Goal: Task Accomplishment & Management: Complete application form

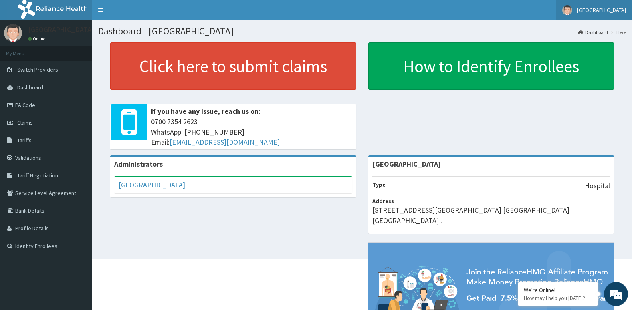
click at [606, 10] on span "SolidRock Hospital" at bounding box center [601, 9] width 49 height 7
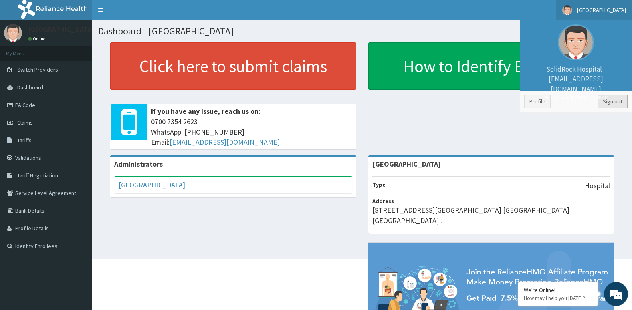
click at [614, 99] on link "Sign out" at bounding box center [613, 102] width 30 height 14
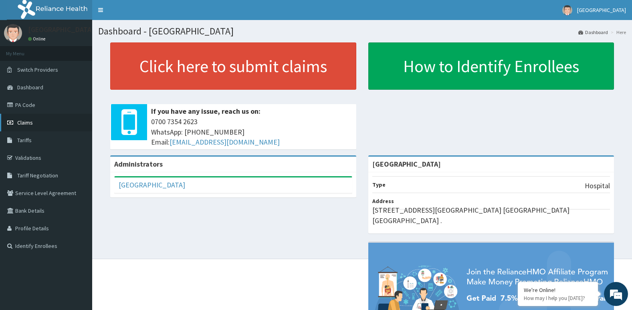
click at [26, 122] on span "Claims" at bounding box center [25, 122] width 16 height 7
click at [28, 105] on link "PA Code" at bounding box center [46, 105] width 92 height 18
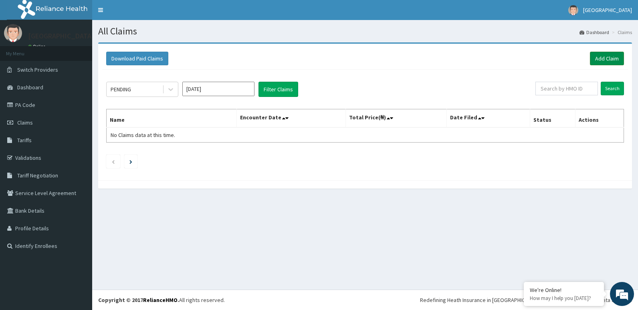
click at [604, 56] on link "Add Claim" at bounding box center [607, 59] width 34 height 14
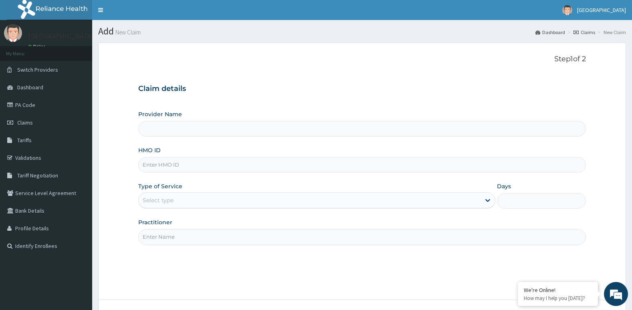
type input "[GEOGRAPHIC_DATA]"
click at [164, 163] on input "HMO ID" at bounding box center [362, 165] width 448 height 16
paste input "PA/2CA1A9"
type input "PA/2CA1A9"
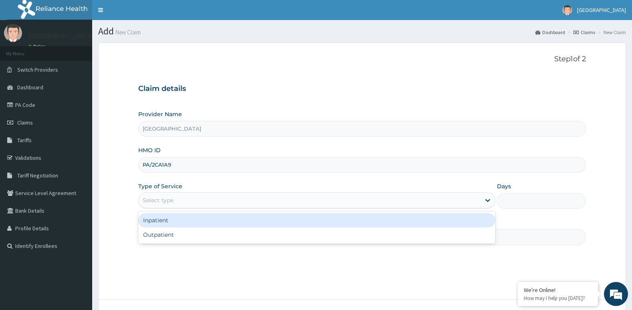
click at [180, 198] on div "Select type" at bounding box center [310, 200] width 342 height 13
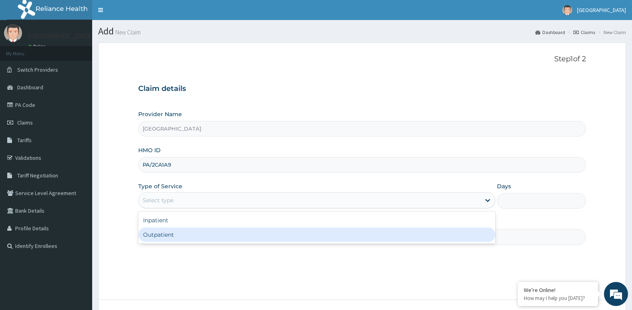
click at [166, 236] on div "Outpatient" at bounding box center [316, 235] width 357 height 14
type input "1"
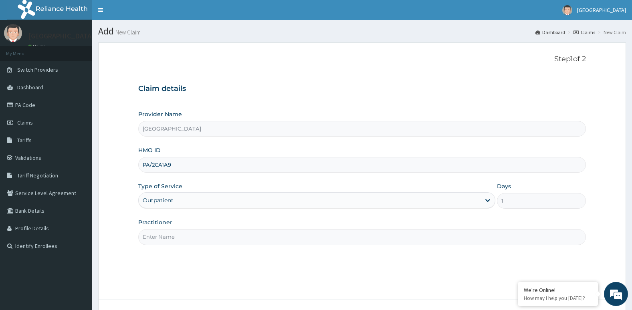
click at [175, 237] on input "Practitioner" at bounding box center [362, 237] width 448 height 16
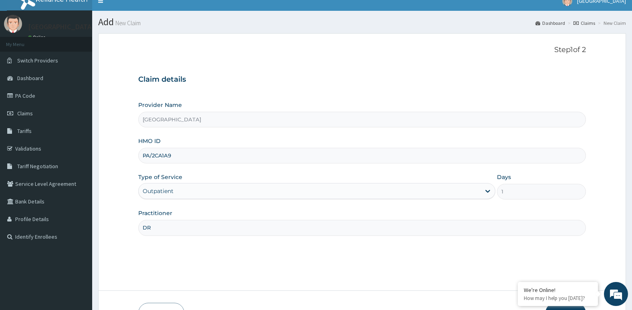
scroll to position [62, 0]
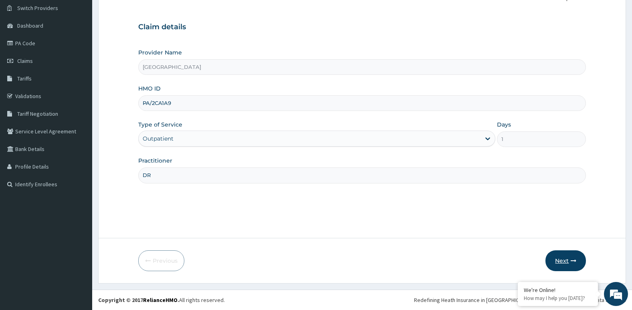
type input "DR"
click at [575, 261] on icon "button" at bounding box center [574, 261] width 6 height 6
drag, startPoint x: 178, startPoint y: 99, endPoint x: 115, endPoint y: 92, distance: 62.5
click at [121, 101] on form "Step 1 of 2 Claim details Provider Name Silverline Hospital HMO ID PA/2CA1A9 Ty…" at bounding box center [362, 132] width 528 height 303
paste input "OMI/10023/D"
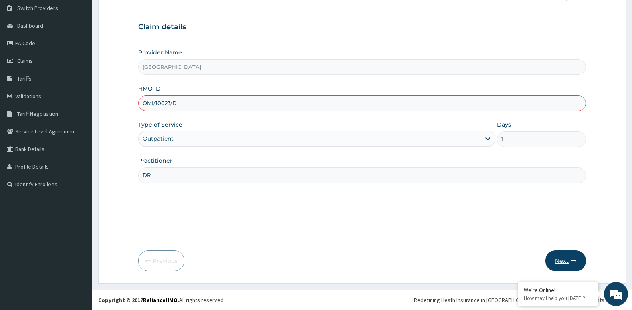
type input "OMI/10023/D"
click at [574, 261] on icon "button" at bounding box center [574, 261] width 6 height 6
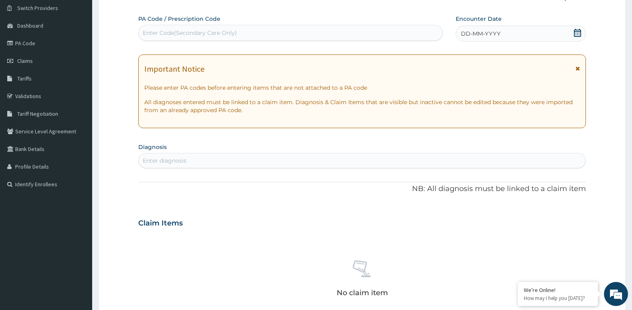
click at [579, 71] on icon at bounding box center [577, 69] width 4 height 6
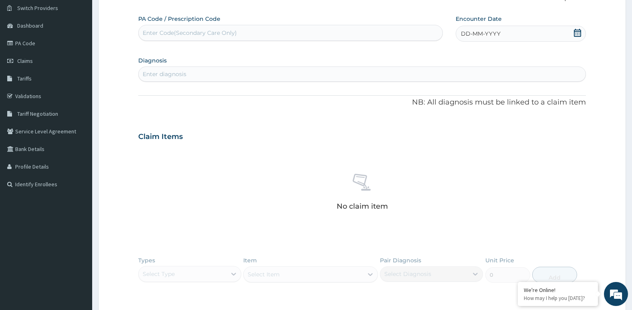
click at [180, 28] on div "Enter Code(Secondary Care Only)" at bounding box center [291, 32] width 304 height 13
paste input "PA/2CA1A9"
type input "PA/2CA1A9"
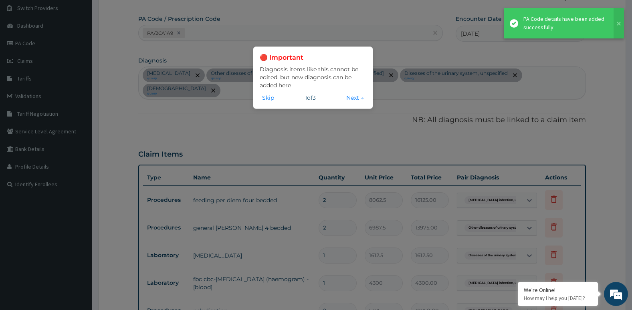
scroll to position [71, 0]
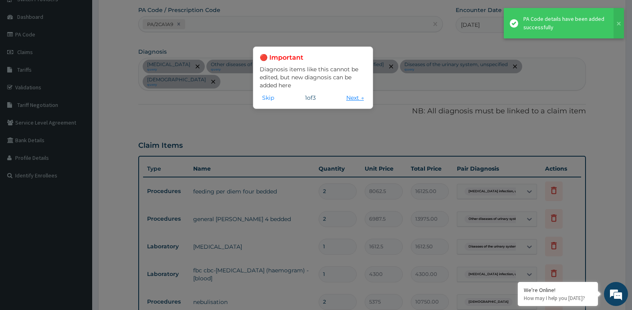
click at [357, 98] on button "Next →" at bounding box center [355, 97] width 22 height 9
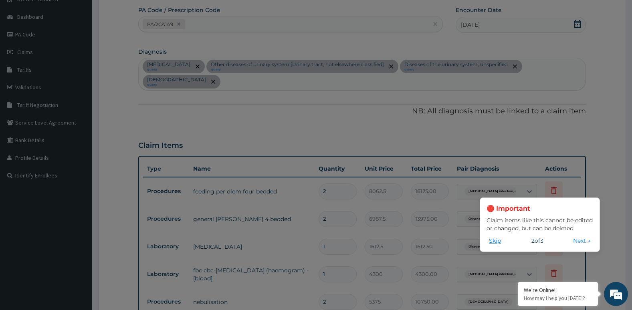
click at [495, 238] on button "Skip" at bounding box center [495, 240] width 17 height 9
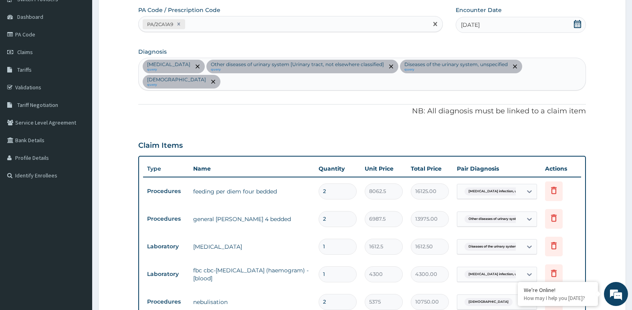
click at [191, 26] on div "PA/2CA1A9" at bounding box center [283, 24] width 289 height 13
paste input "PA/83BA28"
type input "PA/83BA28"
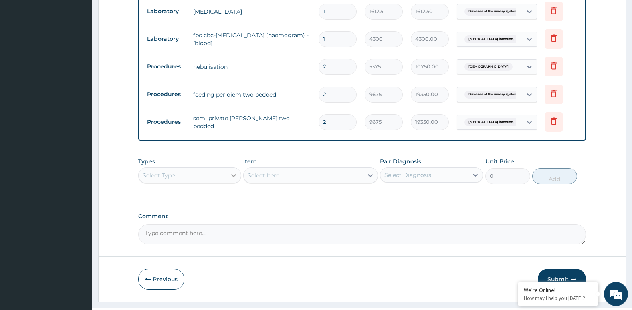
scroll to position [324, 0]
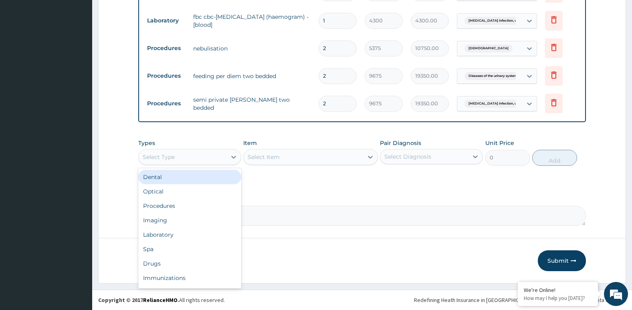
click at [206, 160] on div "Select Type" at bounding box center [183, 157] width 88 height 13
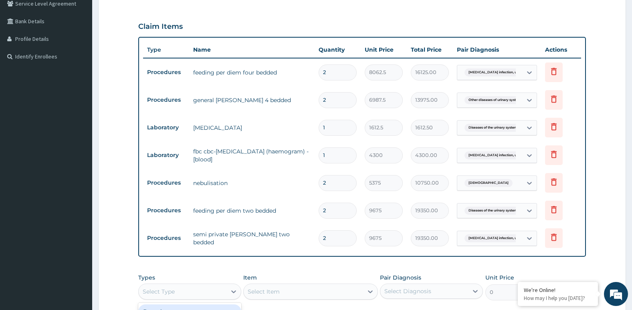
scroll to position [204, 0]
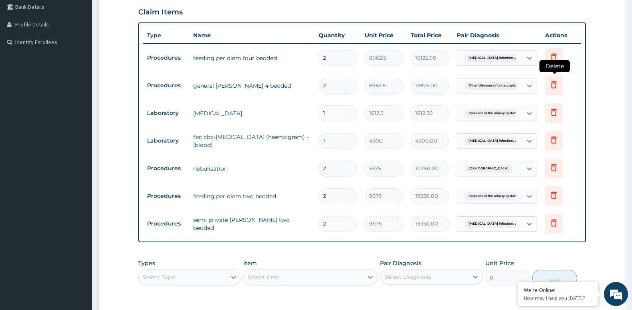
click at [554, 87] on icon at bounding box center [554, 85] width 10 height 10
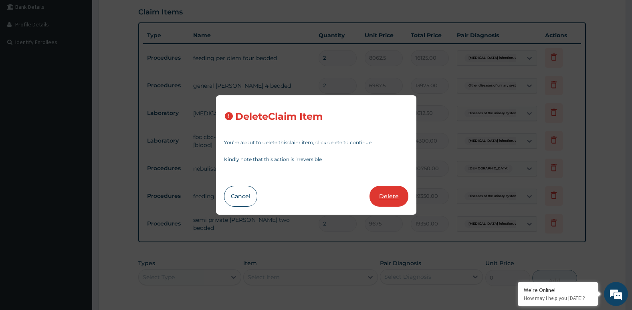
click at [388, 193] on button "Delete" at bounding box center [388, 196] width 39 height 21
type input "1"
type input "1612.5"
type input "1612.50"
type input "4300"
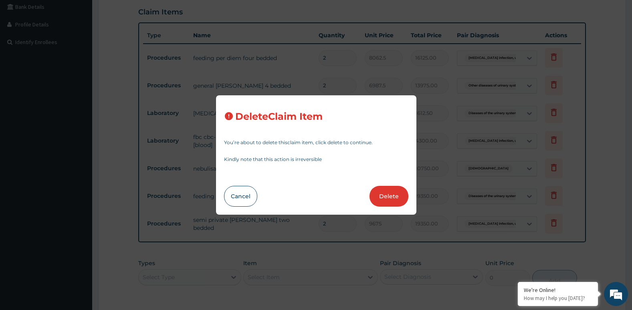
type input "4300.00"
type input "2"
type input "5375"
type input "10750.00"
type input "9675"
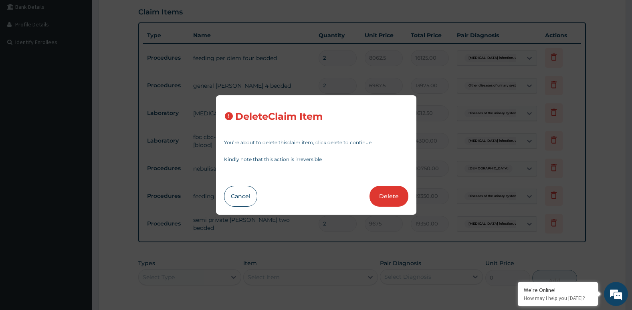
type input "19350.00"
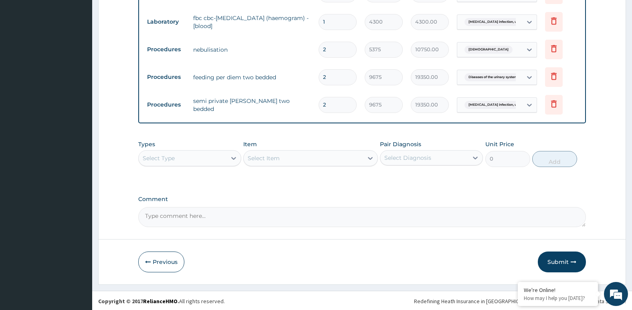
scroll to position [297, 0]
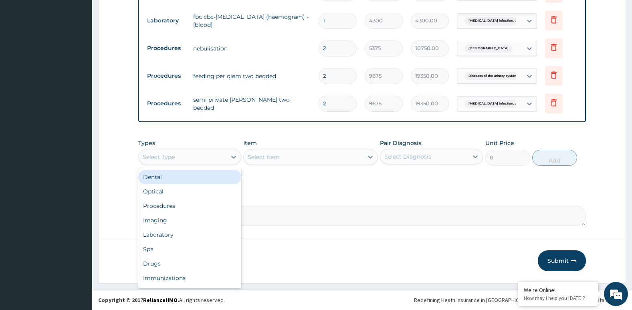
click at [210, 160] on div "Select Type" at bounding box center [183, 157] width 88 height 13
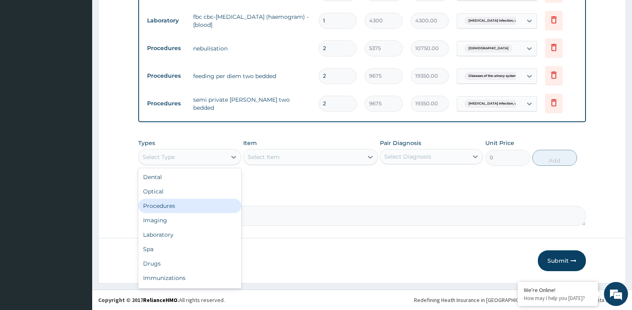
click at [183, 204] on div "Procedures" at bounding box center [189, 206] width 103 height 14
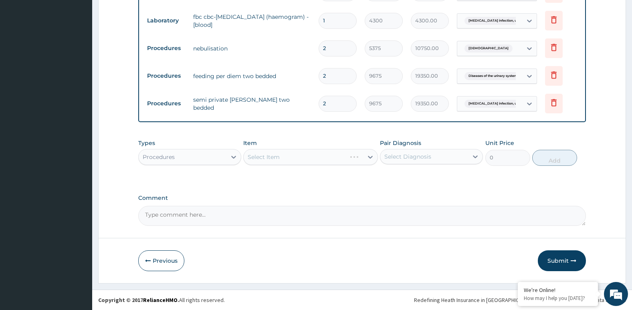
click at [300, 160] on div "Select Item" at bounding box center [310, 157] width 134 height 16
click at [307, 156] on div "Select Item" at bounding box center [303, 157] width 119 height 13
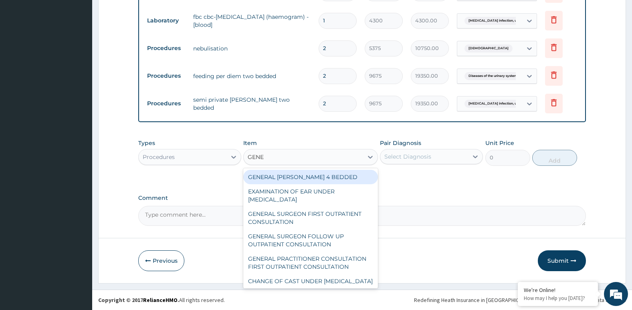
type input "GENER"
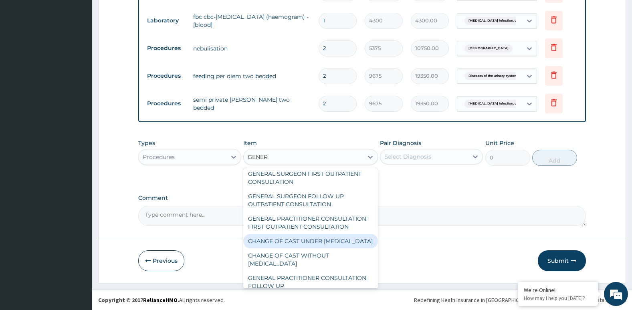
scroll to position [80, 0]
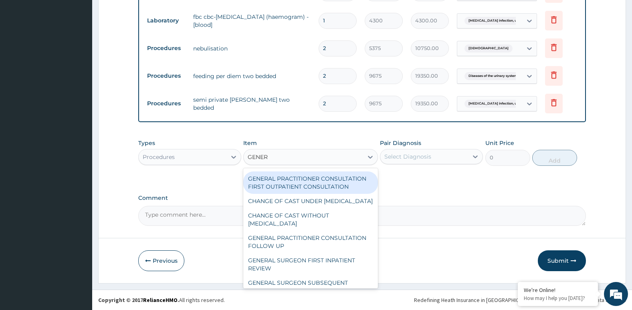
click at [335, 184] on div "GENERAL PRACTITIONER CONSULTATION FIRST OUTPATIENT CONSULTATION" at bounding box center [310, 183] width 134 height 22
type input "3547.5"
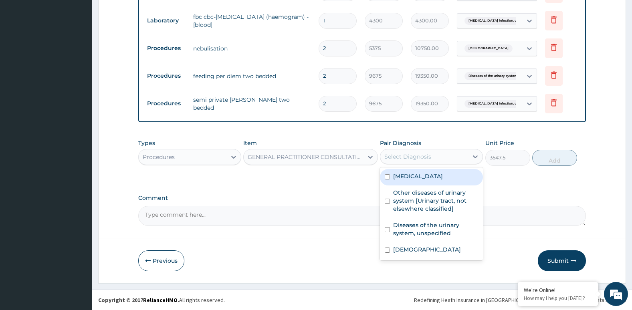
click at [423, 157] on div "Select Diagnosis" at bounding box center [407, 157] width 47 height 8
click at [418, 180] on label "Salmonella infection, unspecified" at bounding box center [418, 176] width 50 height 8
checkbox input "true"
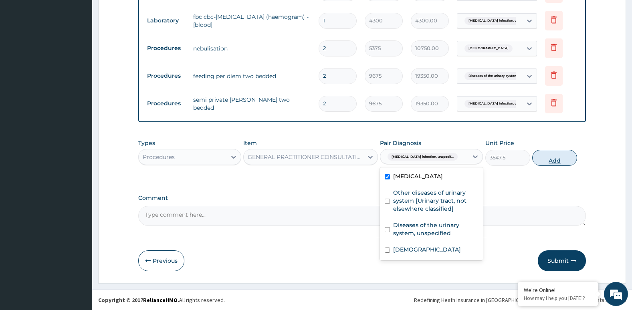
click at [556, 160] on button "Add" at bounding box center [554, 158] width 45 height 16
type input "0"
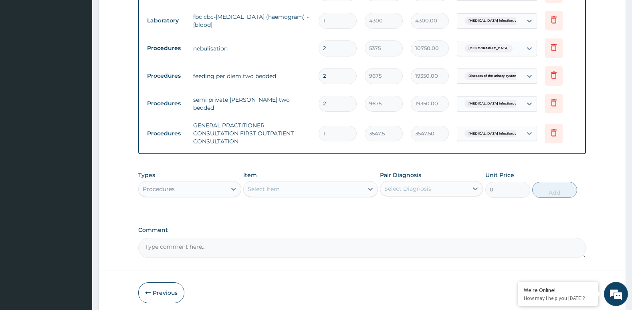
click at [214, 195] on div "Procedures" at bounding box center [183, 189] width 88 height 13
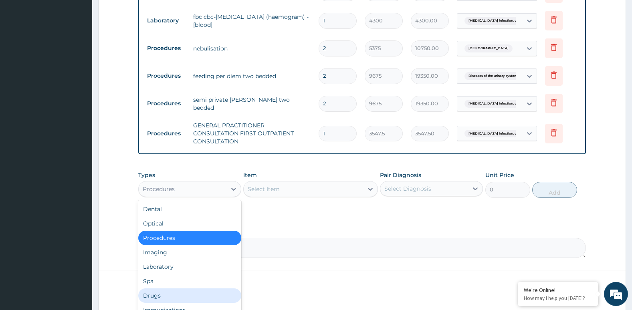
click at [157, 296] on div "Drugs" at bounding box center [189, 296] width 103 height 14
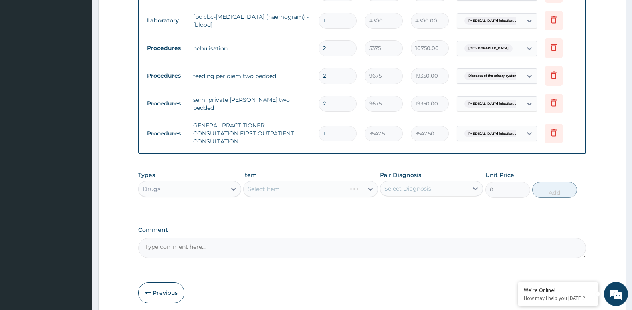
click at [321, 193] on div "Select Item" at bounding box center [310, 189] width 134 height 16
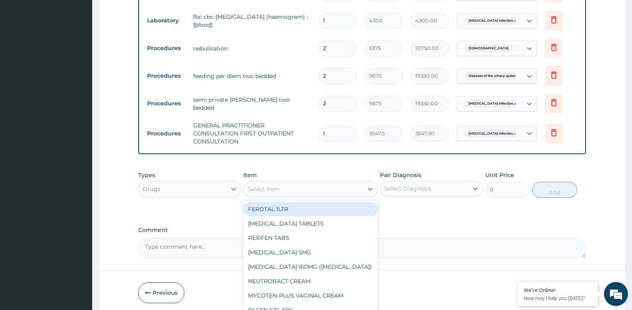
click at [321, 193] on div "Select Item" at bounding box center [303, 189] width 119 height 13
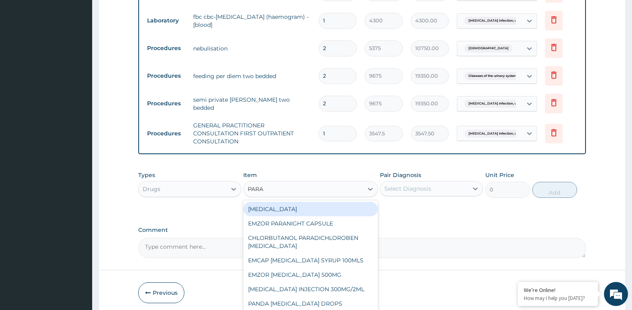
type input "PARAC"
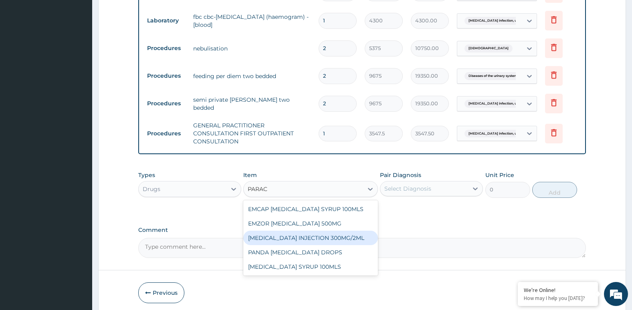
drag, startPoint x: 298, startPoint y: 238, endPoint x: 307, endPoint y: 235, distance: 9.9
click at [299, 237] on div "PARACETAMOL INJECTION 300MG/2ML" at bounding box center [310, 238] width 134 height 14
type input "260.1499938964844"
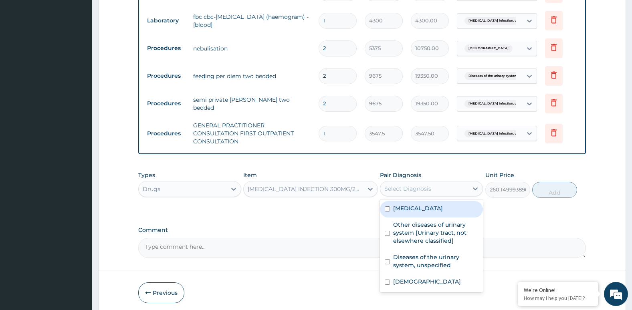
click at [429, 189] on div "Select Diagnosis" at bounding box center [407, 189] width 47 height 8
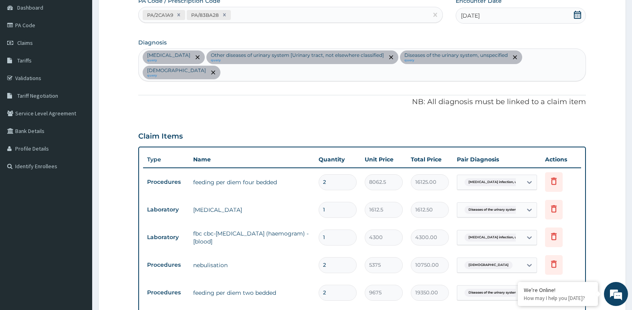
scroll to position [56, 0]
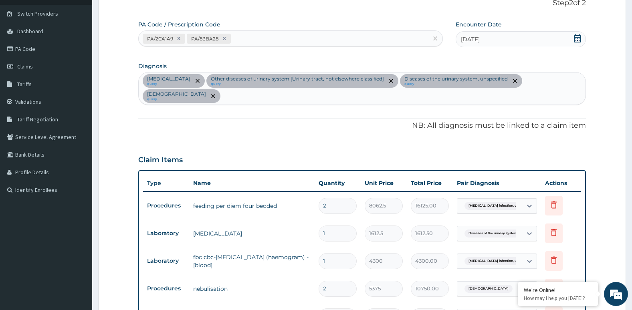
click at [219, 96] on div "Salmonella infection, unspecified query Other diseases of urinary system [Urina…" at bounding box center [362, 89] width 447 height 32
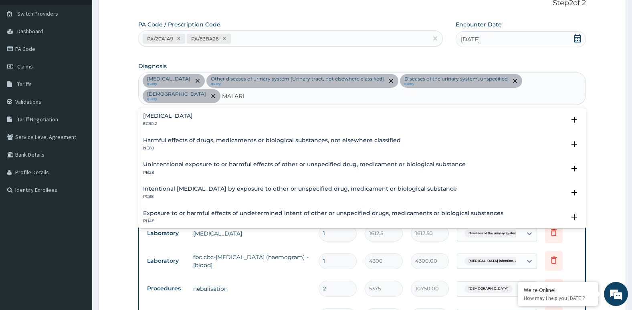
type input "MALARIA"
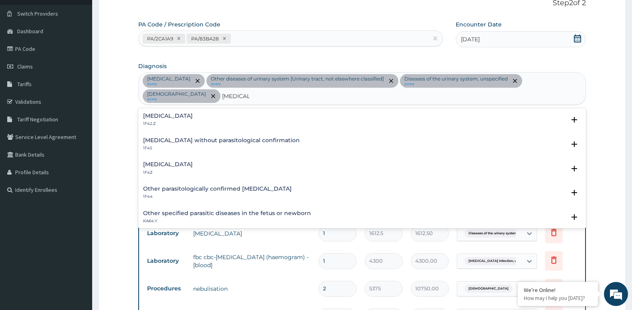
click at [177, 160] on div "Malaria, unspecified 1F4Z Select Status Query Query covers suspected (?), Keep …" at bounding box center [362, 170] width 448 height 24
click at [179, 165] on h4 "Malaria, unspecified" at bounding box center [168, 165] width 50 height 6
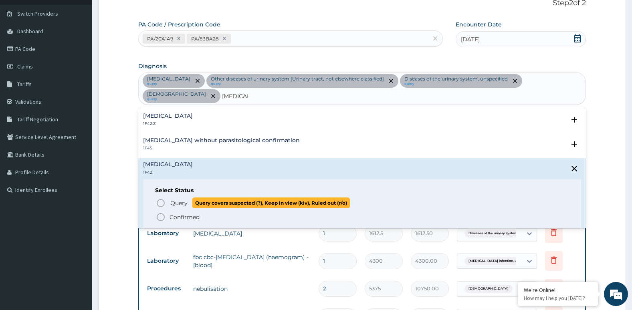
click at [160, 202] on icon "status option query" at bounding box center [161, 203] width 10 height 10
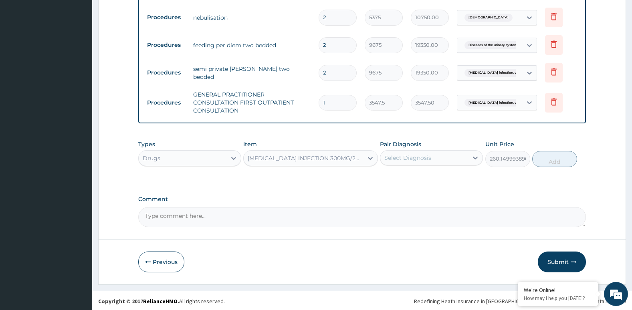
scroll to position [329, 0]
click at [419, 156] on div "Select Diagnosis" at bounding box center [407, 157] width 47 height 8
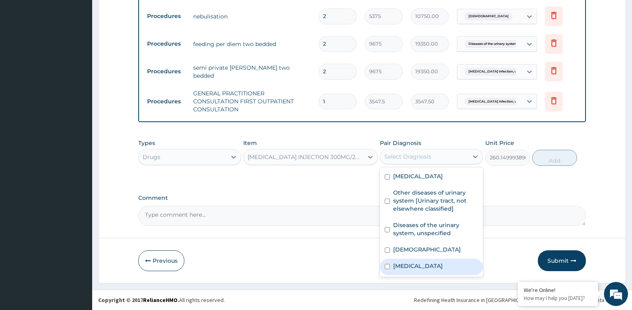
drag, startPoint x: 428, startPoint y: 277, endPoint x: 467, endPoint y: 249, distance: 47.9
click at [428, 270] on label "Malaria, unspecified" at bounding box center [418, 266] width 50 height 8
checkbox input "true"
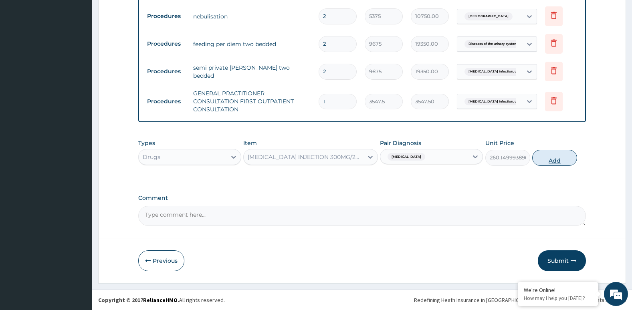
click at [552, 160] on button "Add" at bounding box center [554, 158] width 45 height 16
type input "0"
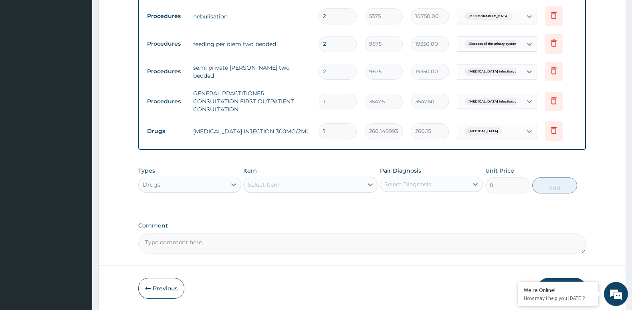
click at [296, 186] on div "Select Item" at bounding box center [303, 184] width 119 height 13
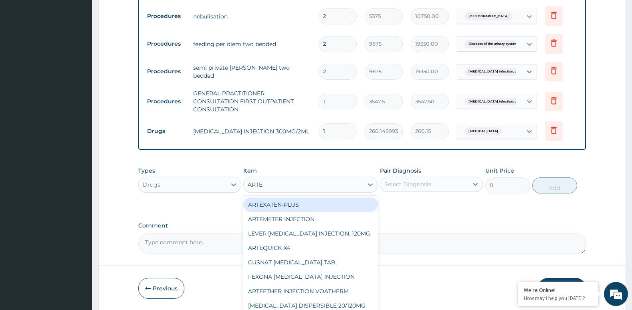
type input "ARTES"
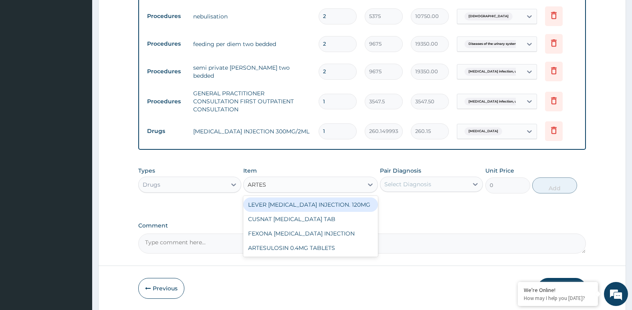
click at [315, 205] on div "LEVER ARTESUNATE INJECTION. 120MG" at bounding box center [310, 205] width 134 height 14
type input "2365"
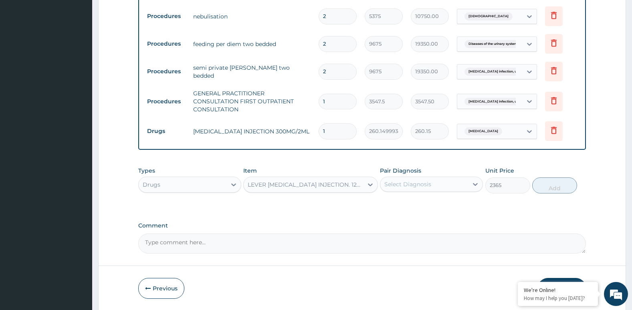
click at [418, 187] on div "Select Diagnosis" at bounding box center [407, 184] width 47 height 8
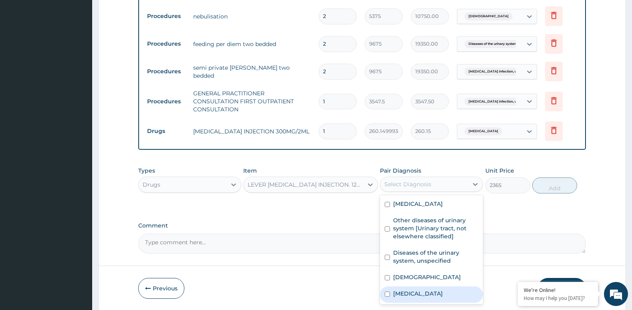
click at [428, 298] on label "Malaria, unspecified" at bounding box center [418, 294] width 50 height 8
checkbox input "true"
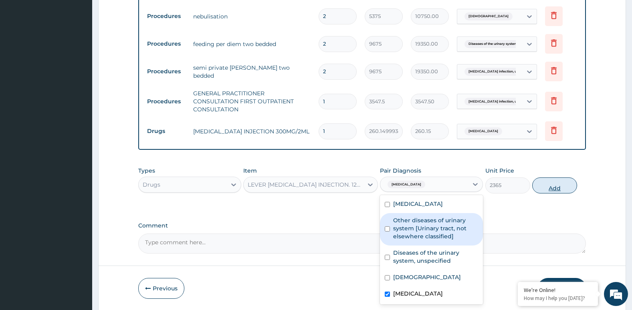
click at [555, 188] on button "Add" at bounding box center [554, 186] width 45 height 16
type input "0"
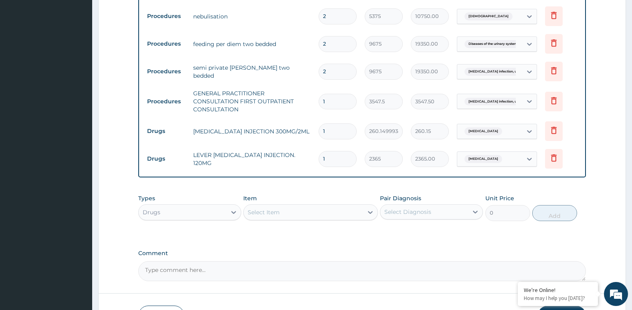
click at [343, 132] on input "1" at bounding box center [338, 131] width 38 height 16
type input "12"
type input "3121.80"
type input "12"
click at [335, 164] on input "1" at bounding box center [338, 159] width 38 height 16
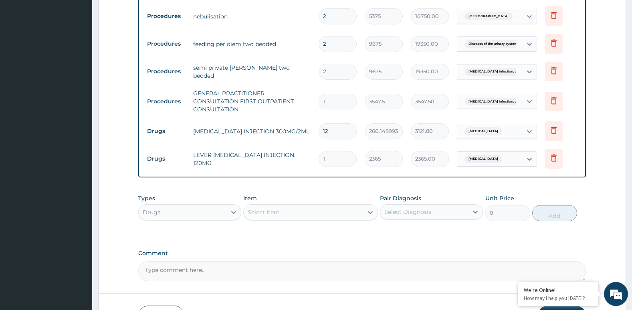
type input "0.00"
type input "3"
type input "7095.00"
type input "2"
type input "4730.00"
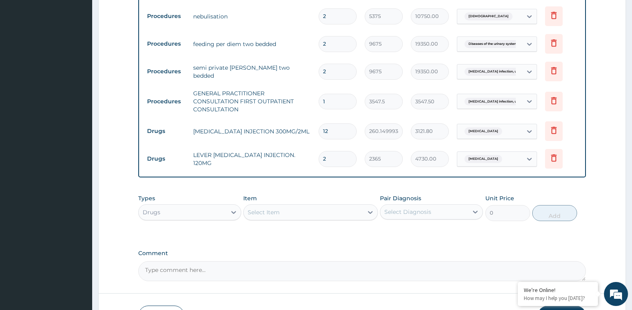
scroll to position [384, 0]
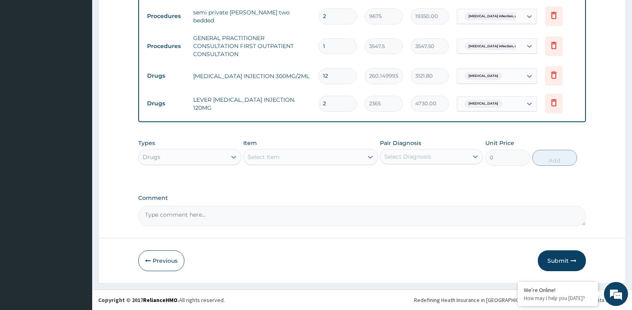
type input "2"
click at [308, 154] on div "Select Item" at bounding box center [303, 157] width 119 height 13
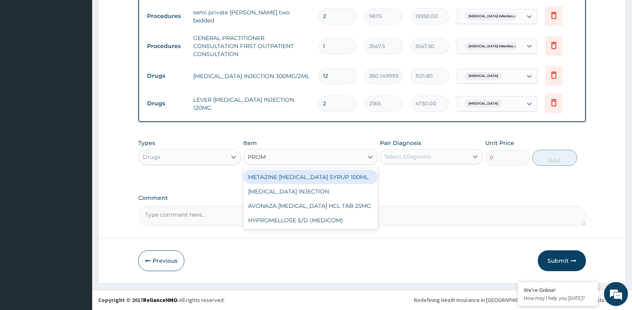
type input "PROME"
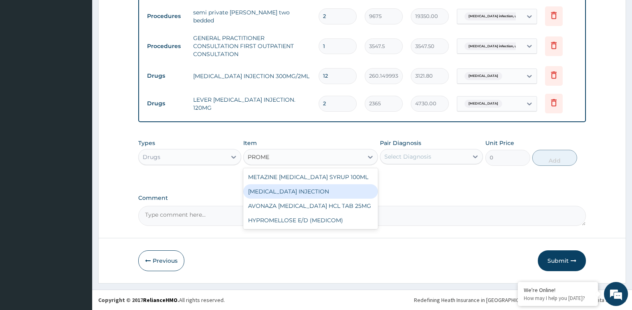
click at [301, 186] on div "PROMETHAZINE INJECTION" at bounding box center [310, 191] width 134 height 14
type input "354.75"
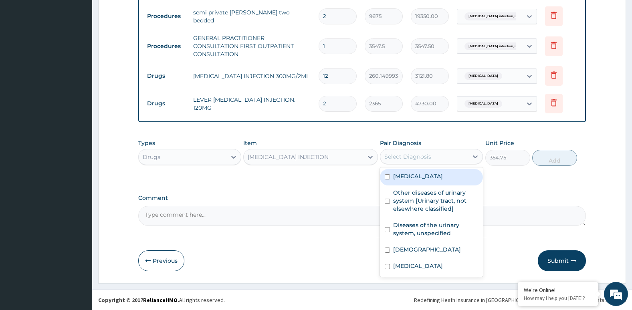
click at [443, 156] on div "Select Diagnosis" at bounding box center [424, 156] width 88 height 13
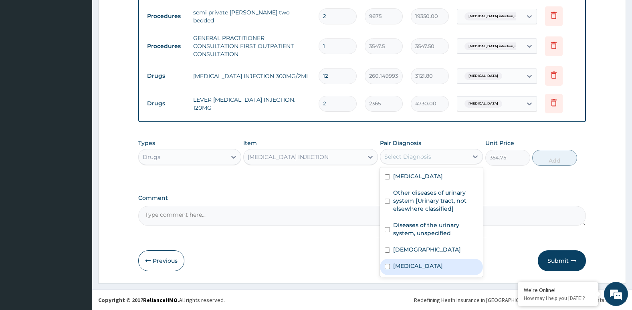
drag, startPoint x: 430, startPoint y: 270, endPoint x: 477, endPoint y: 236, distance: 57.5
click at [431, 270] on div "Malaria, unspecified" at bounding box center [431, 267] width 103 height 16
checkbox input "true"
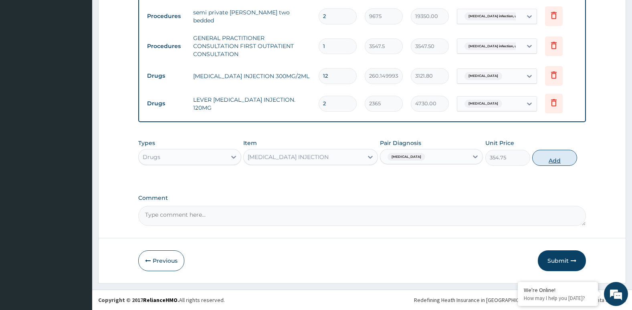
click at [561, 161] on button "Add" at bounding box center [554, 158] width 45 height 16
type input "0"
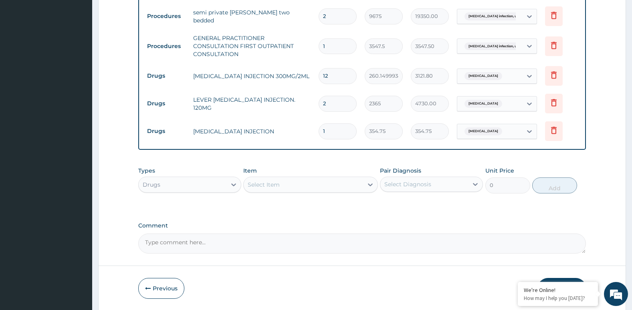
click at [295, 186] on div "Select Item" at bounding box center [303, 184] width 119 height 13
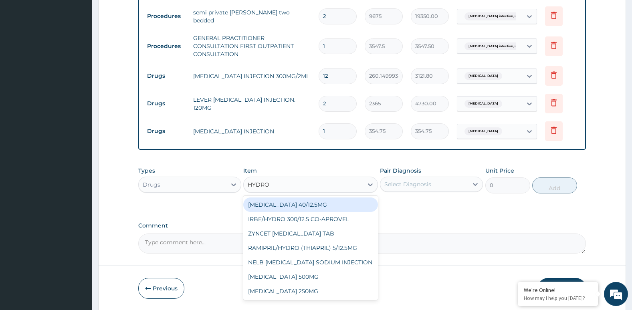
type input "HYDROC"
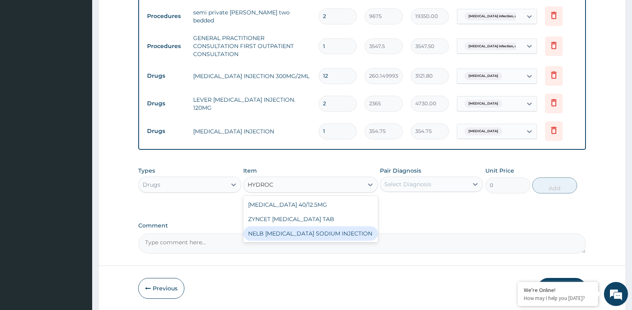
click at [339, 241] on div "NELB HYDROCORTISONE SODIUM INJECTION" at bounding box center [310, 233] width 134 height 14
type input "591.25"
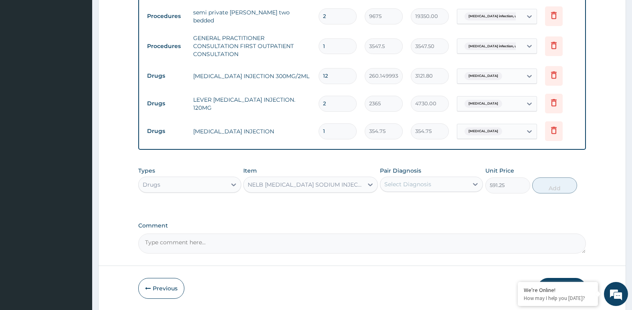
click at [439, 185] on div "Select Diagnosis" at bounding box center [424, 184] width 88 height 13
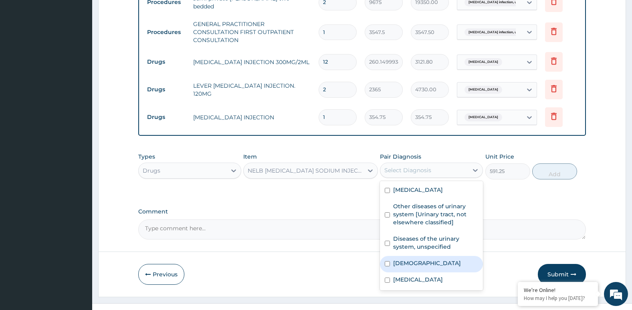
scroll to position [412, 0]
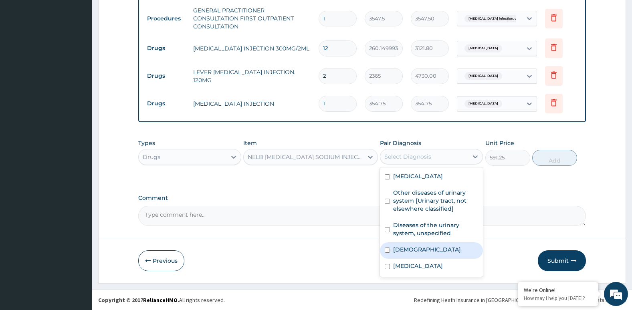
drag, startPoint x: 416, startPoint y: 257, endPoint x: 524, endPoint y: 187, distance: 129.2
click at [417, 255] on div "Asthma" at bounding box center [431, 250] width 103 height 16
checkbox input "true"
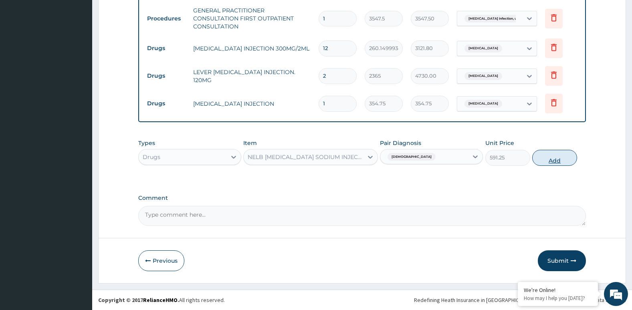
click at [558, 163] on button "Add" at bounding box center [554, 158] width 45 height 16
type input "0"
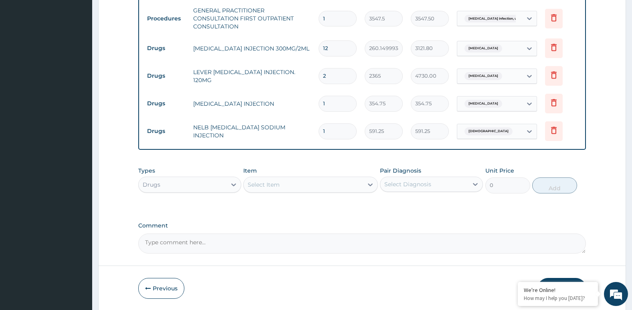
type input "0.00"
type input "4"
type input "2365.00"
type input "4"
click at [281, 181] on div "Select Item" at bounding box center [303, 184] width 119 height 13
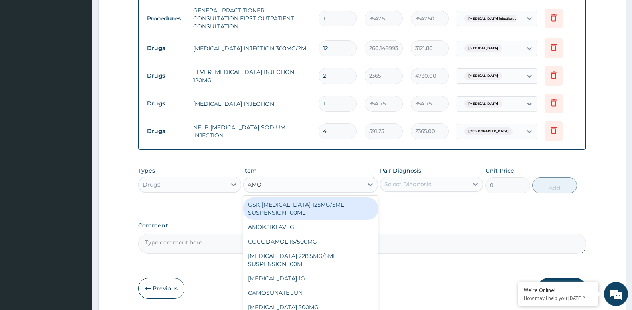
type input "AMOX"
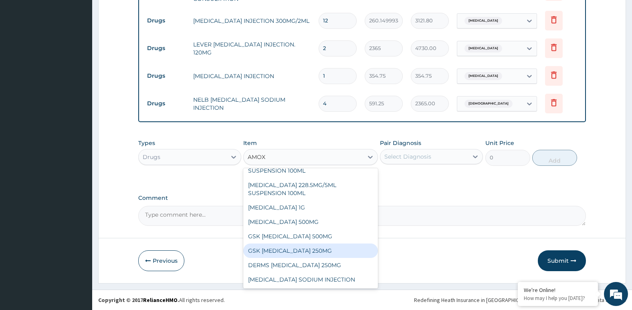
scroll to position [0, 0]
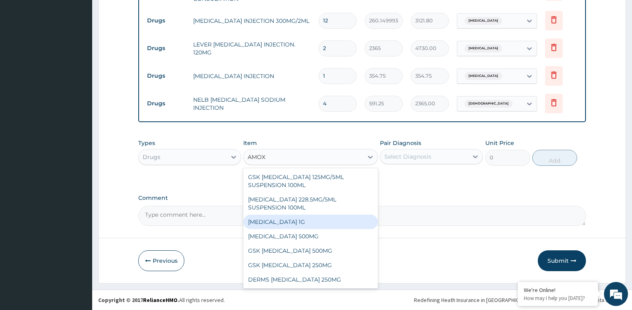
click at [288, 222] on div "CO-AMOXICLAV 1G" at bounding box center [310, 222] width 134 height 14
type input "709.5"
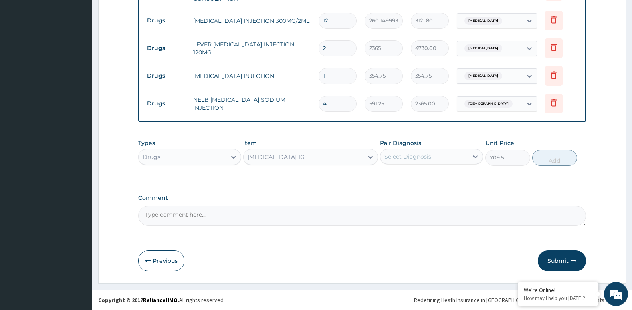
click at [432, 158] on div "Select Diagnosis" at bounding box center [424, 156] width 88 height 13
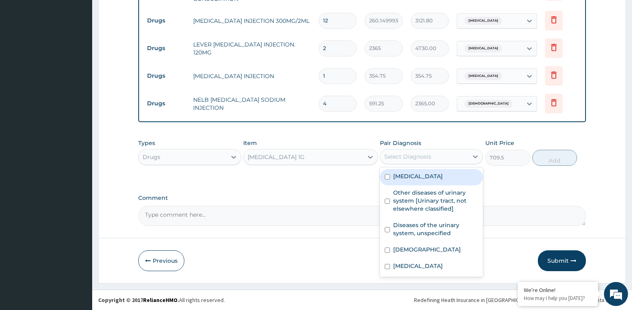
drag, startPoint x: 427, startPoint y: 185, endPoint x: 472, endPoint y: 179, distance: 45.3
click at [430, 180] on label "Salmonella infection, unspecified" at bounding box center [418, 176] width 50 height 8
checkbox input "true"
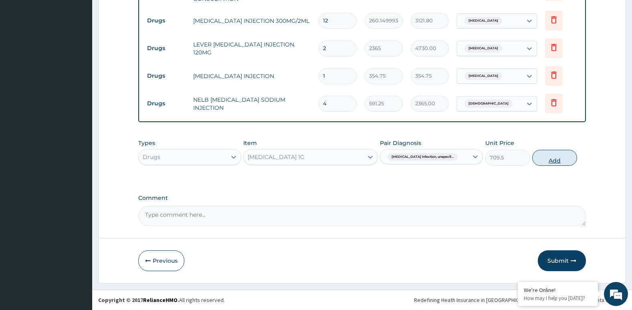
click at [557, 160] on button "Add" at bounding box center [554, 158] width 45 height 16
type input "0"
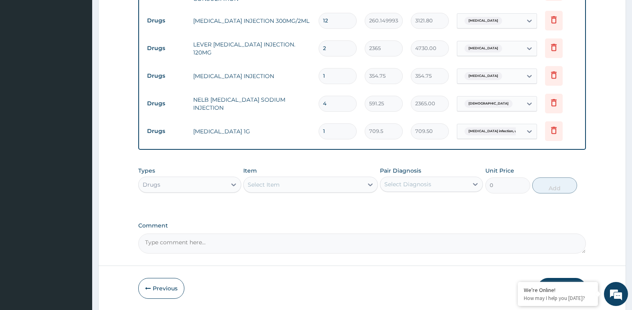
type input "10"
type input "7095.00"
type input "10"
click at [327, 184] on div "Select Item" at bounding box center [303, 184] width 119 height 13
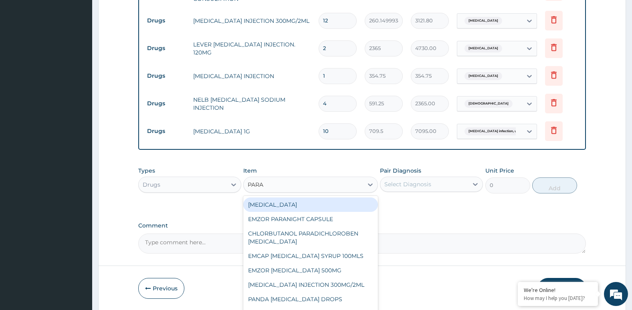
type input "PARAC"
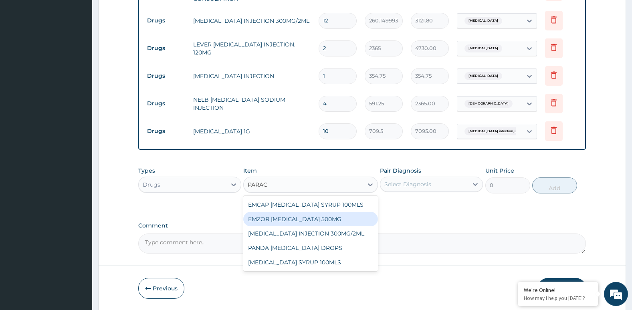
click at [327, 216] on div "EMZOR PARACETAMOL 500MG" at bounding box center [310, 219] width 134 height 14
type input "23.64999961853027"
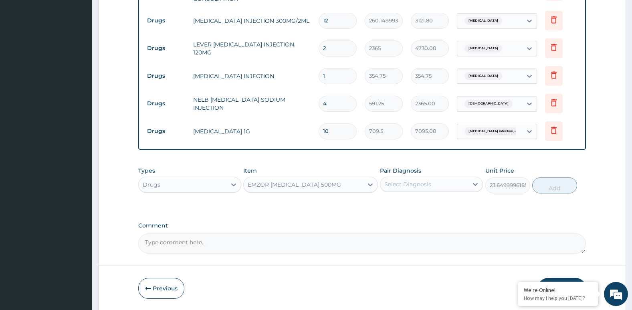
click at [428, 187] on div "Select Diagnosis" at bounding box center [407, 184] width 47 height 8
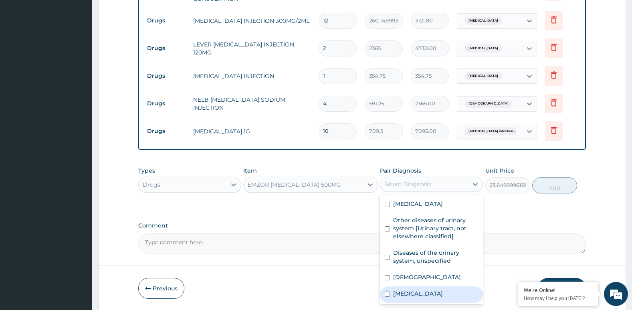
drag, startPoint x: 423, startPoint y: 303, endPoint x: 430, endPoint y: 293, distance: 12.3
click at [427, 297] on div "Malaria, unspecified" at bounding box center [431, 295] width 103 height 16
checkbox input "true"
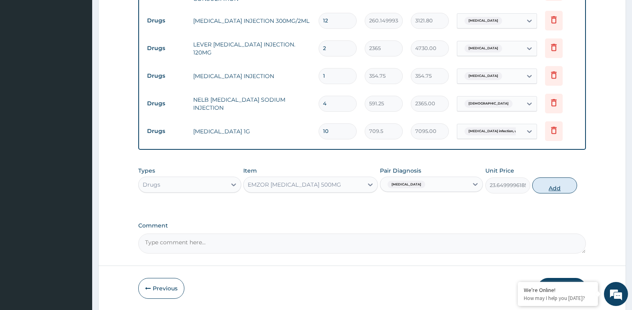
click at [556, 189] on button "Add" at bounding box center [554, 186] width 45 height 16
type input "0"
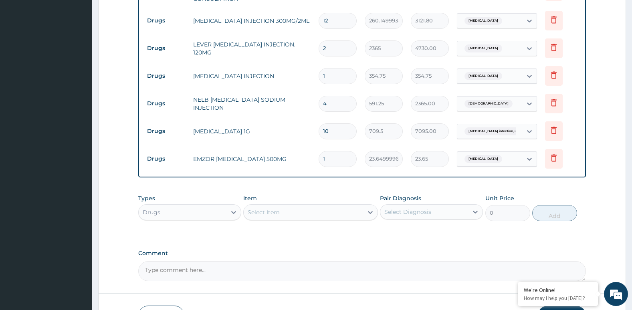
type input "18"
type input "425.70"
type input "18"
click at [282, 214] on div "Select Item" at bounding box center [303, 212] width 119 height 13
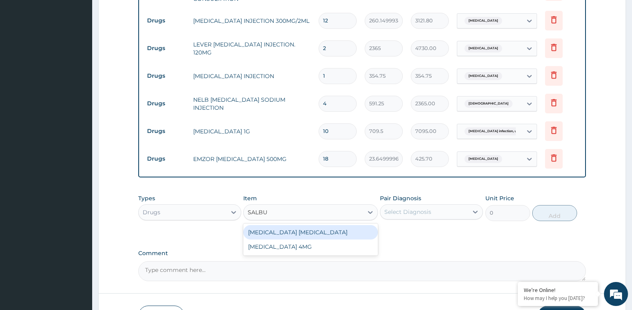
type input "SALBUT"
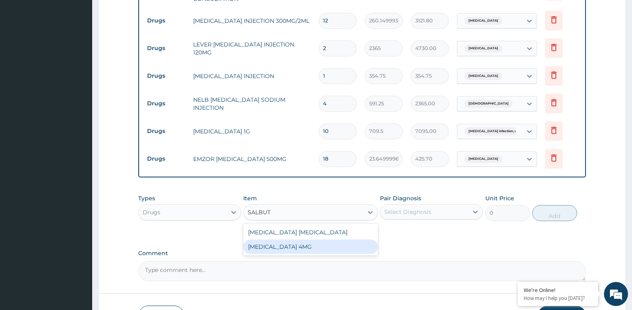
click at [294, 247] on div "SALBUTAMOL 4MG" at bounding box center [310, 247] width 134 height 14
type input "41.38750076293945"
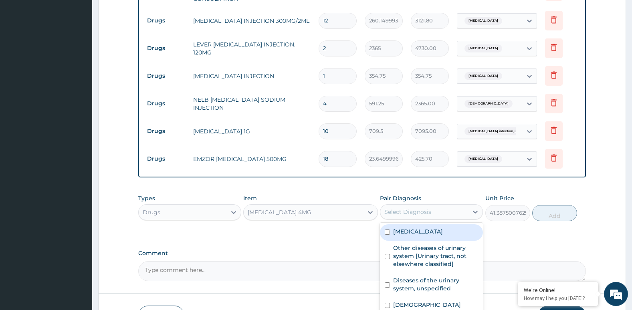
click at [429, 215] on div "Select Diagnosis" at bounding box center [407, 212] width 47 height 8
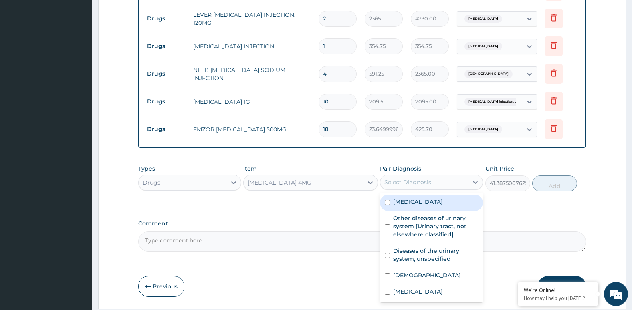
scroll to position [495, 0]
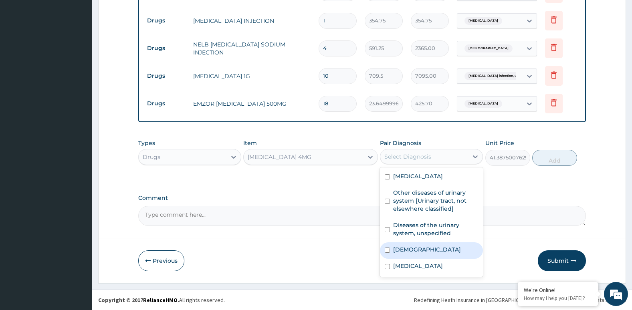
click at [412, 254] on label "Asthma" at bounding box center [427, 250] width 68 height 8
checkbox input "true"
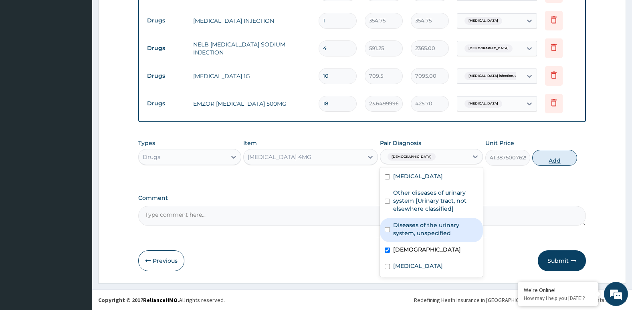
click at [559, 158] on button "Add" at bounding box center [554, 158] width 45 height 16
type input "0"
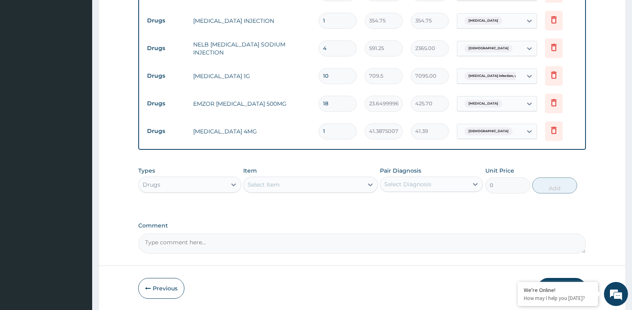
type input "10"
type input "413.88"
type input "10"
click at [304, 184] on div "Select Item" at bounding box center [303, 184] width 119 height 13
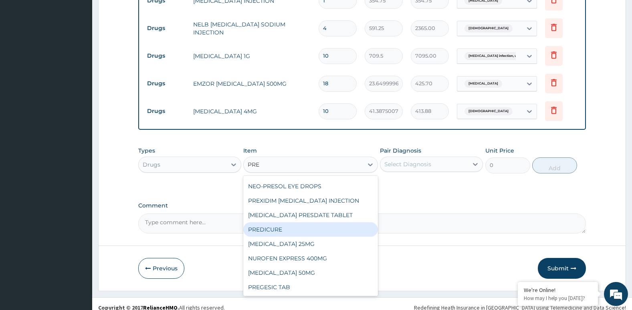
scroll to position [522, 0]
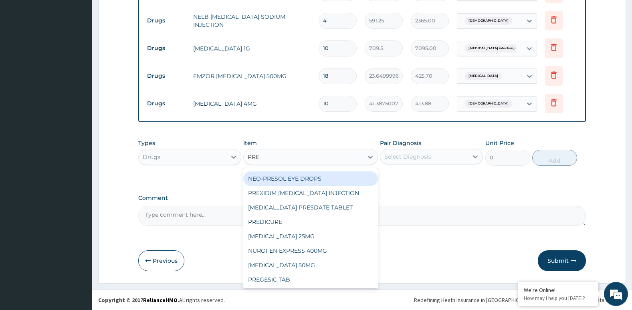
type input "PRE"
drag, startPoint x: 431, startPoint y: 179, endPoint x: 437, endPoint y: 175, distance: 7.2
click at [431, 178] on div "Types Drugs Item option SALBUTAMOL 4MG, selected. option NEO-PRESOL EYE DROPS f…" at bounding box center [362, 158] width 448 height 46
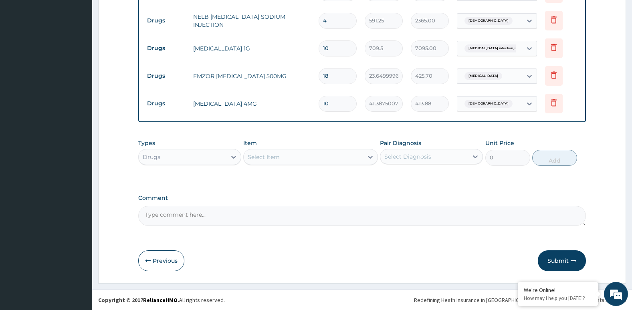
click at [196, 157] on div "Drugs" at bounding box center [183, 157] width 88 height 13
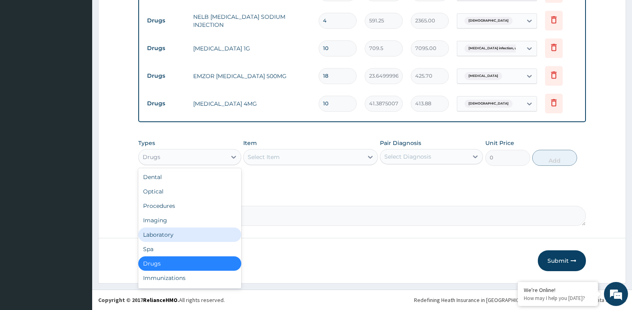
click at [166, 230] on div "Laboratory" at bounding box center [189, 235] width 103 height 14
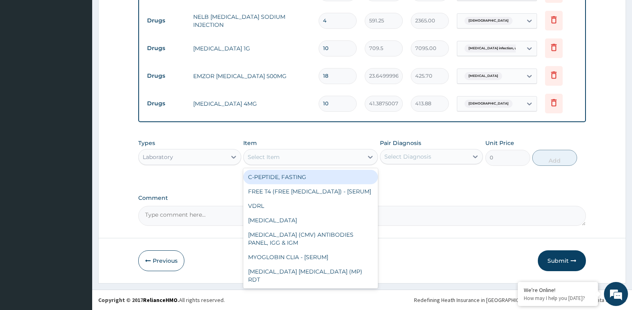
click at [312, 160] on div "Select Item" at bounding box center [303, 157] width 119 height 13
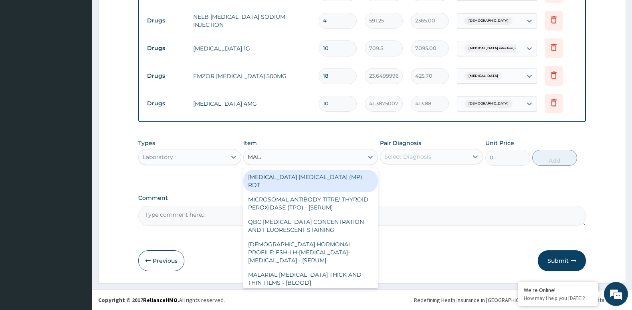
type input "MALAR"
click at [303, 176] on div "MALARIA PARASITE (MP) RDT" at bounding box center [310, 181] width 134 height 22
type input "1612.5"
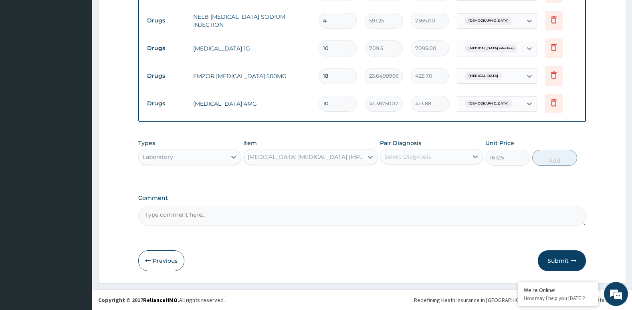
click at [423, 155] on div "Select Diagnosis" at bounding box center [424, 156] width 88 height 13
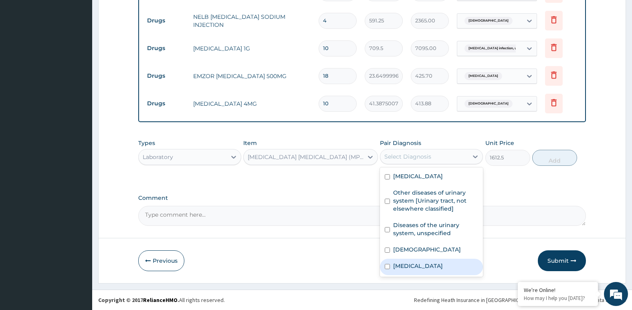
click at [430, 270] on label "Malaria, unspecified" at bounding box center [418, 266] width 50 height 8
checkbox input "true"
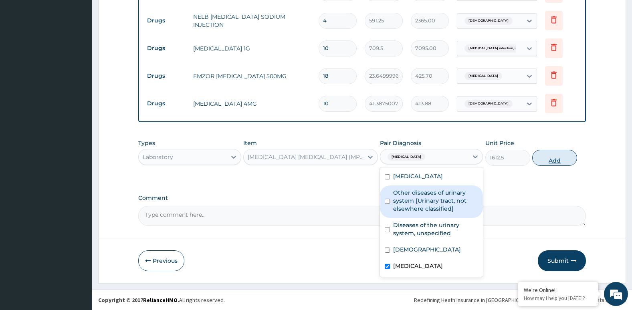
click at [535, 159] on button "Add" at bounding box center [554, 158] width 45 height 16
type input "0"
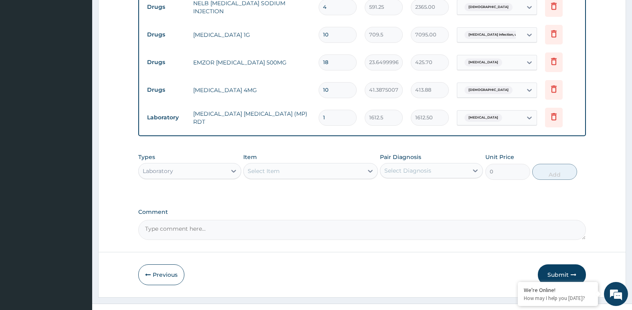
scroll to position [550, 0]
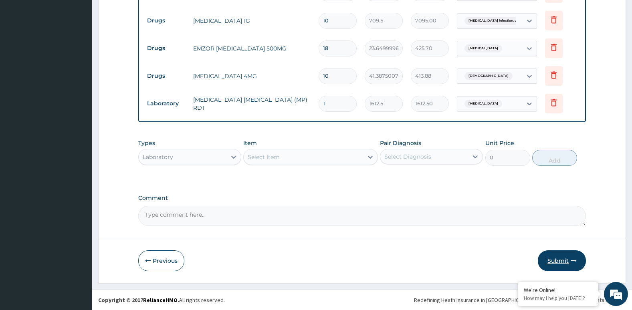
click at [555, 261] on button "Submit" at bounding box center [562, 260] width 48 height 21
click at [555, 260] on button "Submit" at bounding box center [562, 260] width 48 height 21
click at [558, 260] on button "Submit" at bounding box center [562, 260] width 48 height 21
click at [559, 260] on button "Submit" at bounding box center [562, 260] width 48 height 21
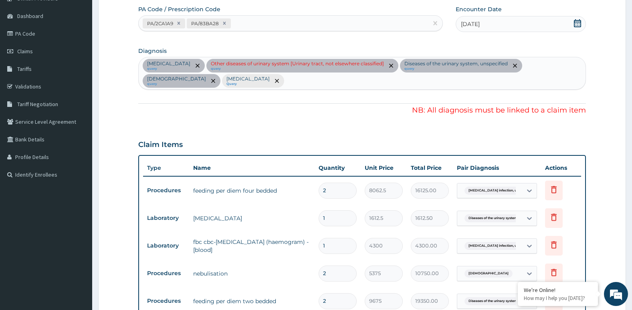
scroll to position [0, 0]
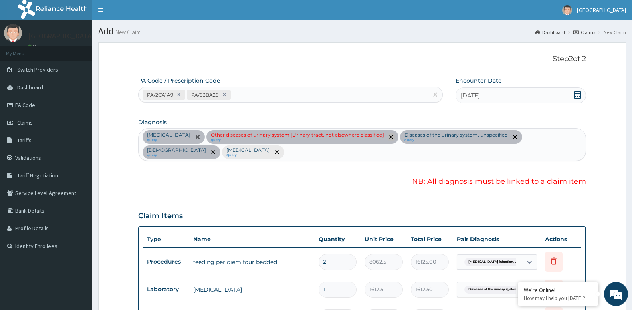
click at [395, 133] on span "remove selection option" at bounding box center [391, 136] width 7 height 7
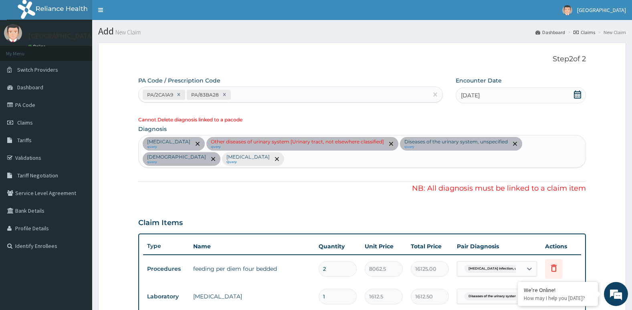
click at [395, 146] on span "remove selection option" at bounding box center [391, 143] width 7 height 7
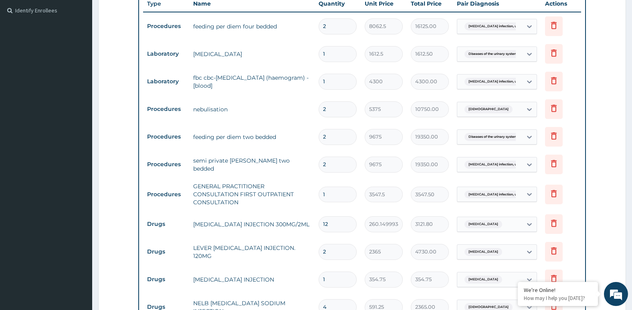
scroll to position [240, 0]
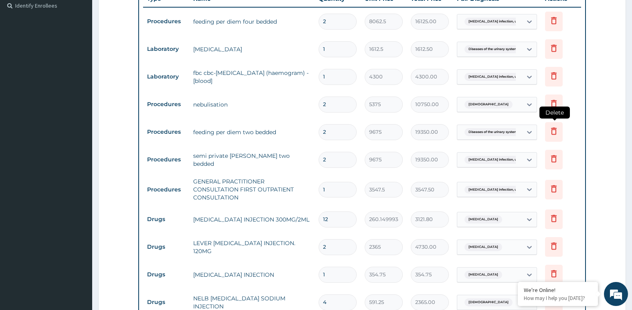
click at [554, 131] on icon at bounding box center [554, 131] width 10 height 10
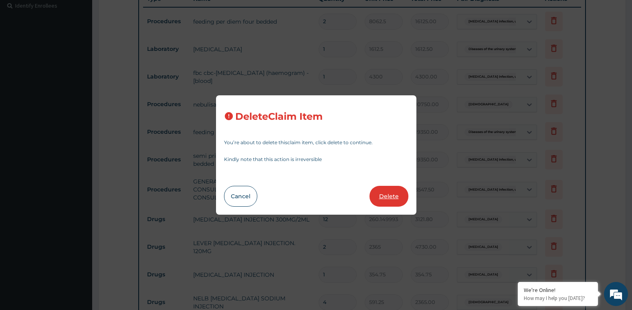
click at [385, 198] on button "Delete" at bounding box center [388, 196] width 39 height 21
type input "1"
type input "3547.5"
type input "3547.50"
type input "12"
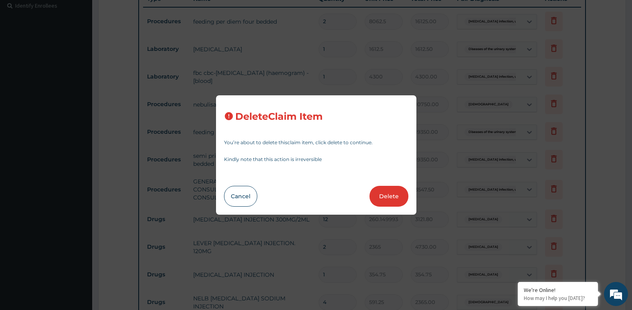
type input "260.1499938964844"
type input "3121.80"
type input "2"
type input "2365"
type input "4730.00"
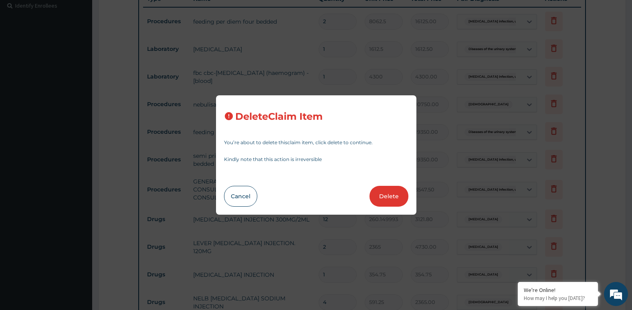
type input "1"
type input "354.75"
type input "4"
type input "591.25"
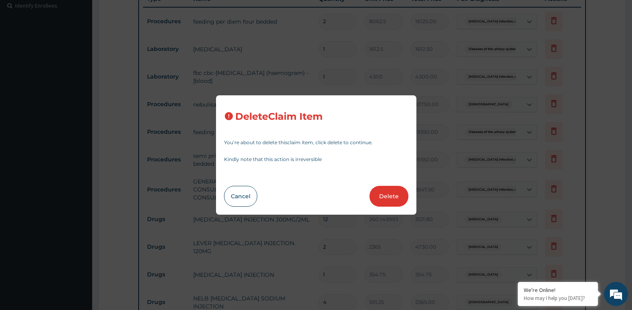
type input "2365.00"
type input "10"
type input "709.5"
type input "7095.00"
type input "18"
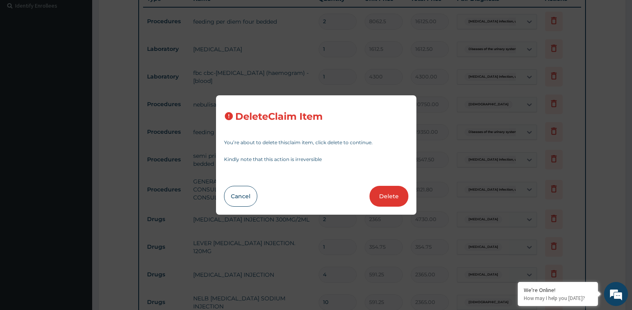
type input "23.64999961853027"
type input "425.70"
type input "10"
type input "41.38750076293945"
type input "413.88"
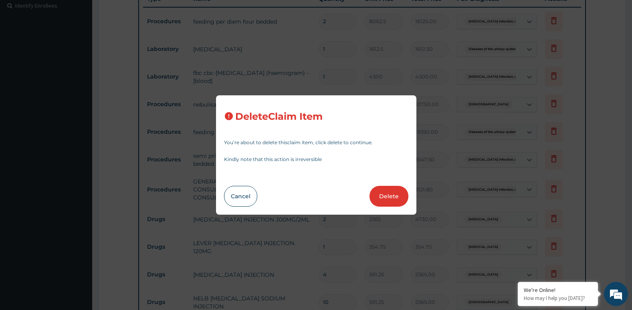
type input "1"
type input "1612.5"
type input "1612.50"
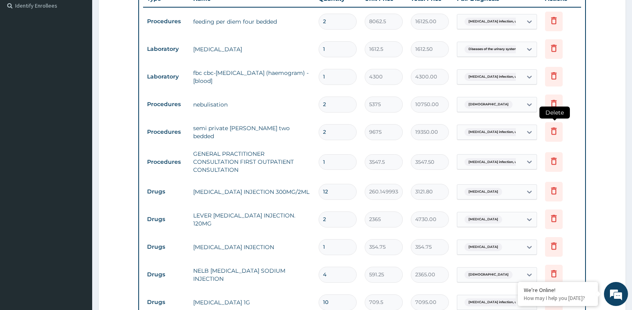
click at [553, 133] on icon at bounding box center [554, 131] width 10 height 10
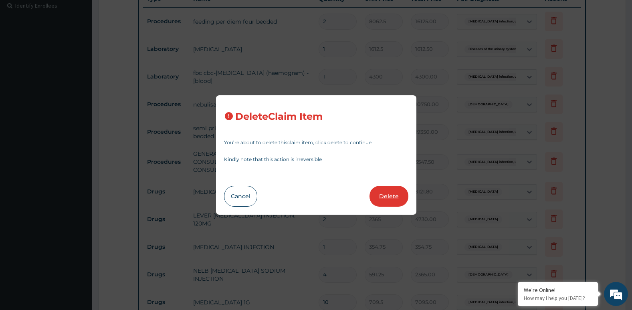
click at [396, 196] on button "Delete" at bounding box center [388, 196] width 39 height 21
type input "1"
type input "3547.5"
type input "3547.50"
type input "12"
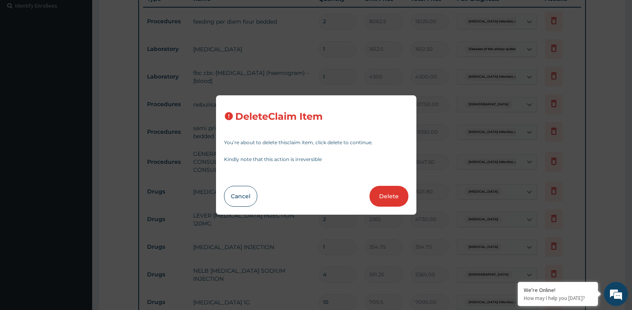
type input "260.1499938964844"
type input "3121.80"
type input "2"
type input "2365"
type input "4730.00"
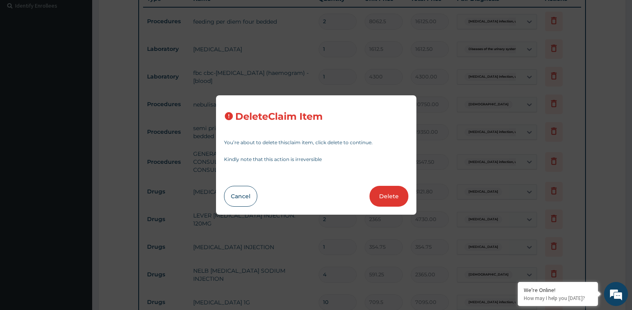
type input "1"
type input "354.75"
type input "4"
type input "591.25"
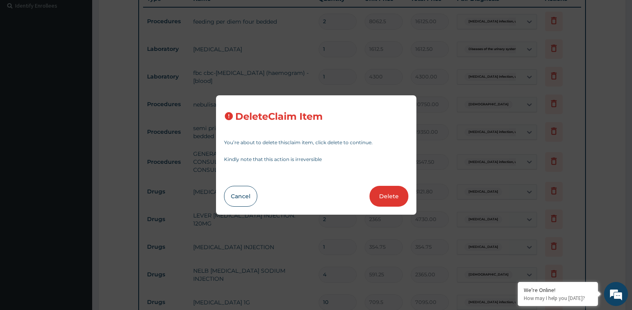
type input "2365.00"
type input "10"
type input "709.5"
type input "7095.00"
type input "18"
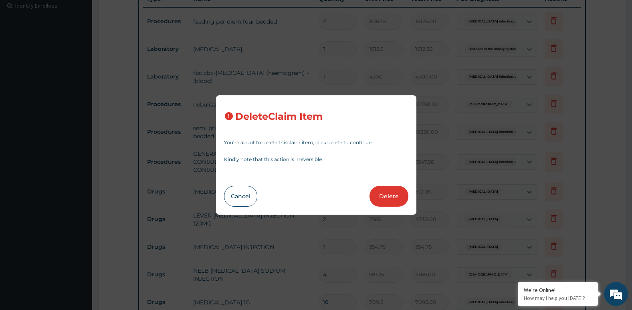
type input "23.64999961853027"
type input "425.70"
type input "10"
type input "41.38750076293945"
type input "413.88"
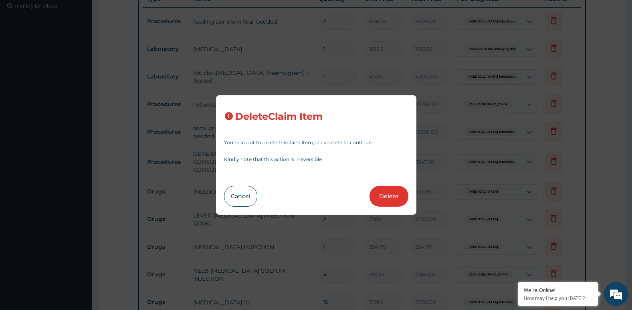
type input "1"
type input "1612.5"
type input "1612.50"
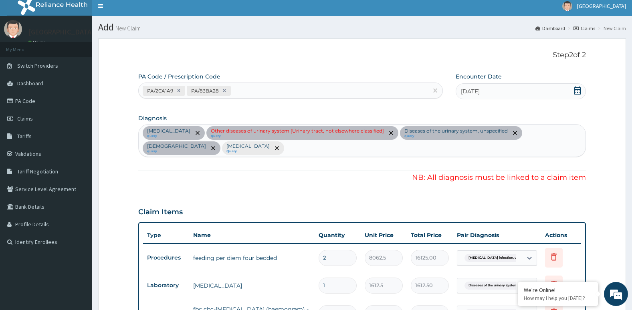
scroll to position [0, 0]
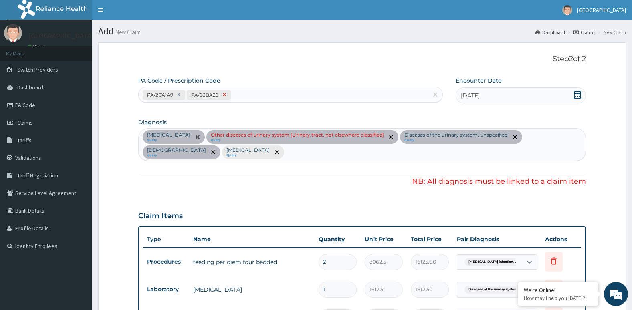
click at [224, 95] on icon at bounding box center [225, 95] width 6 height 6
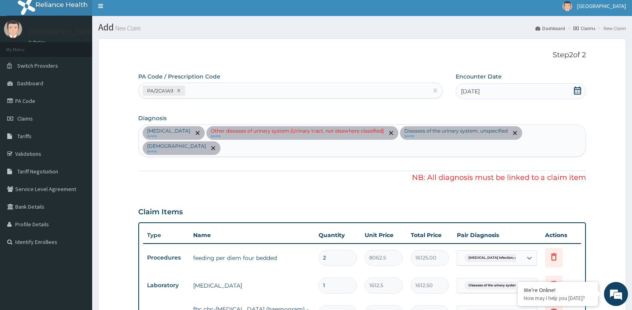
scroll to position [2, 0]
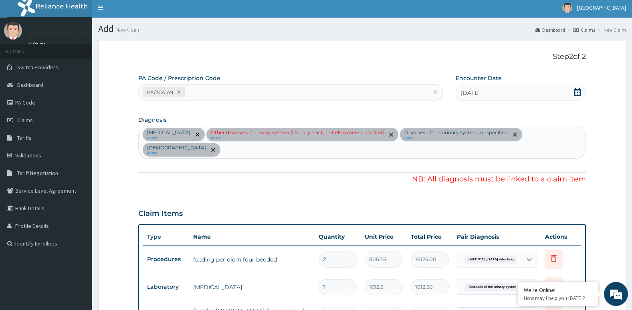
click at [217, 93] on div "PA/2CA1A9" at bounding box center [283, 92] width 289 height 13
paste input "PA/83BA28"
type input "PA/83BA28"
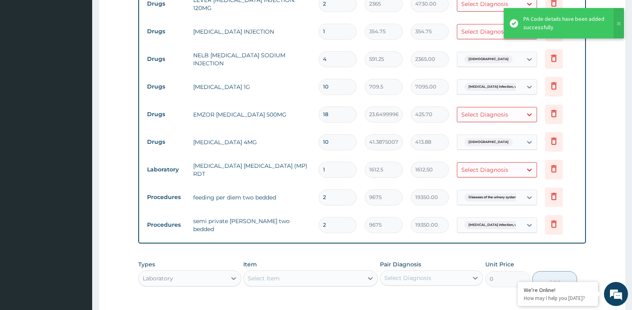
scroll to position [418, 0]
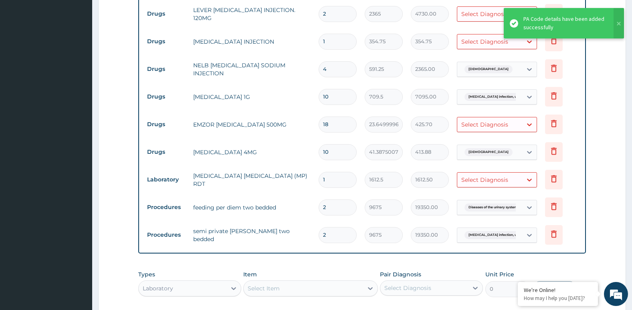
click at [519, 124] on div "Select Diagnosis" at bounding box center [489, 124] width 65 height 13
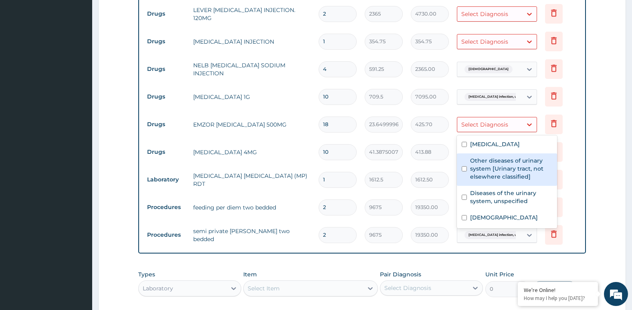
click at [518, 177] on label "Other diseases of urinary system [Urinary tract, not elsewhere classified]" at bounding box center [511, 169] width 82 height 24
checkbox input "true"
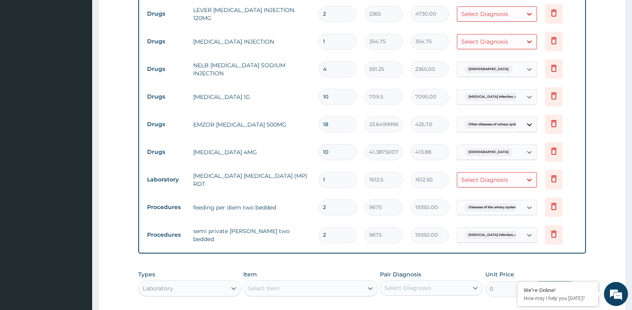
click at [529, 125] on icon at bounding box center [529, 124] width 5 height 3
click at [521, 182] on div "Select Diagnosis" at bounding box center [489, 180] width 65 height 13
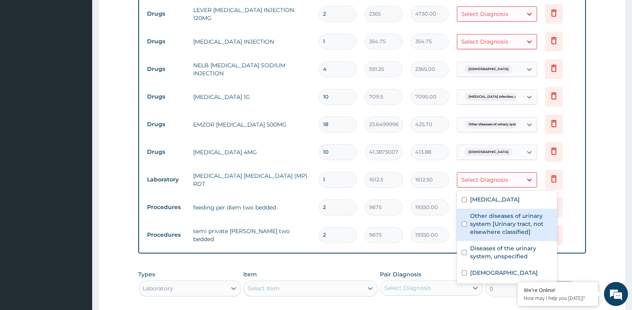
click at [612, 197] on form "Step 2 of 2 PA Code / Prescription Code PA/2CA1A9 PA/83BA28 Encounter Date 10-1…" at bounding box center [362, 19] width 528 height 791
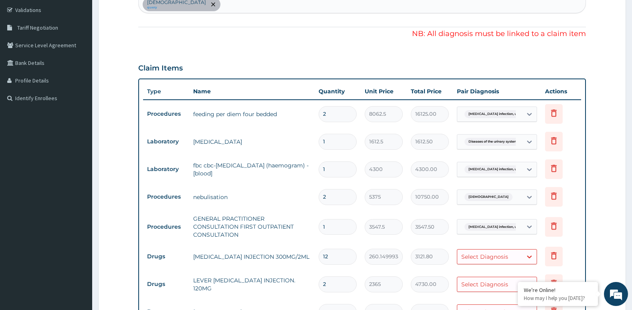
scroll to position [18, 0]
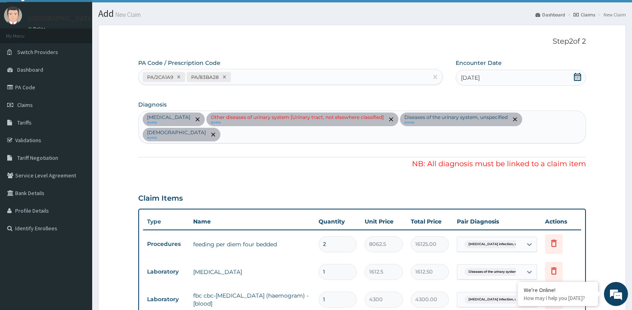
click at [202, 139] on div "Salmonella infection, unspecified query Other diseases of urinary system [Urina…" at bounding box center [362, 127] width 447 height 32
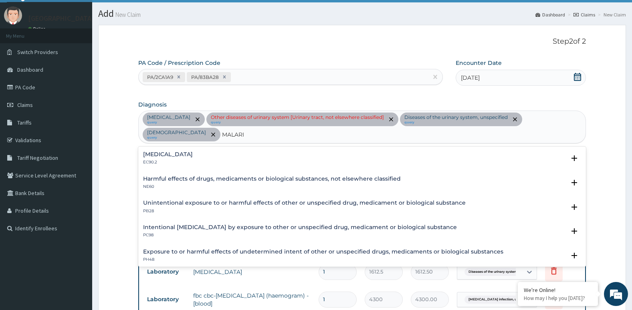
type input "MALARIA"
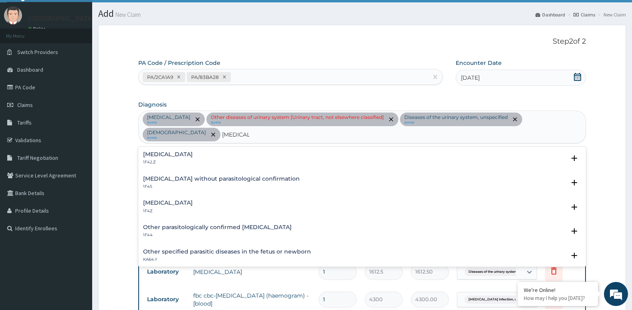
click at [171, 200] on h4 "Malaria, unspecified" at bounding box center [168, 203] width 50 height 6
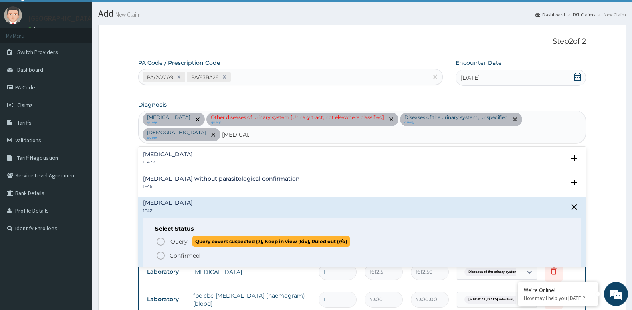
click at [160, 239] on icon "status option query" at bounding box center [161, 242] width 10 height 10
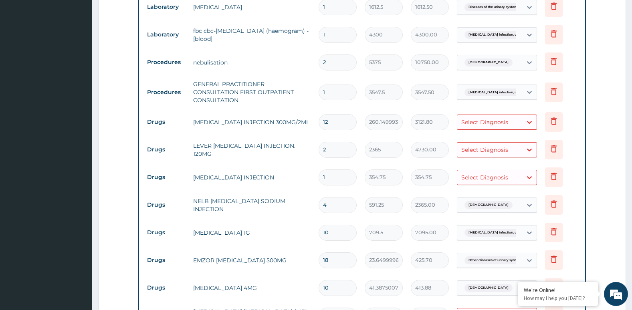
scroll to position [298, 0]
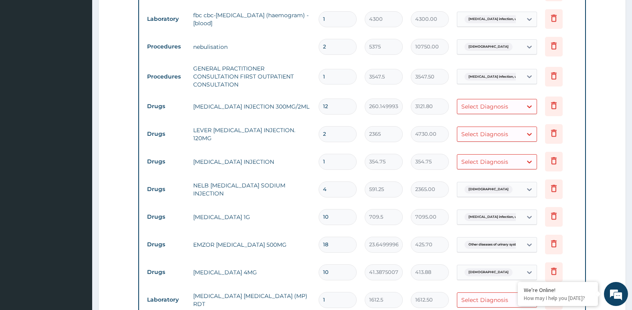
click at [513, 164] on div "Select Diagnosis" at bounding box center [489, 161] width 65 height 13
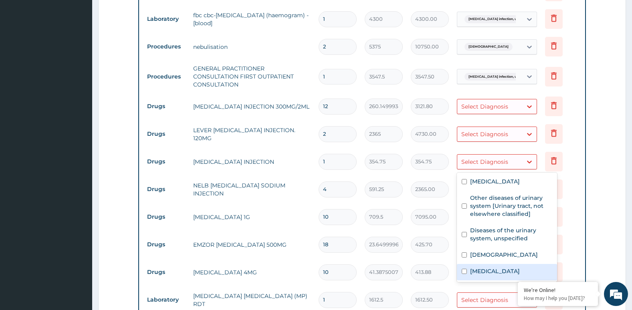
click at [491, 275] on label "Malaria, unspecified" at bounding box center [495, 271] width 50 height 8
checkbox input "true"
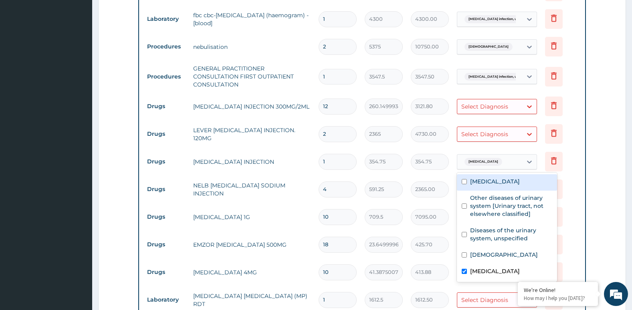
click at [495, 134] on div "Select Diagnosis" at bounding box center [484, 134] width 47 height 8
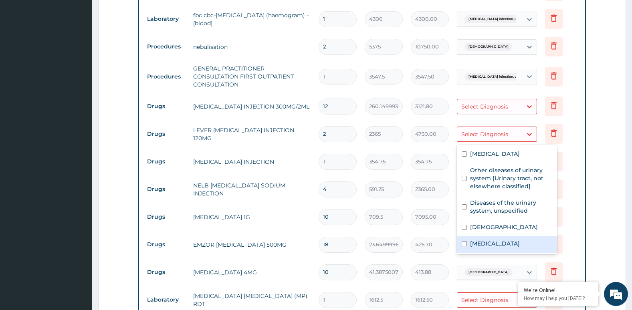
click at [497, 248] on label "Malaria, unspecified" at bounding box center [495, 244] width 50 height 8
checkbox input "true"
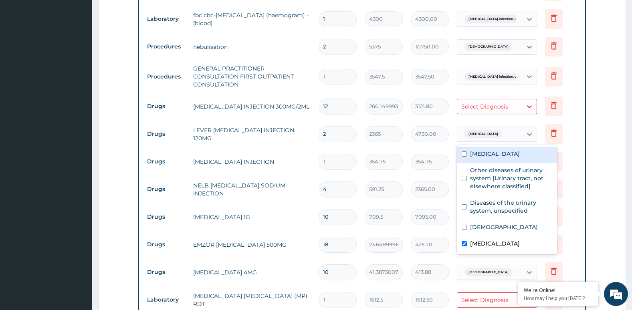
click at [498, 107] on div "Select Diagnosis" at bounding box center [484, 107] width 47 height 8
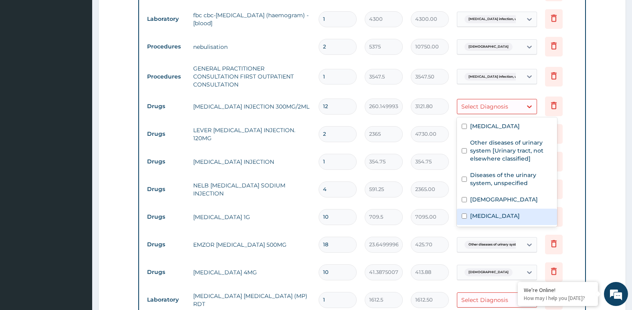
click at [503, 220] on label "Malaria, unspecified" at bounding box center [495, 216] width 50 height 8
checkbox input "true"
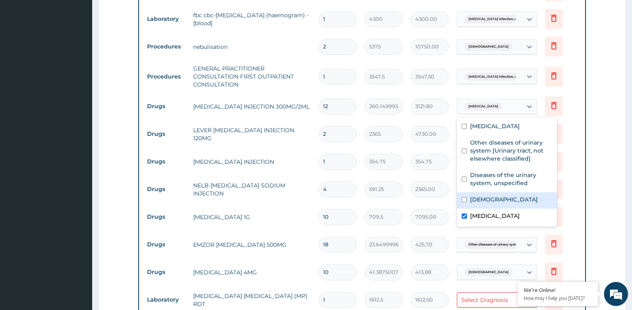
click at [601, 189] on form "Step 2 of 2 PA Code / Prescription Code PA/2CA1A9 PA/83BA28 Encounter Date 10-1…" at bounding box center [362, 139] width 528 height 791
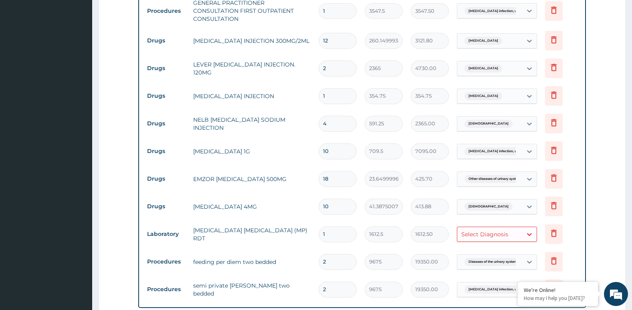
scroll to position [378, 0]
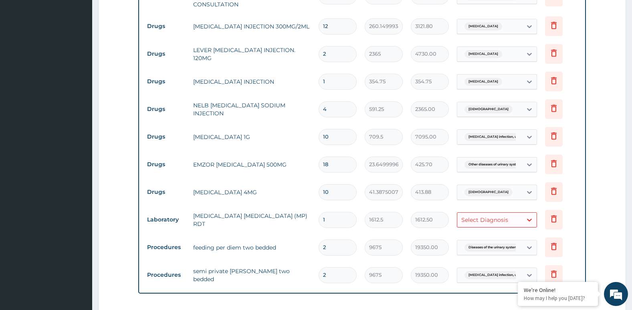
click at [495, 222] on div "Select Diagnosis" at bounding box center [484, 220] width 47 height 8
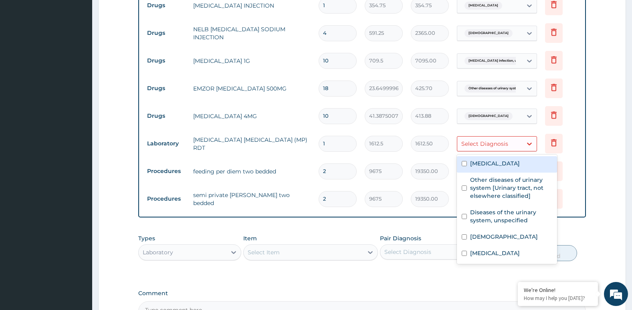
scroll to position [539, 0]
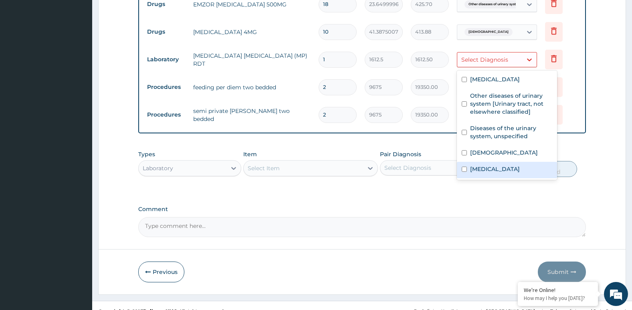
click at [493, 173] on label "Malaria, unspecified" at bounding box center [495, 169] width 50 height 8
checkbox input "true"
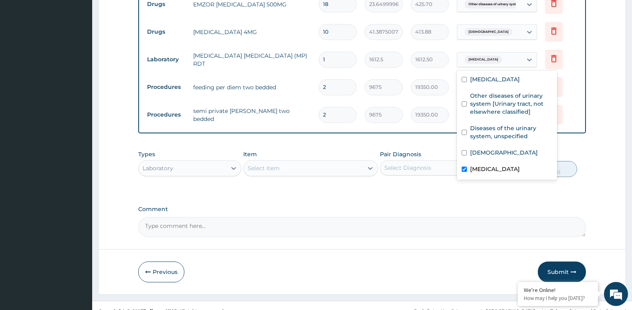
scroll to position [378, 0]
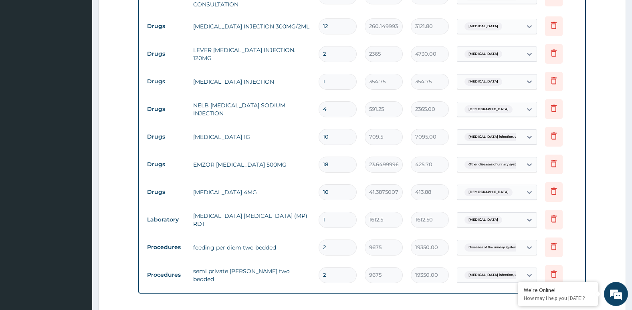
click at [597, 175] on form "Step 2 of 2 PA Code / Prescription Code PA/2CA1A9 PA/83BA28 Encounter Date 10-1…" at bounding box center [362, 59] width 528 height 791
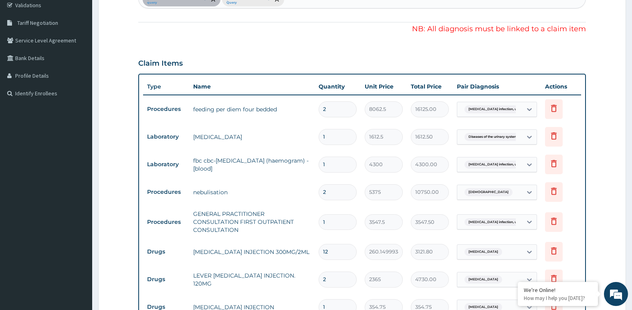
scroll to position [138, 0]
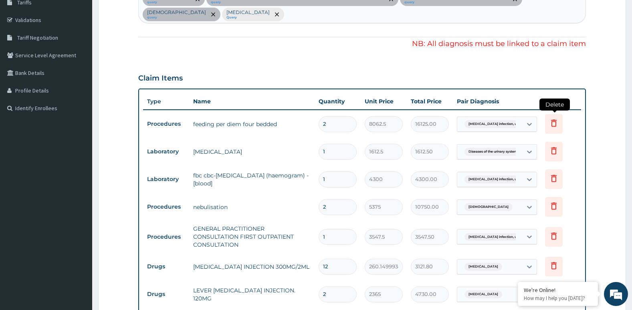
click at [559, 126] on icon at bounding box center [554, 123] width 10 height 10
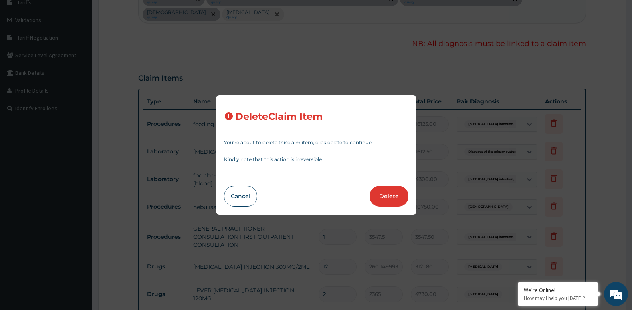
click at [388, 198] on button "Delete" at bounding box center [388, 196] width 39 height 21
type input "1"
type input "1612.5"
type input "1612.50"
type input "4300"
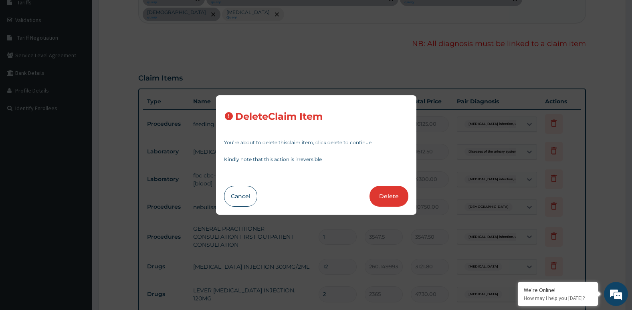
type input "4300.00"
type input "2"
type input "5375"
type input "10750.00"
type input "1"
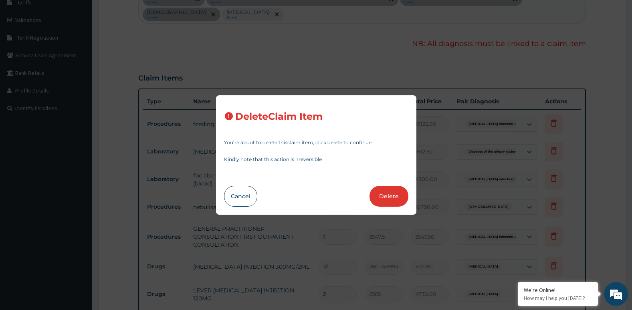
type input "3547.5"
type input "3547.50"
type input "12"
type input "260.1499938964844"
type input "3121.80"
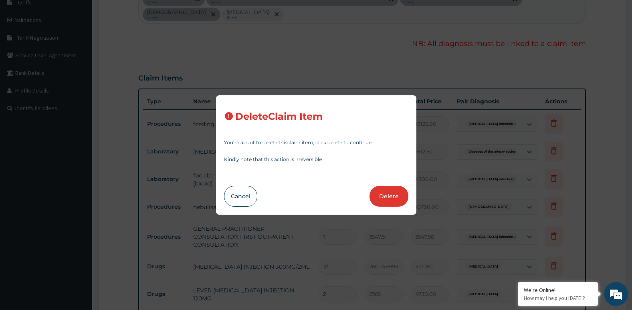
type input "2"
type input "2365"
type input "4730.00"
type input "1"
type input "354.75"
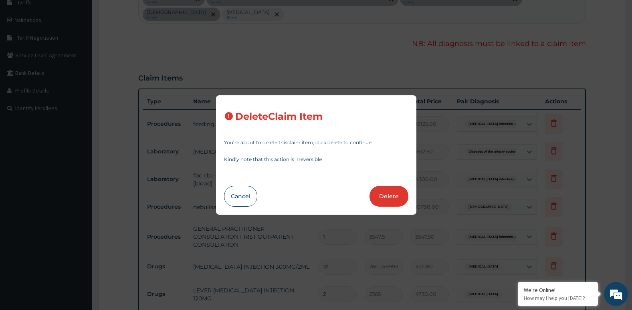
type input "354.75"
type input "4"
type input "591.25"
type input "2365.00"
type input "10"
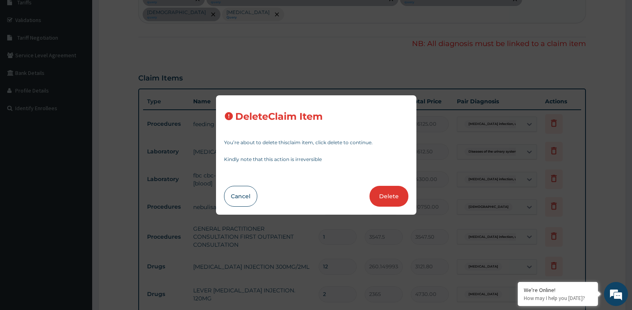
type input "709.5"
type input "7095.00"
type input "18"
type input "23.64999961853027"
type input "425.70"
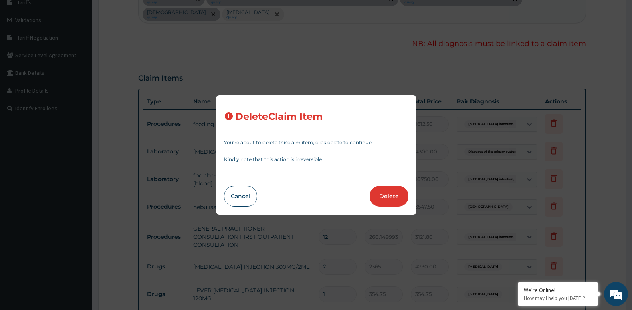
type input "10"
type input "41.38750076293945"
type input "413.88"
type input "1"
type input "1612.5"
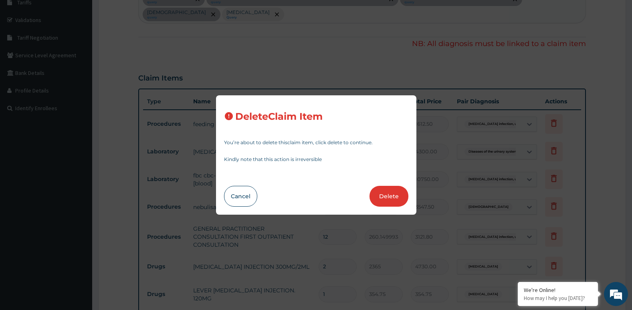
type input "1612.50"
type input "2"
type input "9675"
type input "19350.00"
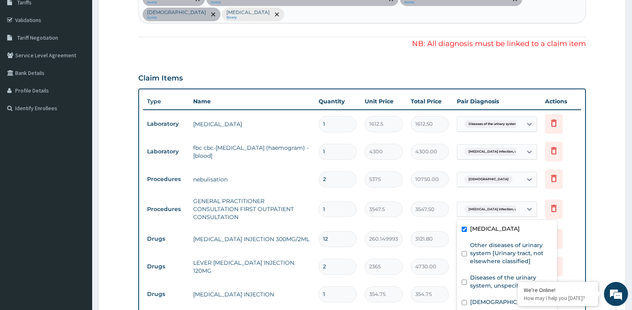
click at [521, 208] on div "Salmonella infection, unspecif..." at bounding box center [489, 210] width 65 height 14
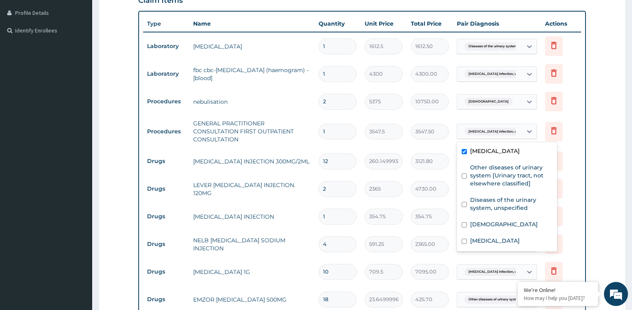
scroll to position [218, 0]
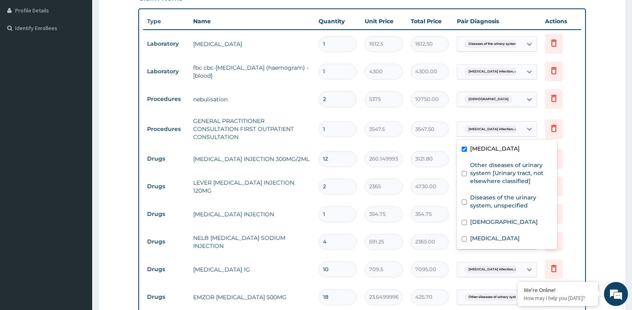
click at [464, 152] on input "checkbox" at bounding box center [464, 149] width 5 height 5
checkbox input "false"
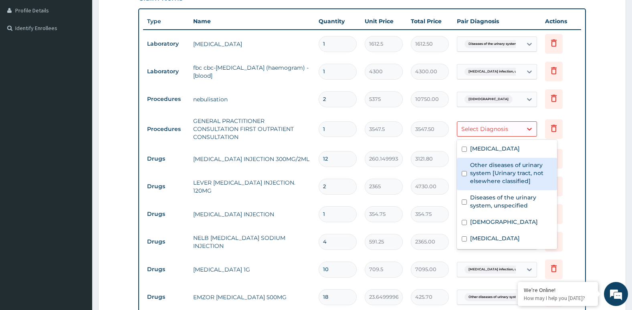
click at [464, 176] on input "checkbox" at bounding box center [464, 173] width 5 height 5
checkbox input "true"
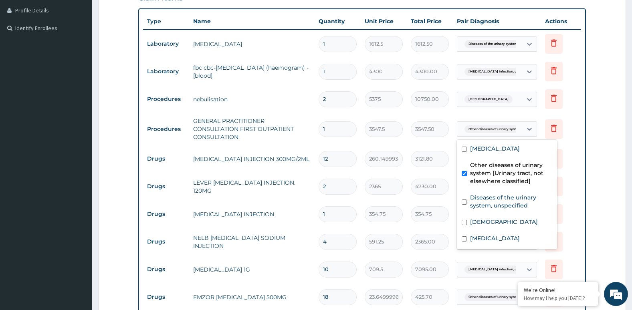
click at [593, 171] on form "Step 2 of 2 PA Code / Prescription Code PA/2CA1A9 PA/83BA28 Encounter Date 10-1…" at bounding box center [362, 205] width 528 height 763
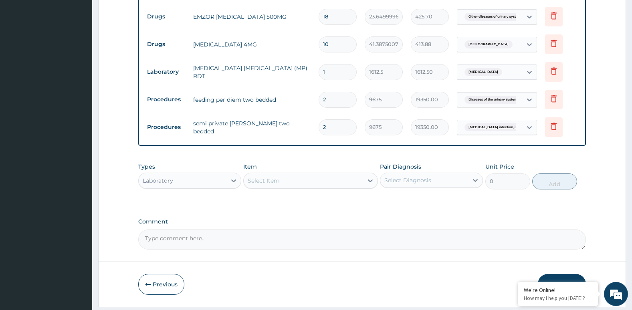
scroll to position [522, 0]
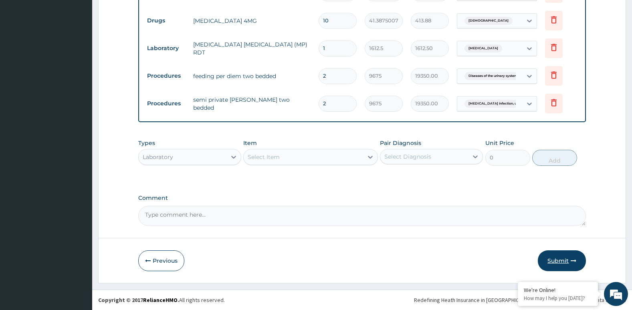
click at [562, 258] on button "Submit" at bounding box center [562, 260] width 48 height 21
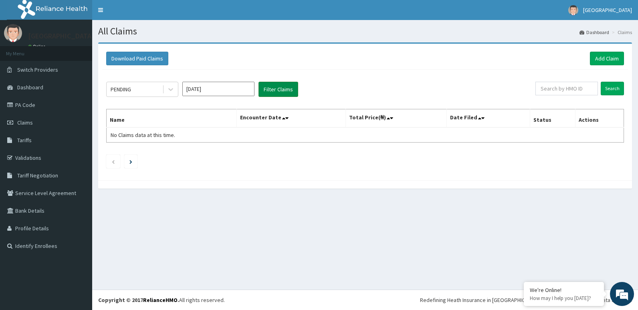
click at [278, 89] on button "Filter Claims" at bounding box center [278, 89] width 40 height 15
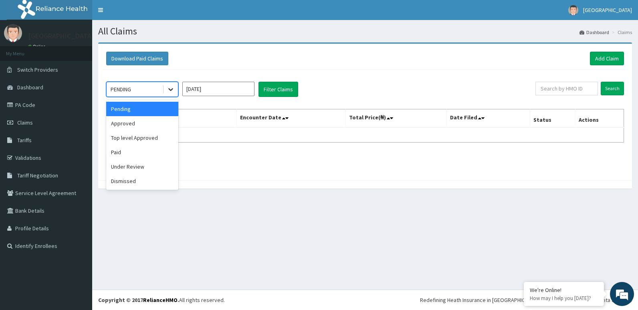
click at [172, 89] on icon at bounding box center [171, 89] width 8 height 8
click at [132, 119] on div "Approved" at bounding box center [142, 123] width 72 height 14
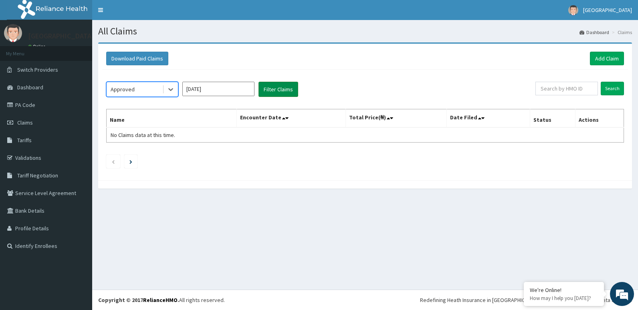
click at [291, 88] on button "Filter Claims" at bounding box center [278, 89] width 40 height 15
click at [283, 94] on button "Filter Claims" at bounding box center [278, 89] width 40 height 15
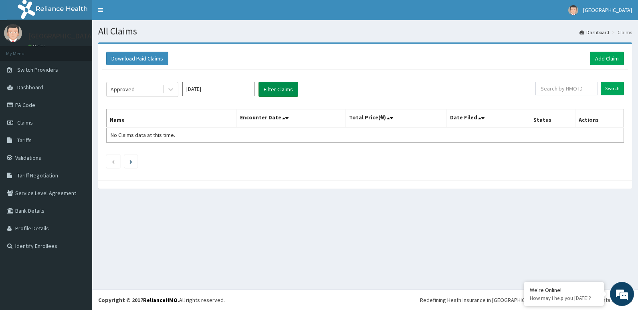
click at [286, 91] on button "Filter Claims" at bounding box center [278, 89] width 40 height 15
click at [285, 88] on button "Filter Claims" at bounding box center [278, 89] width 40 height 15
drag, startPoint x: 285, startPoint y: 88, endPoint x: 281, endPoint y: 90, distance: 4.5
click at [286, 88] on button "Filter Claims" at bounding box center [278, 89] width 40 height 15
click at [175, 90] on div at bounding box center [171, 89] width 14 height 14
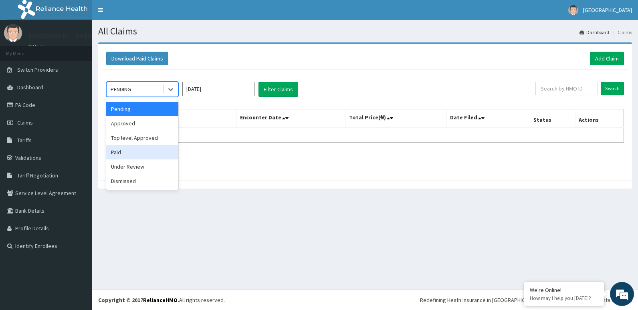
click at [127, 151] on div "Paid" at bounding box center [142, 152] width 72 height 14
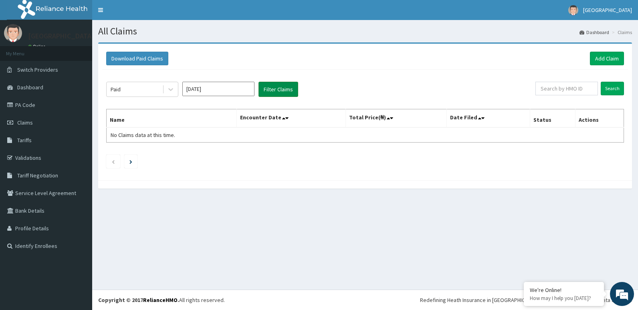
click at [291, 84] on button "Filter Claims" at bounding box center [278, 89] width 40 height 15
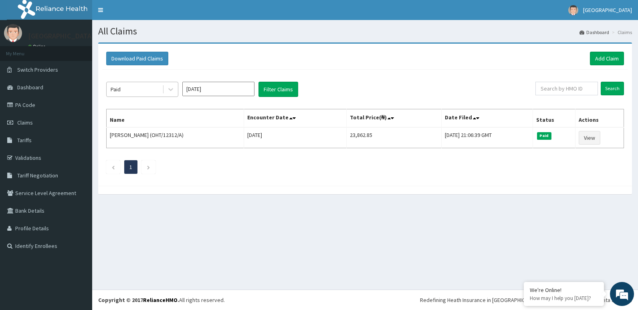
click at [155, 95] on div "Paid" at bounding box center [135, 89] width 56 height 13
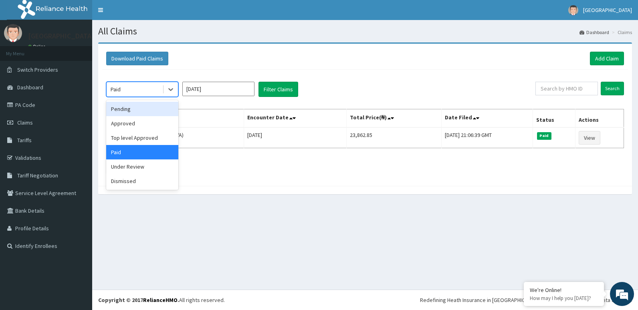
click at [133, 109] on div "Pending" at bounding box center [142, 109] width 72 height 14
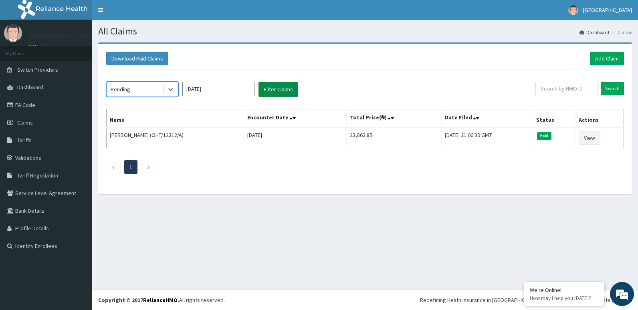
click at [283, 86] on button "Filter Claims" at bounding box center [278, 89] width 40 height 15
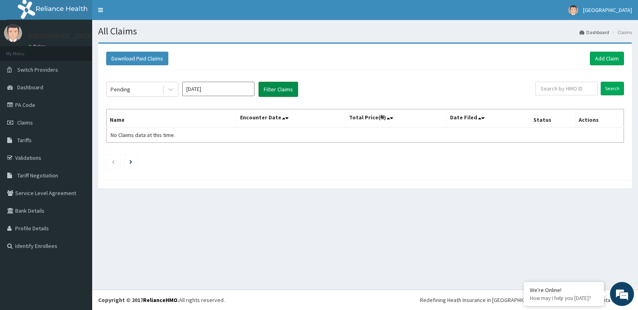
click at [283, 93] on button "Filter Claims" at bounding box center [278, 89] width 40 height 15
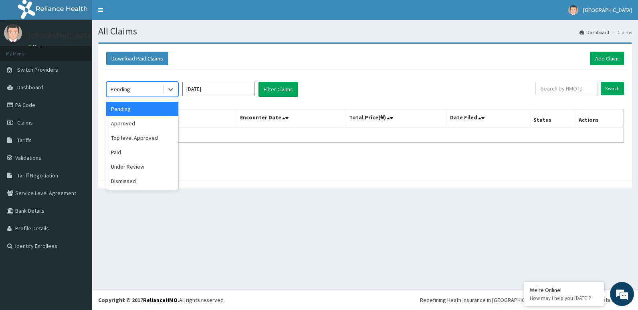
click at [149, 87] on div "Pending" at bounding box center [135, 89] width 56 height 13
click at [131, 123] on div "Approved" at bounding box center [142, 123] width 72 height 14
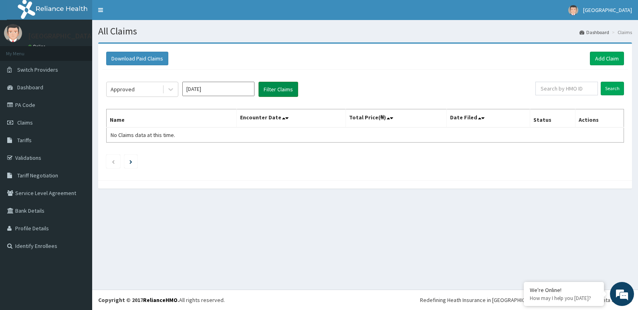
click at [274, 96] on button "Filter Claims" at bounding box center [278, 89] width 40 height 15
click at [281, 91] on button "Filter Claims" at bounding box center [278, 89] width 40 height 15
click at [283, 91] on button "Filter Claims" at bounding box center [278, 89] width 40 height 15
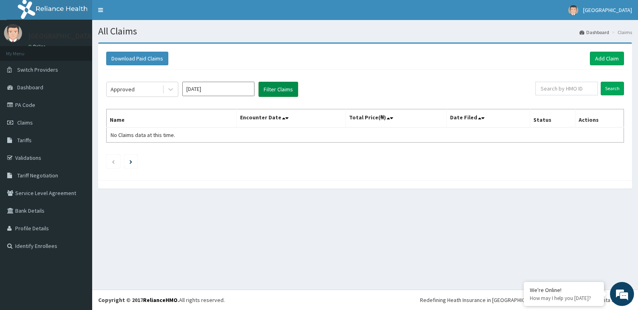
click at [283, 91] on button "Filter Claims" at bounding box center [278, 89] width 40 height 15
click at [30, 120] on span "Claims" at bounding box center [25, 122] width 16 height 7
click at [565, 88] on input "text" at bounding box center [566, 89] width 63 height 14
paste input "OMI/10023/D"
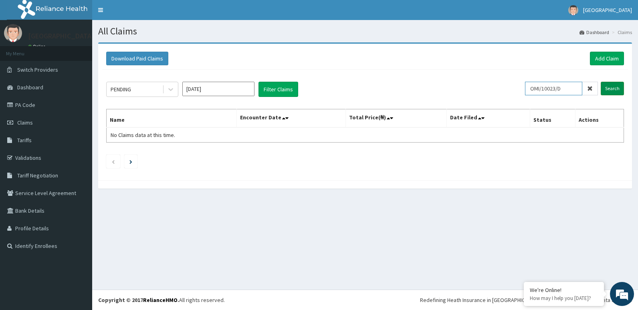
type input "OMI/10023/D"
click at [609, 89] on input "Search" at bounding box center [612, 89] width 23 height 14
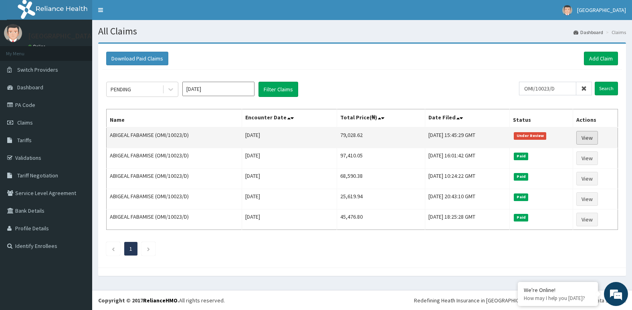
click at [590, 137] on link "View" at bounding box center [587, 138] width 22 height 14
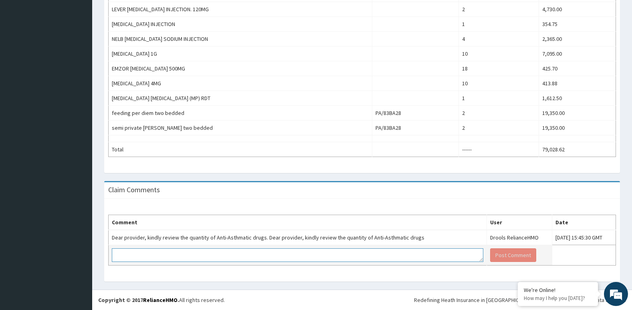
click at [191, 260] on textarea at bounding box center [298, 255] width 372 height 14
type textarea "NOTE: THE ABOVE BILLS IS IPD X 2 DAYS NOT OPD PLEASE. THANKS"
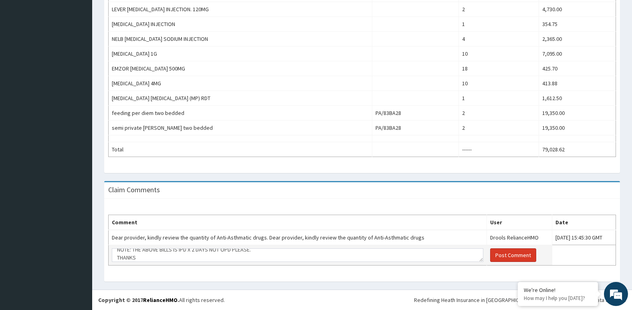
click at [490, 254] on button "Post Comment" at bounding box center [513, 255] width 46 height 14
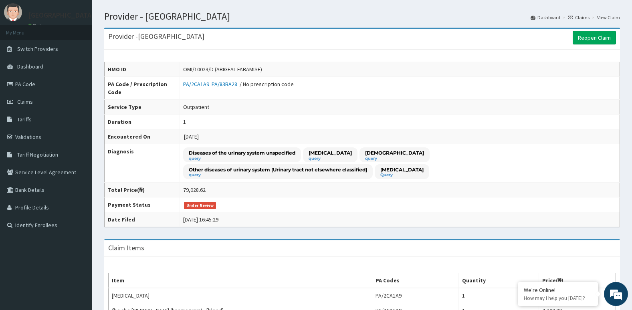
scroll to position [0, 0]
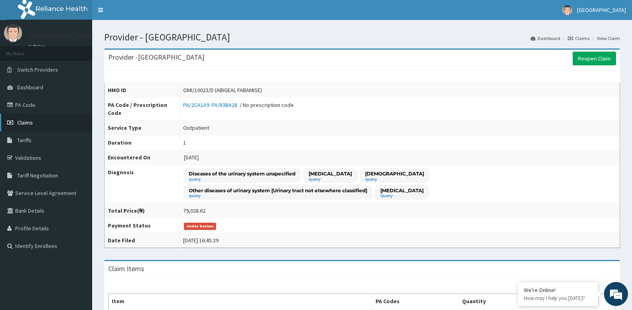
click at [28, 125] on span "Claims" at bounding box center [25, 122] width 16 height 7
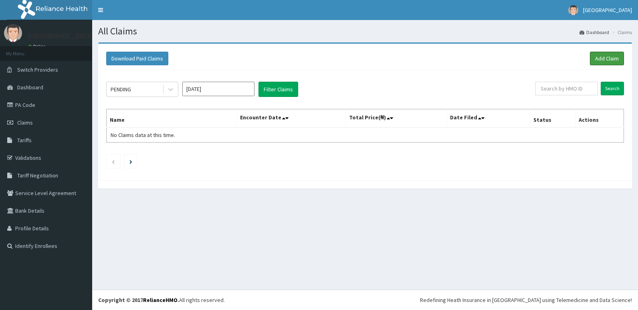
click at [606, 59] on link "Add Claim" at bounding box center [607, 59] width 34 height 14
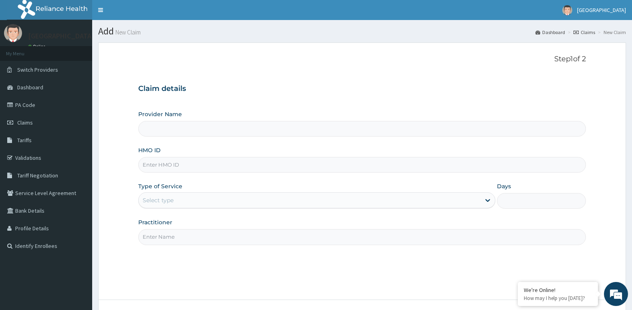
type input "[GEOGRAPHIC_DATA]"
click at [184, 161] on input "HMO ID" at bounding box center [362, 165] width 448 height 16
paste input "FQX/10004/E"
type input "FQX/10004/E"
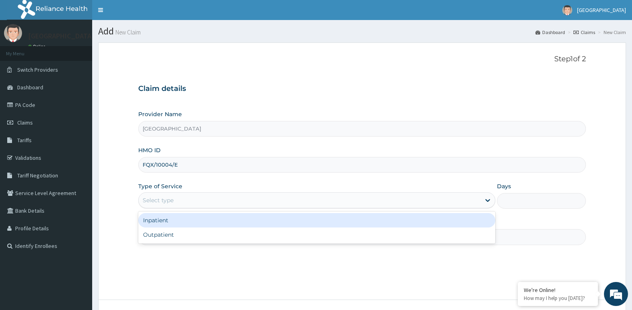
click at [186, 195] on div "Select type" at bounding box center [316, 200] width 357 height 16
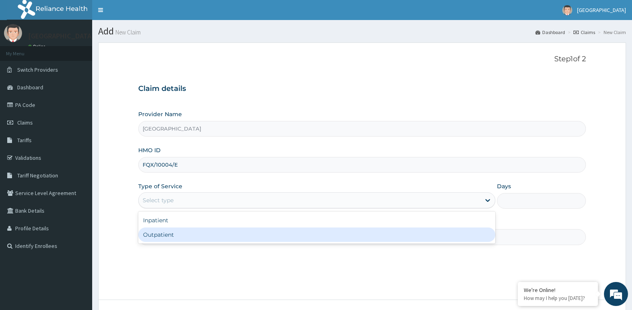
click at [163, 236] on div "Outpatient" at bounding box center [316, 235] width 357 height 14
type input "1"
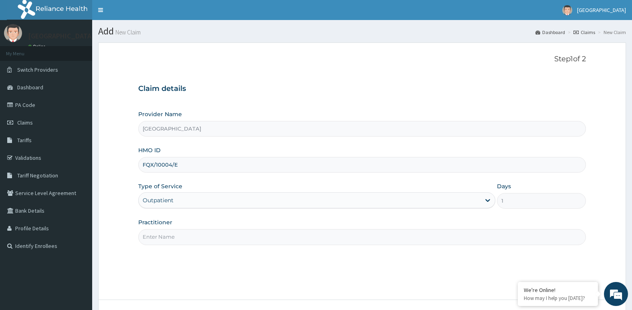
click at [176, 232] on input "Practitioner" at bounding box center [362, 237] width 448 height 16
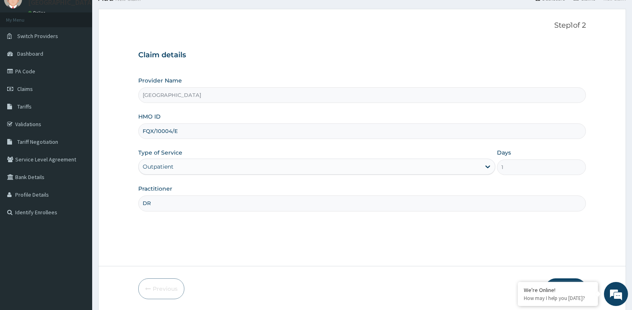
scroll to position [62, 0]
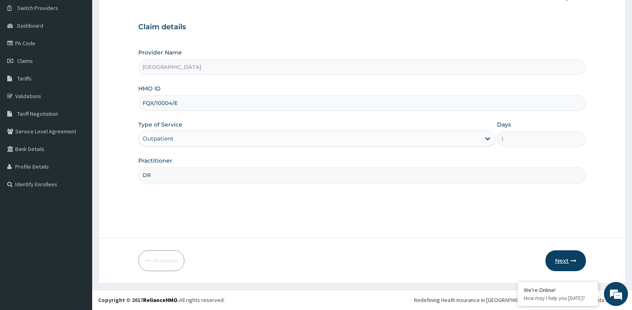
type input "DR"
click at [560, 256] on button "Next" at bounding box center [565, 260] width 40 height 21
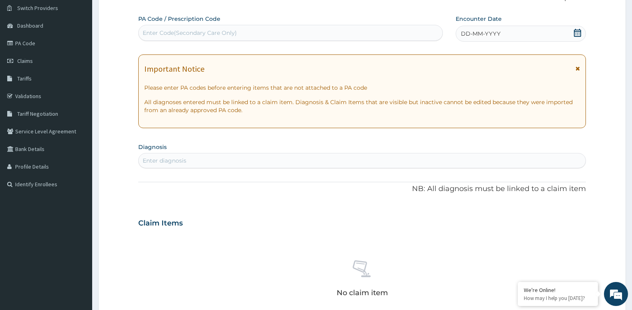
click at [577, 69] on icon at bounding box center [577, 69] width 4 height 6
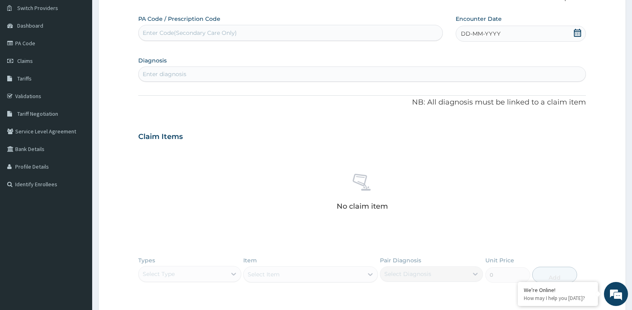
click at [494, 32] on span "DD-MM-YYYY" at bounding box center [481, 34] width 40 height 8
click at [190, 32] on div "Enter Code(Secondary Care Only)" at bounding box center [190, 33] width 94 height 8
paste input "PA/4EBABE"
type input "PA/4EBABE"
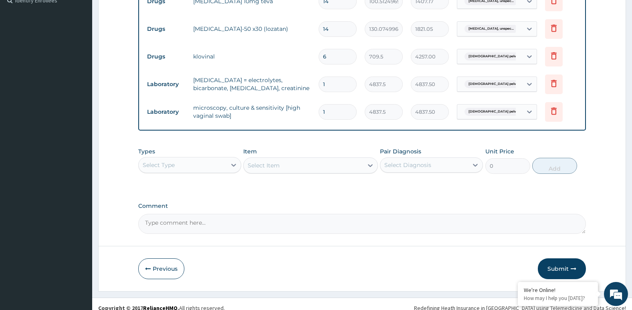
scroll to position [254, 0]
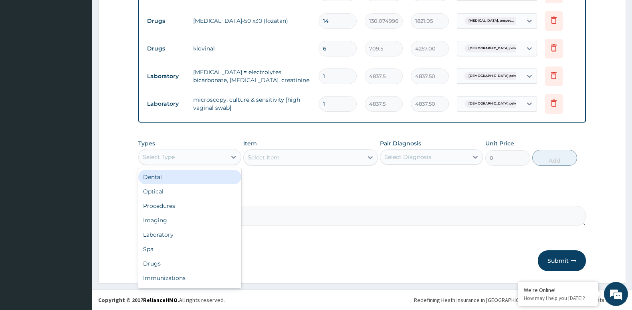
click at [184, 157] on div "Select Type" at bounding box center [183, 157] width 88 height 13
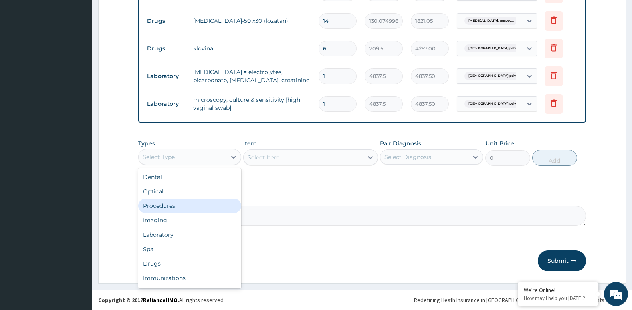
click at [171, 206] on div "Procedures" at bounding box center [189, 206] width 103 height 14
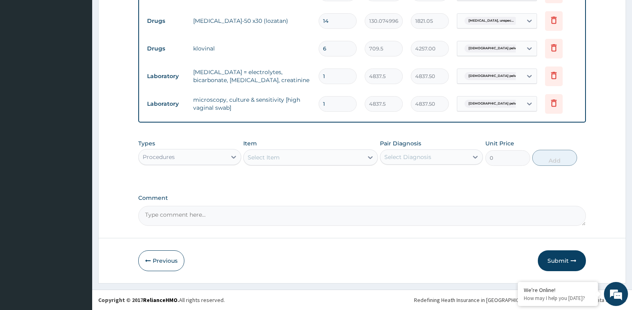
click at [304, 162] on div "Select Item" at bounding box center [303, 157] width 119 height 13
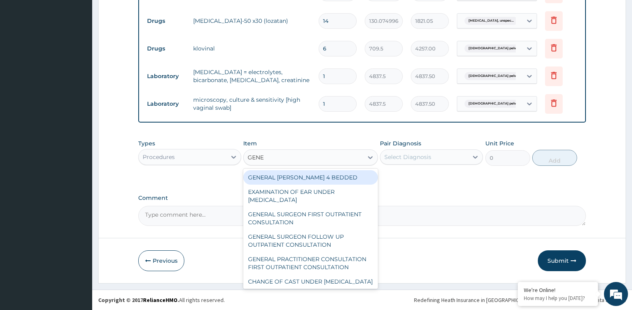
type input "GENER"
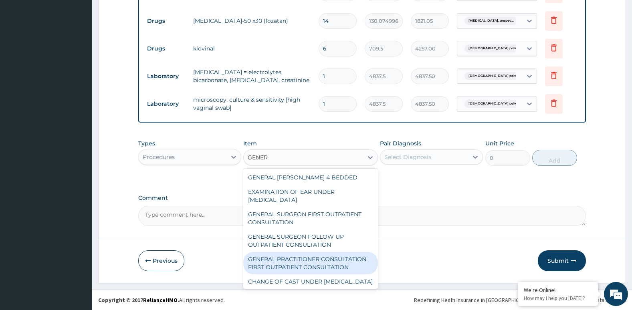
click at [344, 265] on div "GENERAL PRACTITIONER CONSULTATION FIRST OUTPATIENT CONSULTATION" at bounding box center [310, 263] width 134 height 22
type input "3547.5"
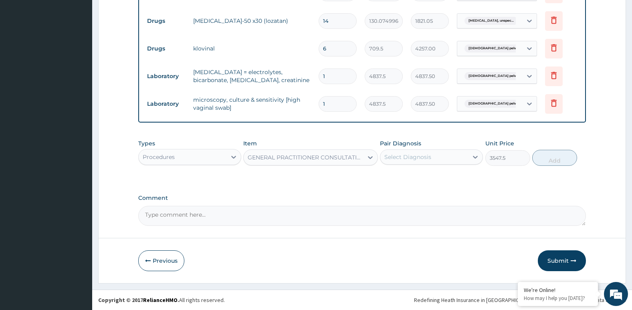
click at [426, 166] on div "Pair Diagnosis Select Diagnosis" at bounding box center [431, 152] width 103 height 26
click at [428, 157] on div "Select Diagnosis" at bounding box center [407, 157] width 47 height 8
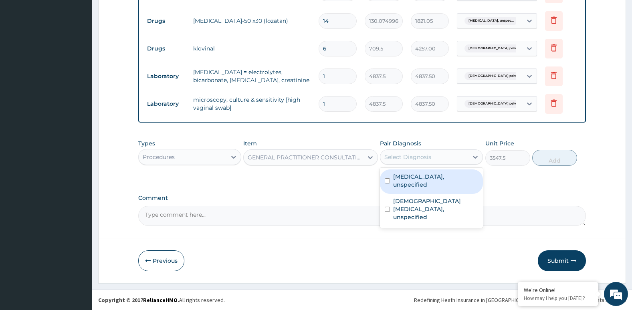
click at [424, 180] on label "Essential hypertension, unspecified" at bounding box center [435, 181] width 85 height 16
checkbox input "true"
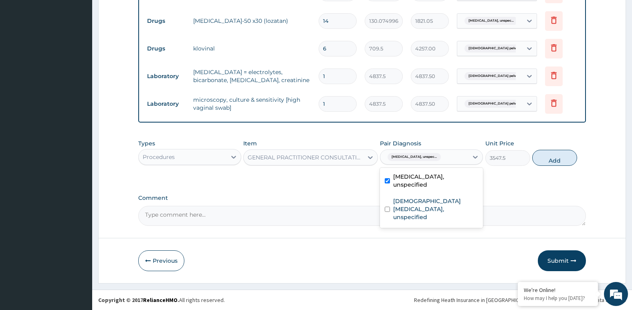
click at [561, 162] on button "Add" at bounding box center [554, 158] width 45 height 16
type input "0"
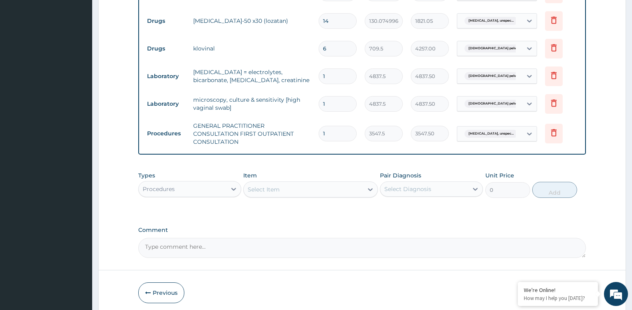
click at [204, 194] on div "Procedures" at bounding box center [183, 189] width 88 height 13
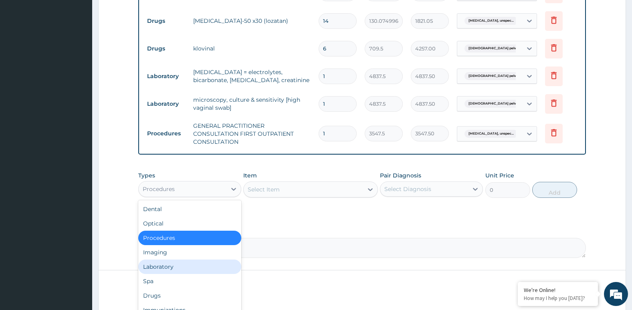
click at [167, 264] on div "Laboratory" at bounding box center [189, 267] width 103 height 14
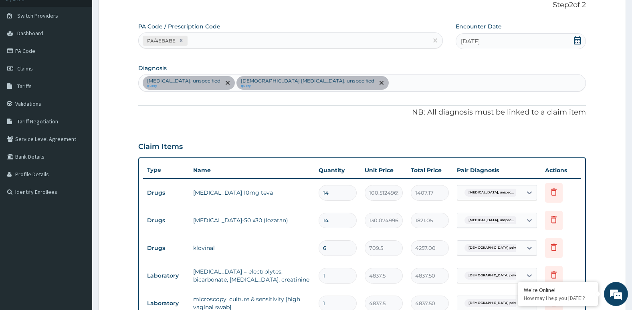
scroll to position [53, 0]
click at [416, 83] on div "Essential hypertension, unspecified query Female pelvic inflammatory diseases, …" at bounding box center [362, 83] width 447 height 17
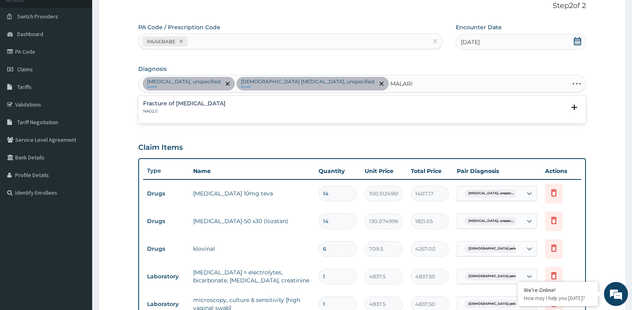
type input "MALARIA"
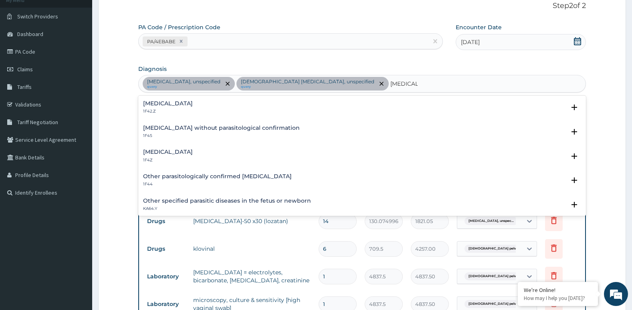
click at [188, 153] on h4 "Malaria, unspecified" at bounding box center [168, 152] width 50 height 6
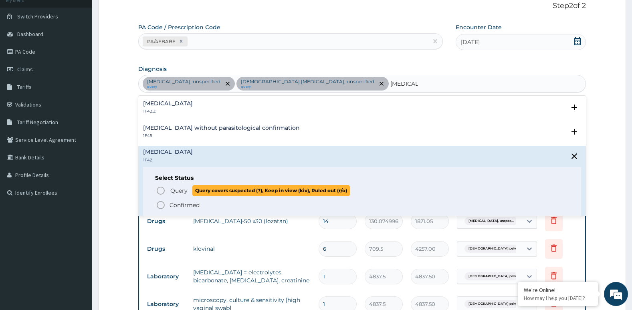
click at [161, 191] on icon "status option query" at bounding box center [161, 191] width 10 height 10
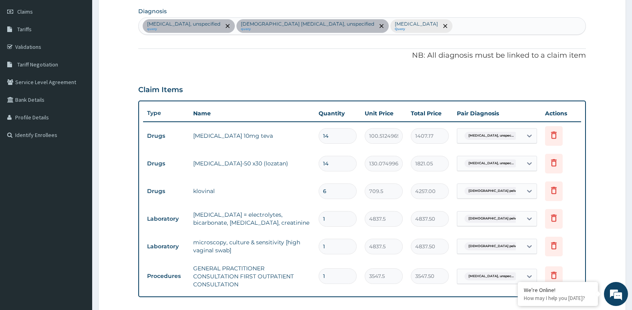
scroll to position [214, 0]
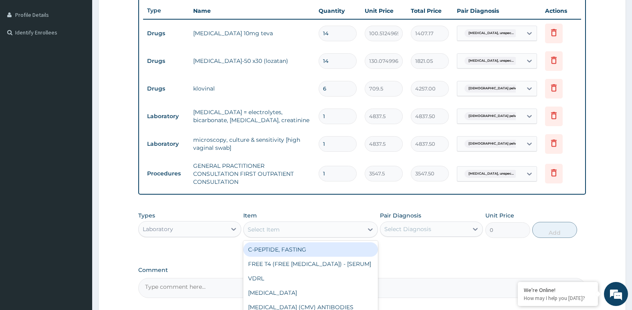
click at [294, 231] on div "Select Item" at bounding box center [303, 229] width 119 height 13
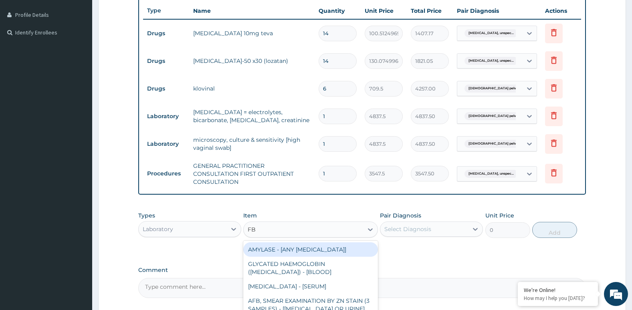
type input "FBC"
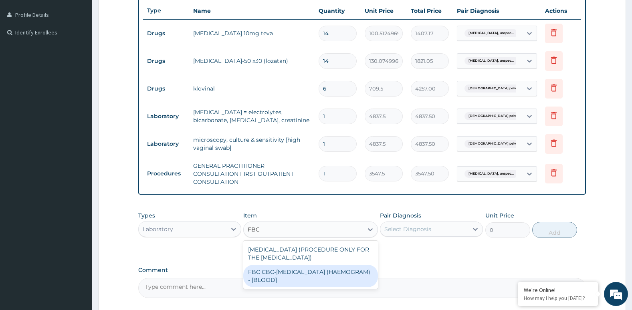
drag, startPoint x: 300, startPoint y: 271, endPoint x: 311, endPoint y: 268, distance: 11.2
click at [301, 271] on div "FBC CBC-COMPLETE BLOOD COUNT (HAEMOGRAM) - [BLOOD]" at bounding box center [310, 276] width 134 height 22
type input "4300"
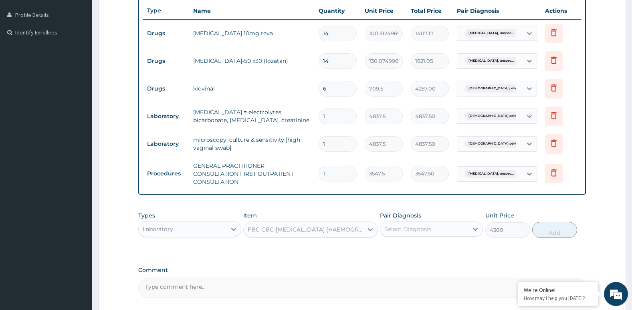
drag, startPoint x: 424, startPoint y: 233, endPoint x: 431, endPoint y: 234, distance: 7.2
click at [426, 233] on div "Select Diagnosis" at bounding box center [424, 229] width 88 height 13
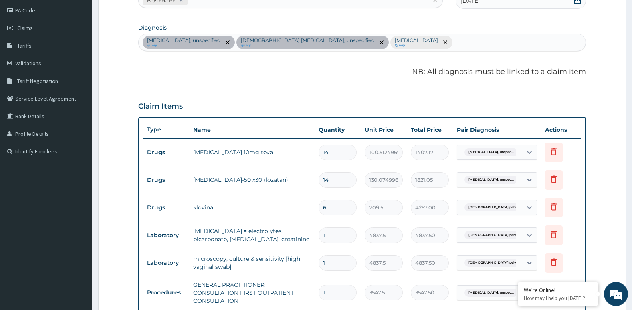
scroll to position [93, 0]
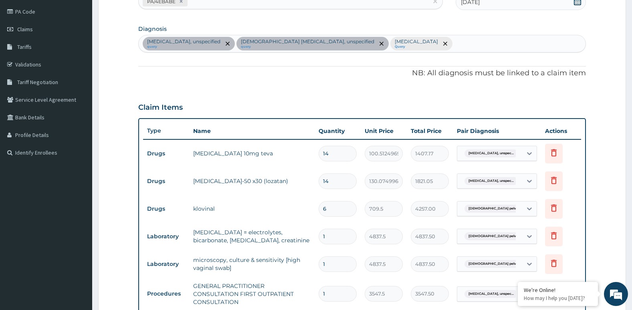
click at [467, 40] on div "Essential hypertension, unspecified query Female pelvic inflammatory diseases, …" at bounding box center [362, 43] width 447 height 17
type input "F"
type input "SEPSIS"
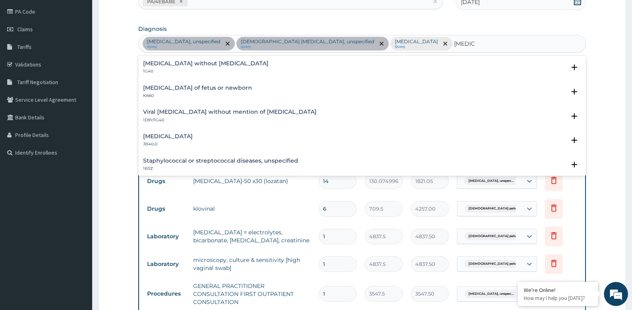
click at [166, 67] on div "Sepsis without septic shock 1G40" at bounding box center [205, 68] width 125 height 14
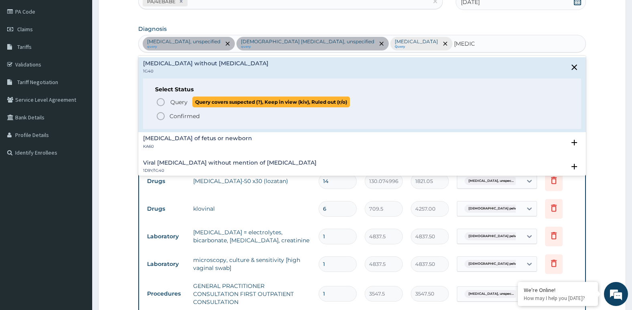
click at [160, 101] on icon "status option query" at bounding box center [161, 102] width 10 height 10
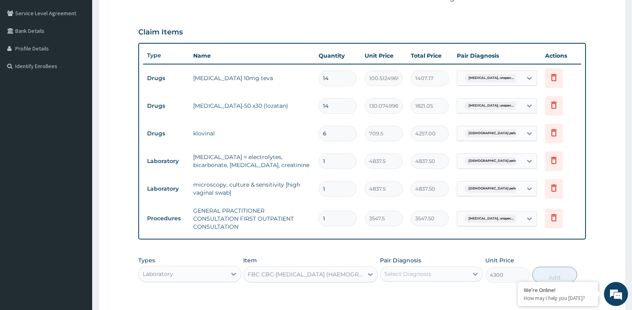
scroll to position [286, 0]
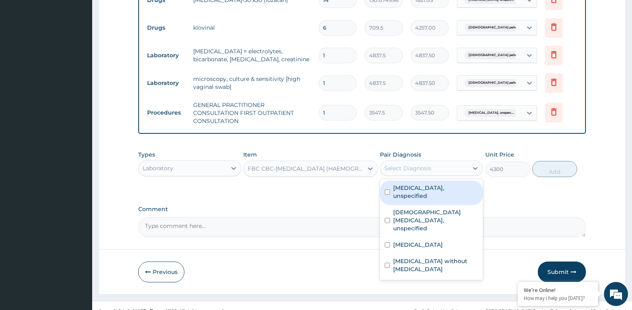
click at [442, 162] on div "Select Diagnosis" at bounding box center [424, 168] width 88 height 13
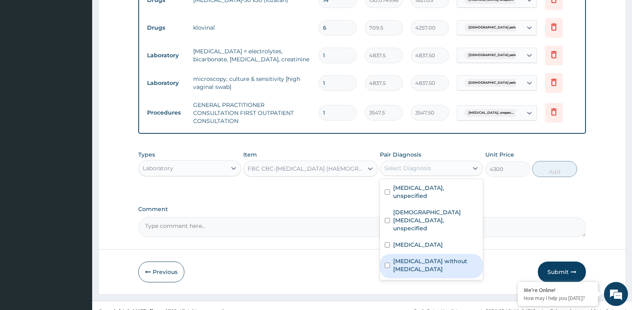
drag, startPoint x: 426, startPoint y: 243, endPoint x: 509, endPoint y: 189, distance: 99.7
click at [427, 257] on label "Sepsis without septic shock" at bounding box center [435, 265] width 85 height 16
checkbox input "true"
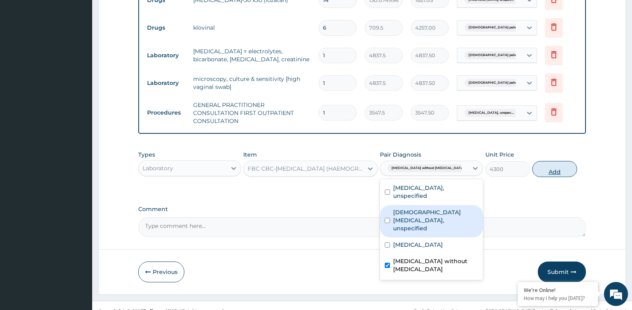
click at [555, 161] on button "Add" at bounding box center [554, 169] width 45 height 16
type input "0"
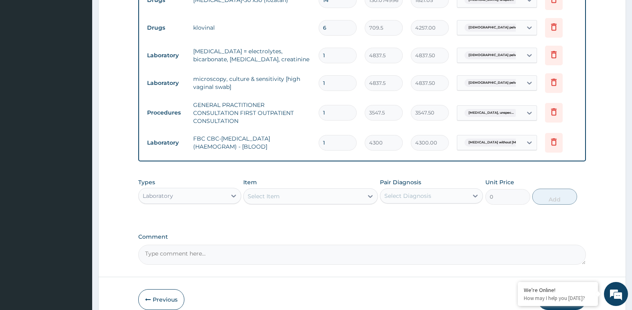
click at [286, 190] on div "Select Item" at bounding box center [303, 196] width 119 height 13
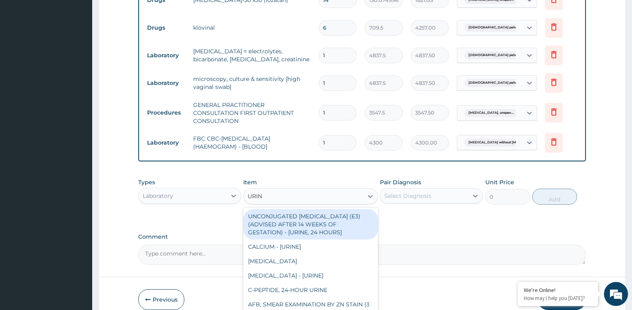
type input "URINA"
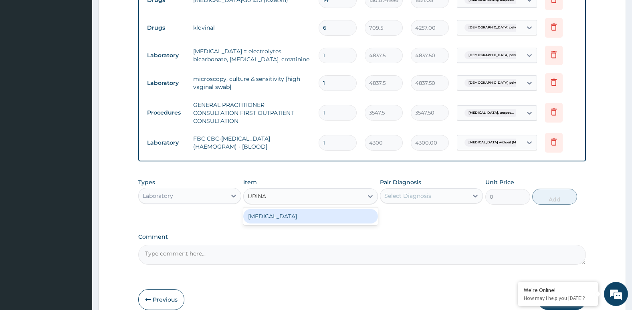
click at [297, 209] on div "URINALYSIS" at bounding box center [310, 216] width 134 height 14
type input "1612.5"
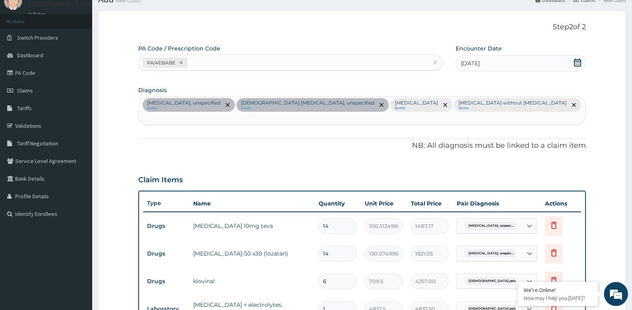
scroll to position [0, 0]
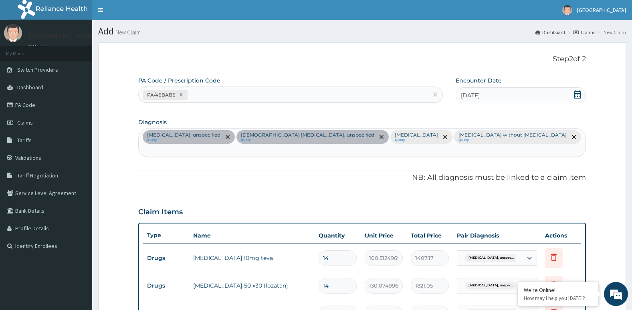
click at [549, 139] on div "Essential hypertension, unspecified query Female pelvic inflammatory diseases, …" at bounding box center [362, 143] width 447 height 28
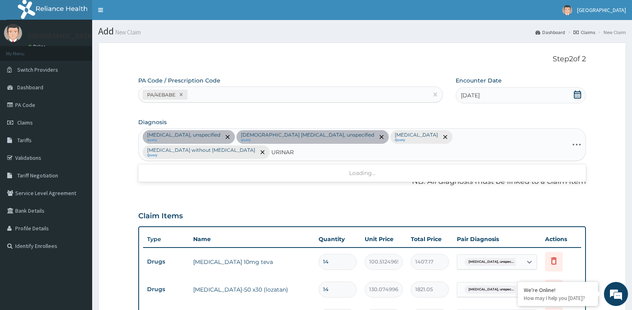
type input "URINARY"
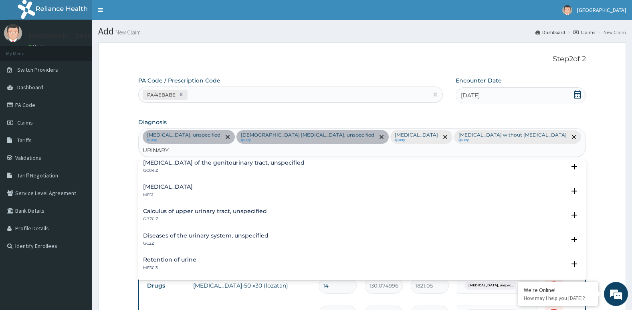
scroll to position [40, 0]
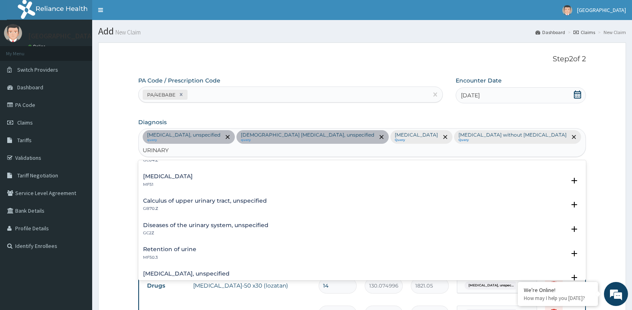
click at [202, 222] on h4 "Diseases of the urinary system, unspecified" at bounding box center [205, 225] width 125 height 6
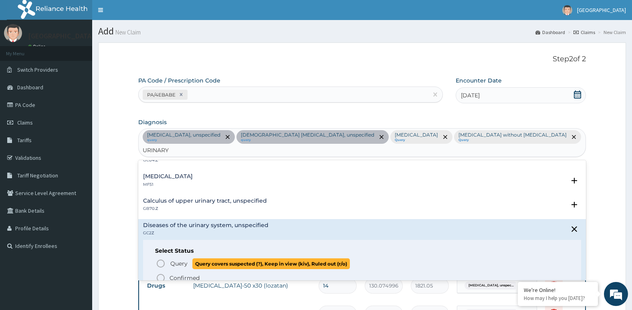
drag, startPoint x: 160, startPoint y: 249, endPoint x: 171, endPoint y: 244, distance: 11.8
click at [160, 260] on circle "status option query" at bounding box center [160, 263] width 7 height 7
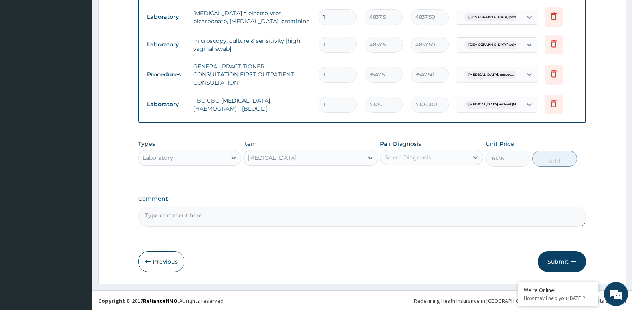
scroll to position [329, 0]
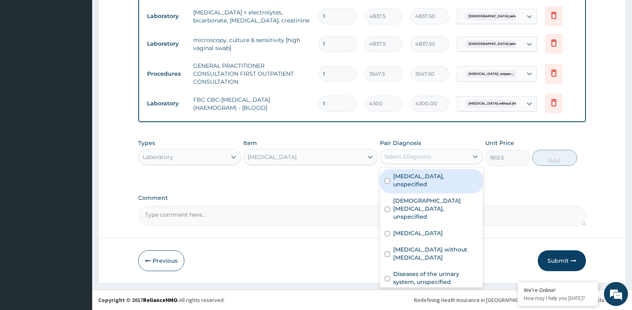
click at [410, 156] on div "Select Diagnosis" at bounding box center [407, 157] width 47 height 8
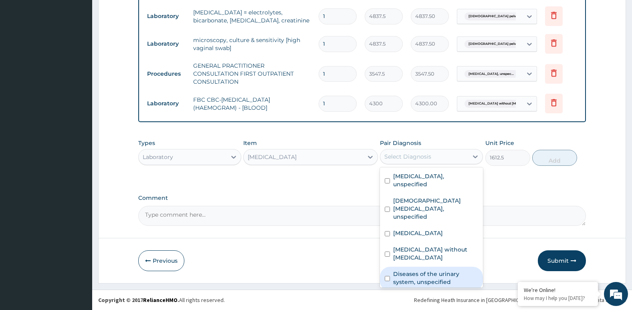
click at [410, 270] on label "Diseases of the urinary system, unspecified" at bounding box center [435, 278] width 85 height 16
checkbox input "true"
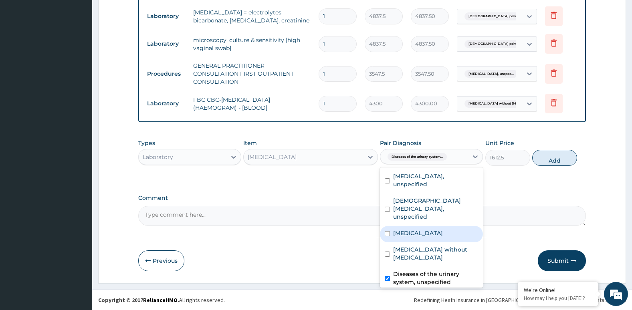
click at [555, 163] on button "Add" at bounding box center [554, 158] width 45 height 16
type input "0"
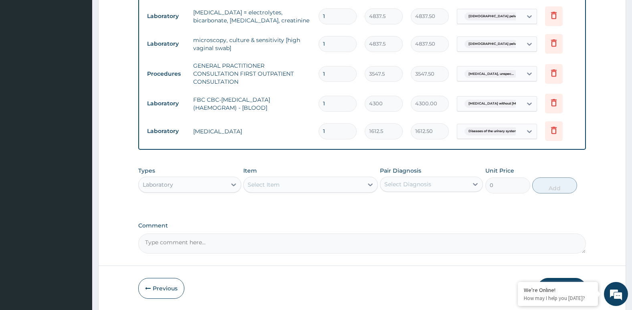
drag, startPoint x: 174, startPoint y: 184, endPoint x: 174, endPoint y: 190, distance: 5.6
click at [175, 184] on div "Laboratory" at bounding box center [183, 184] width 88 height 13
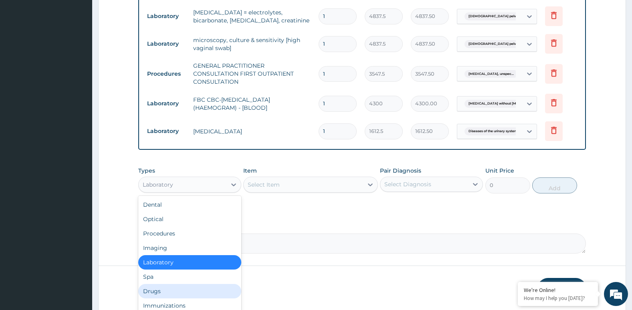
click at [161, 291] on div "Drugs" at bounding box center [189, 291] width 103 height 14
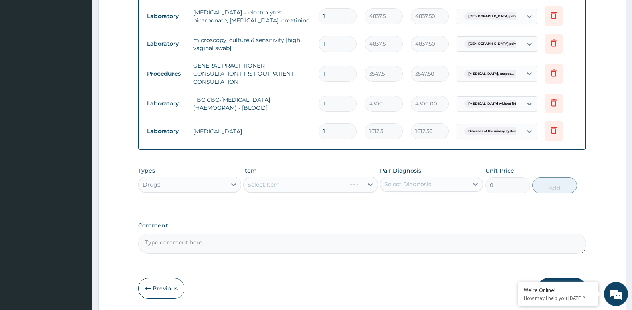
click at [283, 181] on div "Select Item" at bounding box center [310, 185] width 134 height 16
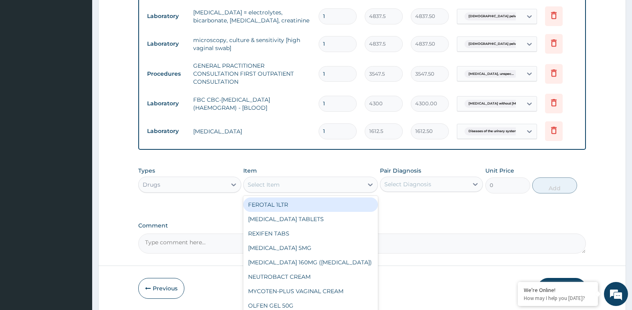
click at [307, 188] on div "Select Item" at bounding box center [303, 184] width 119 height 13
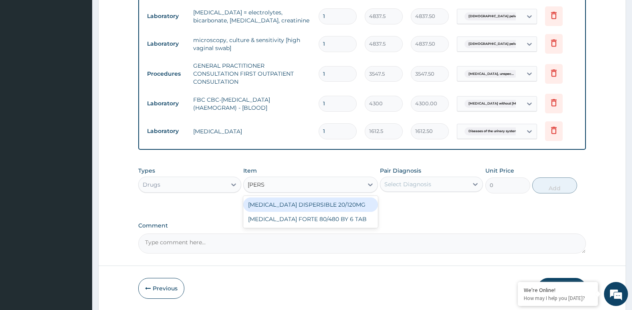
type input "COART"
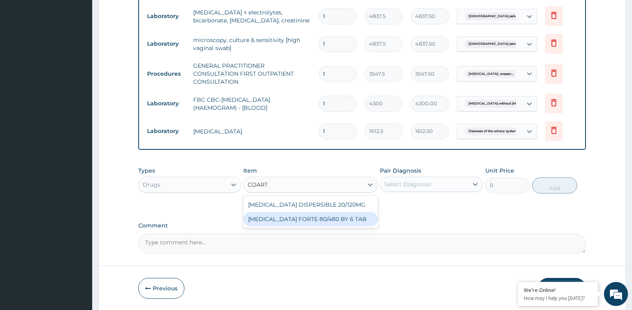
click at [321, 219] on div "COARTEM FORTE 80/480 BY 6 TAB" at bounding box center [310, 219] width 134 height 14
type input "449.3500061035156"
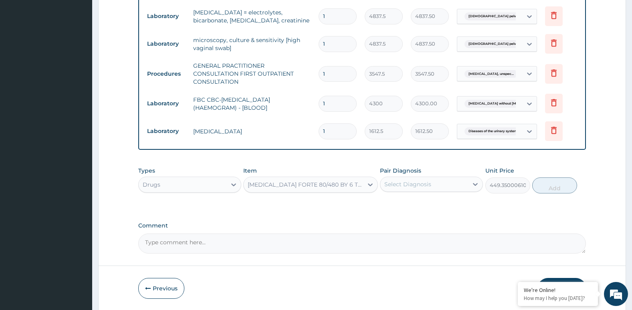
click at [424, 189] on div "Select Diagnosis" at bounding box center [424, 184] width 88 height 13
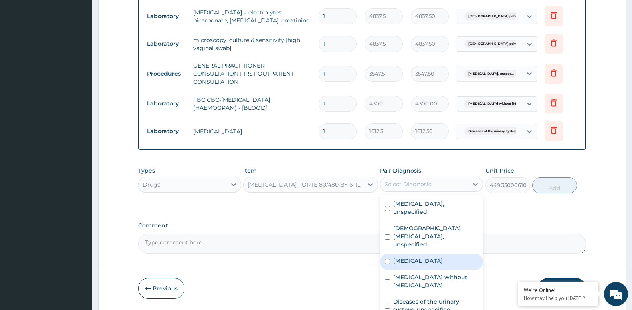
click at [424, 257] on label "Malaria, unspecified" at bounding box center [418, 261] width 50 height 8
checkbox input "true"
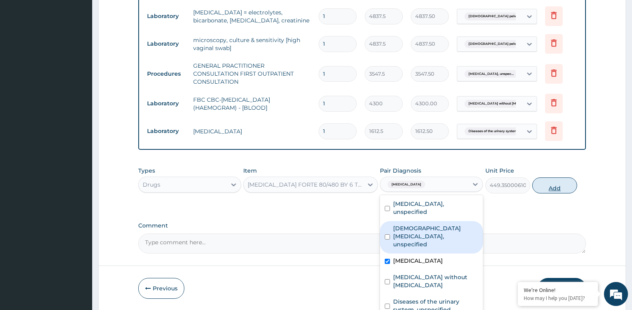
click at [562, 191] on button "Add" at bounding box center [554, 186] width 45 height 16
type input "0"
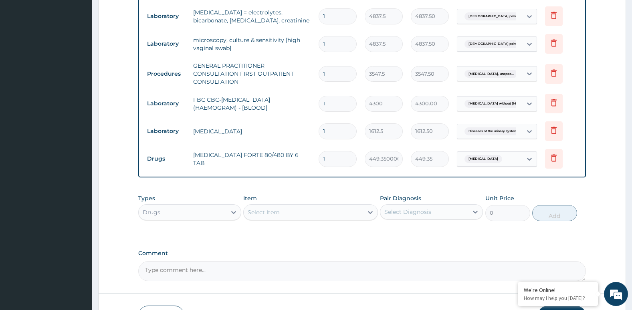
type input "0.00"
type input "6"
type input "2696.10"
type input "6"
click at [323, 208] on div "Select Item" at bounding box center [303, 212] width 119 height 13
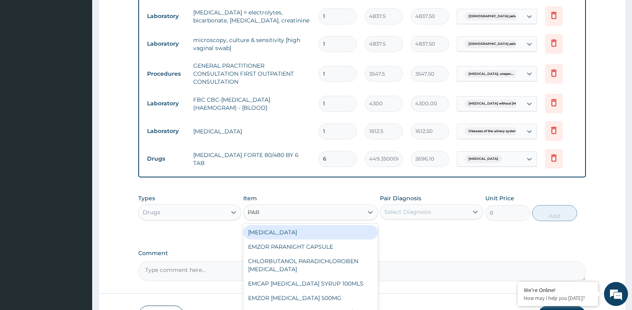
type input "PARA"
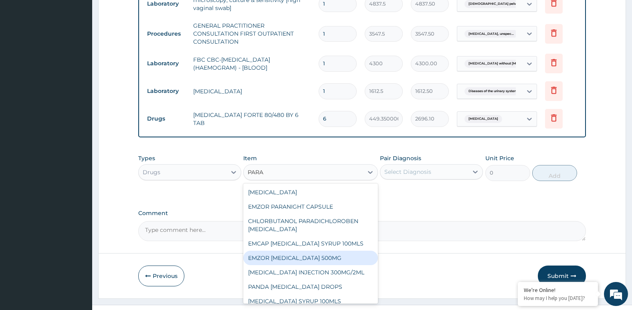
click at [323, 257] on div "EMZOR PARACETAMOL 500MG" at bounding box center [310, 258] width 134 height 14
type input "23.64999961853027"
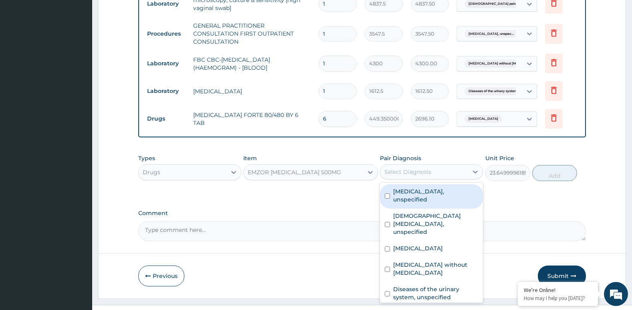
click at [430, 175] on div "Select Diagnosis" at bounding box center [407, 172] width 47 height 8
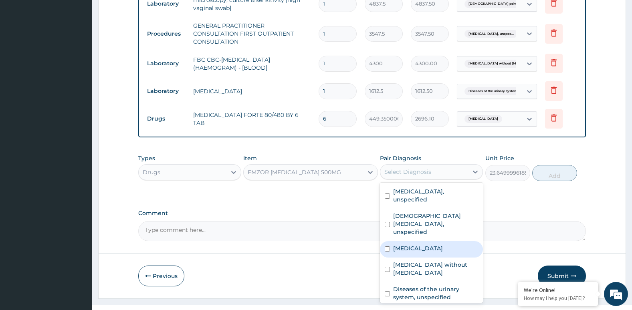
drag, startPoint x: 426, startPoint y: 239, endPoint x: 451, endPoint y: 228, distance: 27.5
click at [430, 244] on label "Malaria, unspecified" at bounding box center [418, 248] width 50 height 8
checkbox input "true"
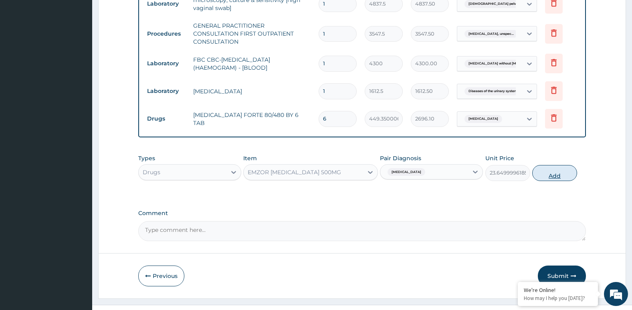
click at [561, 176] on button "Add" at bounding box center [554, 173] width 45 height 16
type input "0"
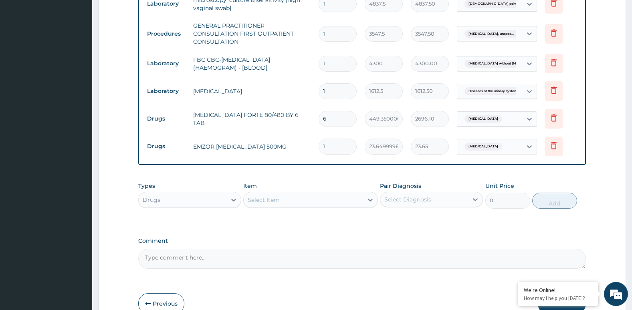
type input "0.00"
type input "3"
type input "70.95"
type input "30"
type input "709.50"
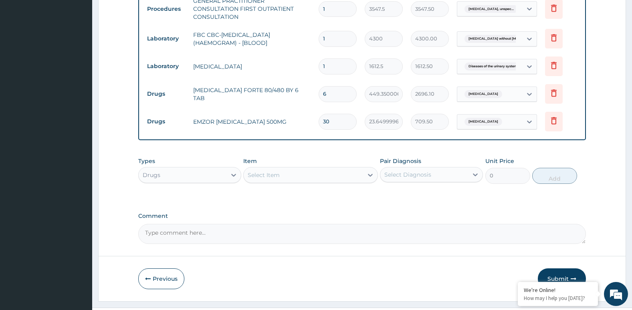
scroll to position [412, 0]
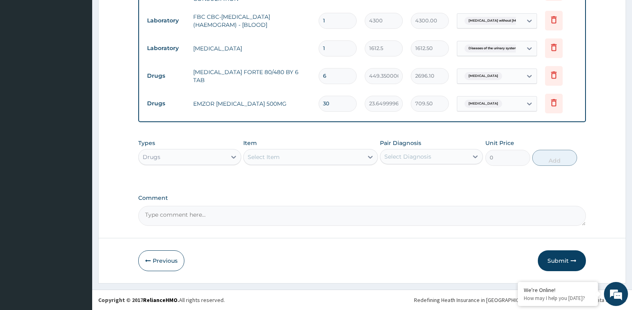
type input "30"
click at [340, 156] on div "Select Item" at bounding box center [303, 157] width 119 height 13
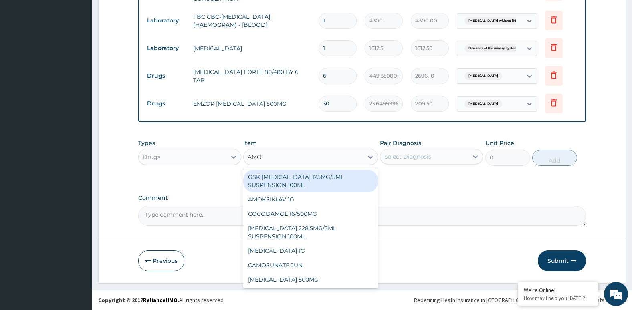
type input "AMOX"
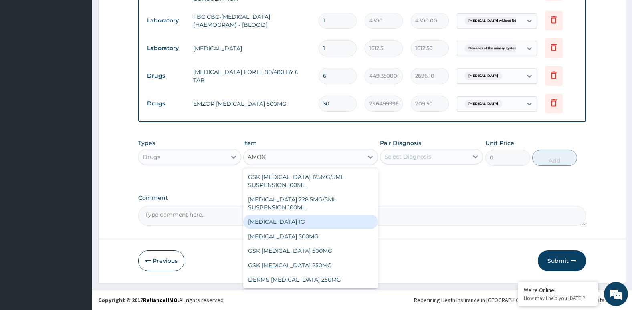
click at [295, 220] on div "CO-AMOXICLAV 1G" at bounding box center [310, 222] width 134 height 14
type input "709.5"
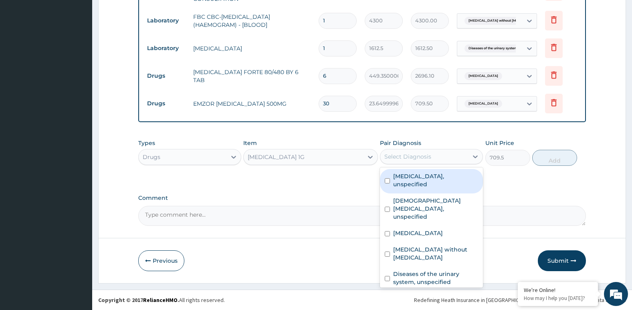
click at [430, 159] on div "Select Diagnosis" at bounding box center [407, 157] width 47 height 8
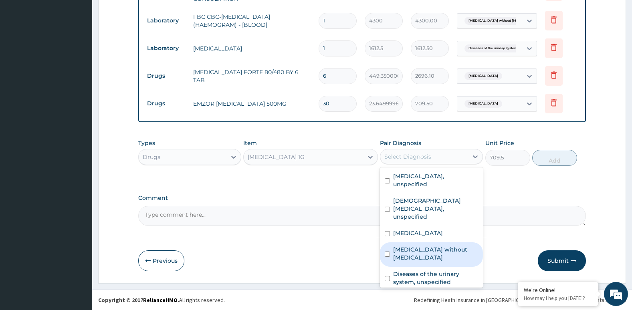
drag, startPoint x: 430, startPoint y: 243, endPoint x: 459, endPoint y: 226, distance: 34.5
click at [436, 246] on label "Sepsis without septic shock" at bounding box center [435, 254] width 85 height 16
checkbox input "true"
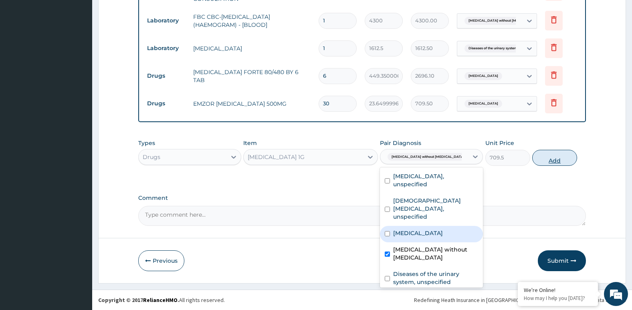
click at [565, 158] on button "Add" at bounding box center [554, 158] width 45 height 16
type input "0"
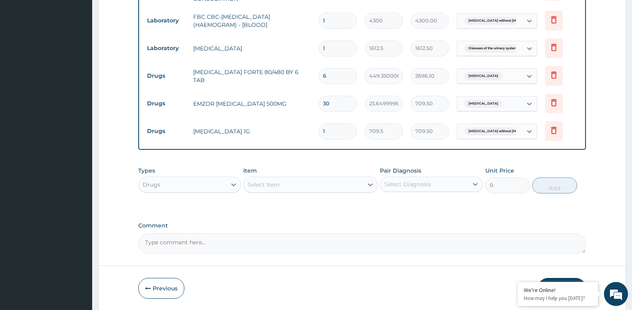
type input "10"
type input "7095.00"
type input "10"
click at [313, 180] on div "Select Item" at bounding box center [303, 184] width 119 height 13
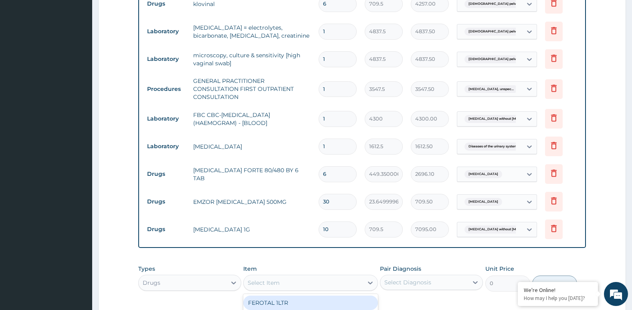
scroll to position [372, 0]
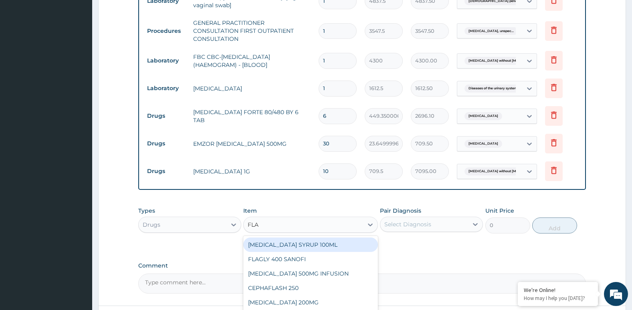
type input "FLAG"
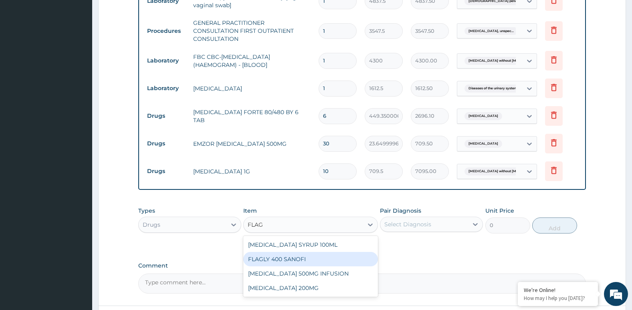
click at [298, 258] on div "FLAGLY 400 SANOFI" at bounding box center [310, 259] width 134 height 14
type input "70.94999694824219"
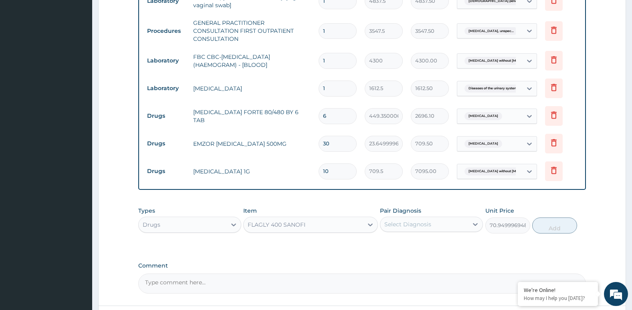
click at [438, 217] on div "Pair Diagnosis Select Diagnosis" at bounding box center [431, 220] width 103 height 26
drag, startPoint x: 438, startPoint y: 218, endPoint x: 449, endPoint y: 223, distance: 12.1
click at [449, 223] on div "Select Diagnosis" at bounding box center [424, 224] width 88 height 13
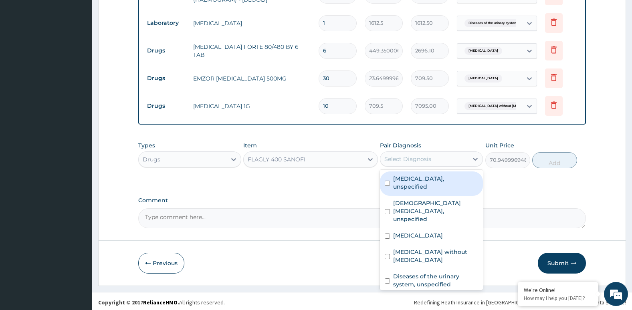
scroll to position [439, 0]
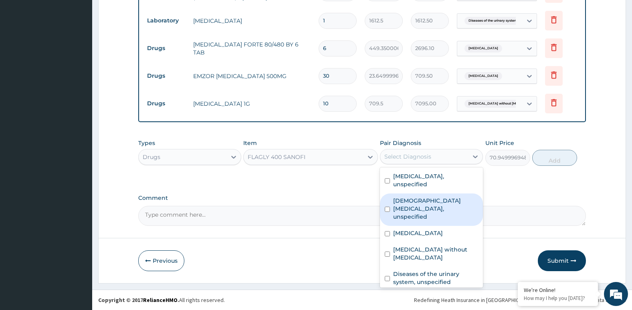
click at [442, 210] on label "Female pelvic inflammatory diseases, unspecified" at bounding box center [435, 209] width 85 height 24
checkbox input "true"
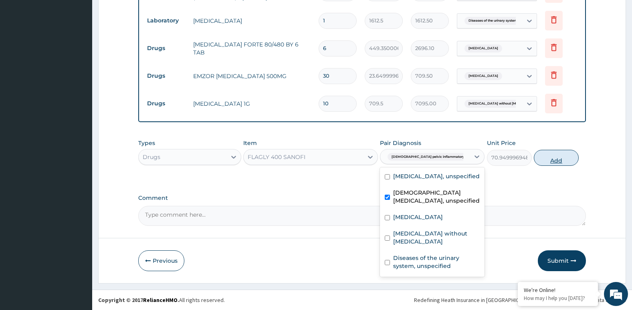
click at [557, 158] on button "Add" at bounding box center [556, 158] width 45 height 16
type input "0"
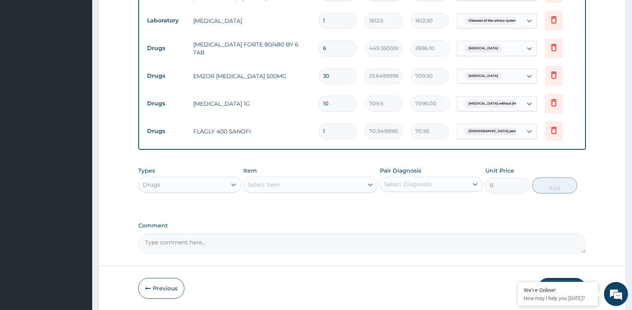
type input "10"
type input "709.50"
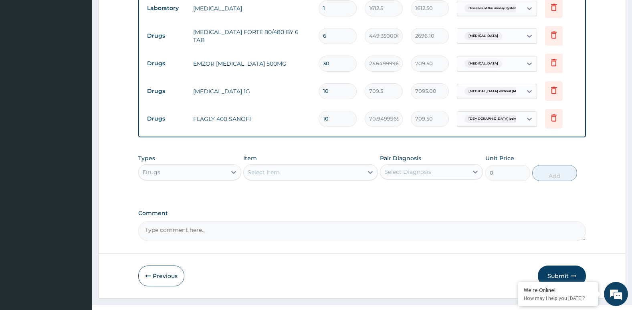
scroll to position [467, 0]
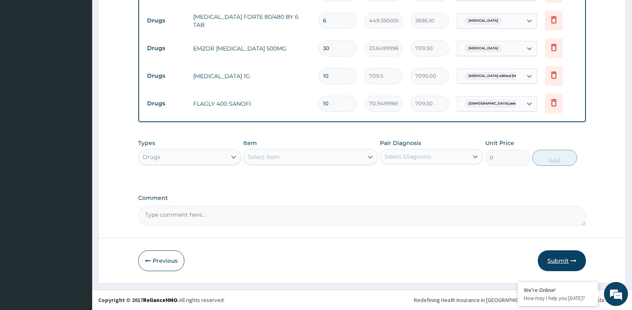
type input "10"
click at [564, 260] on button "Submit" at bounding box center [562, 260] width 48 height 21
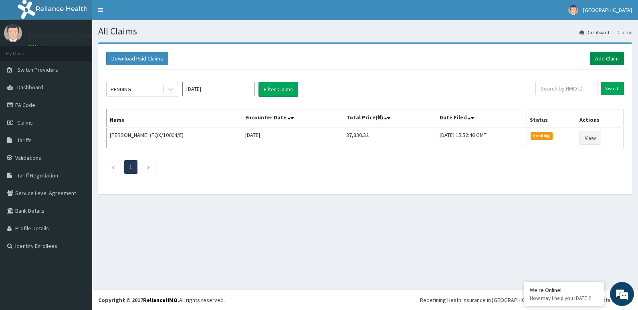
click at [612, 55] on link "Add Claim" at bounding box center [607, 59] width 34 height 14
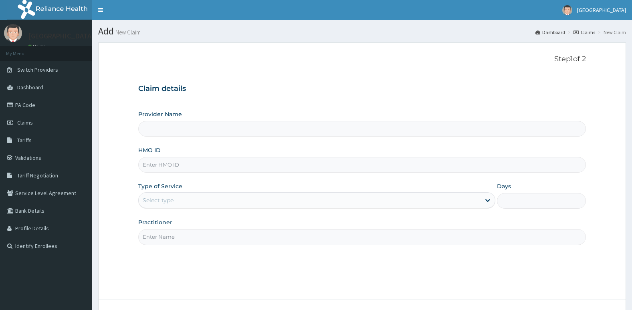
click at [200, 162] on input "HMO ID" at bounding box center [362, 165] width 448 height 16
type input "[GEOGRAPHIC_DATA]"
drag, startPoint x: 197, startPoint y: 169, endPoint x: 149, endPoint y: 162, distance: 48.1
click at [130, 162] on form "Step 1 of 2 Claim details Provider Name Silverline Hospital HMO ID SQZ/10807/A …" at bounding box center [362, 193] width 528 height 303
type input "SQZ/10807/A"
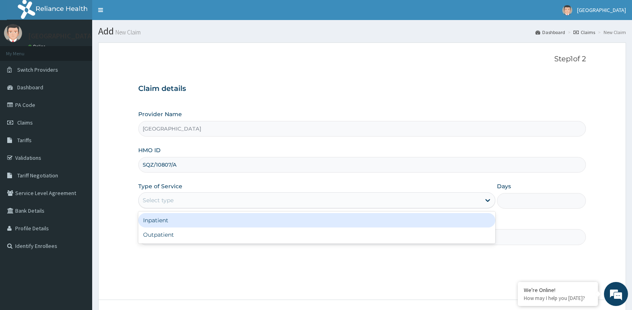
click at [189, 202] on div "Select type" at bounding box center [310, 200] width 342 height 13
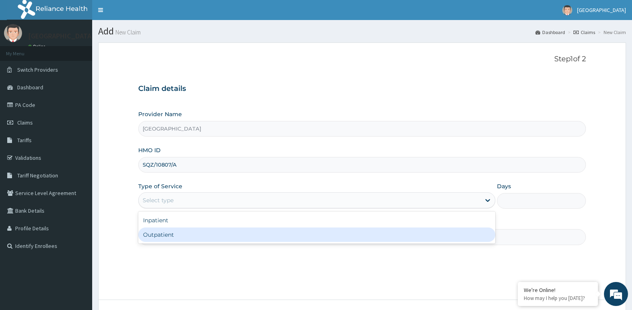
click at [176, 236] on div "Outpatient" at bounding box center [316, 235] width 357 height 14
type input "1"
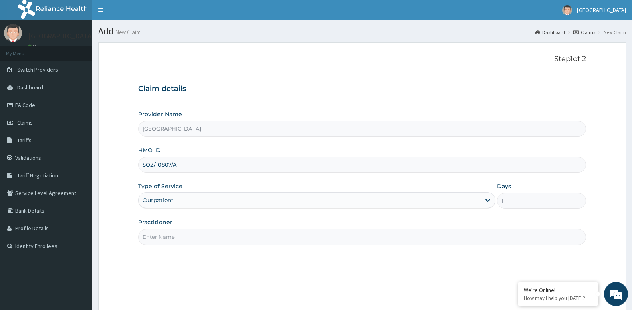
click at [186, 238] on input "Practitioner" at bounding box center [362, 237] width 448 height 16
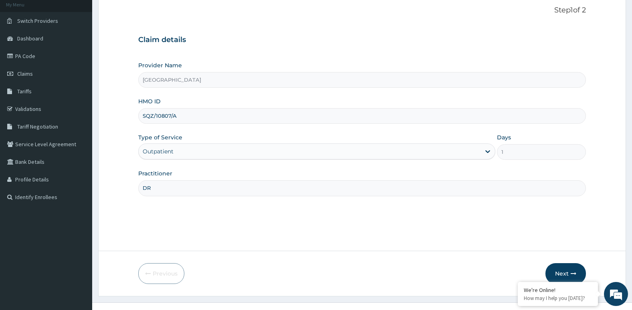
scroll to position [62, 0]
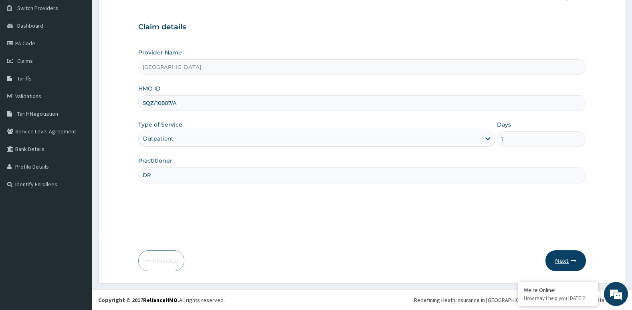
type input "DR"
click at [566, 260] on button "Next" at bounding box center [565, 260] width 40 height 21
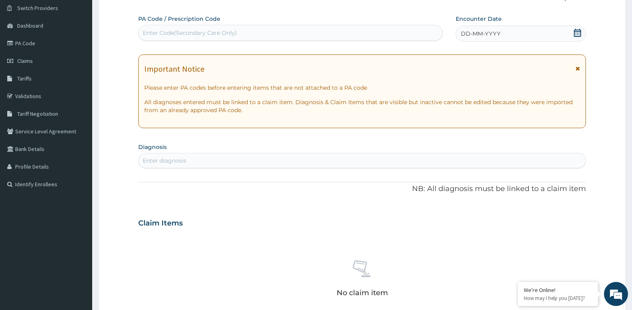
click at [577, 67] on icon at bounding box center [577, 69] width 4 height 6
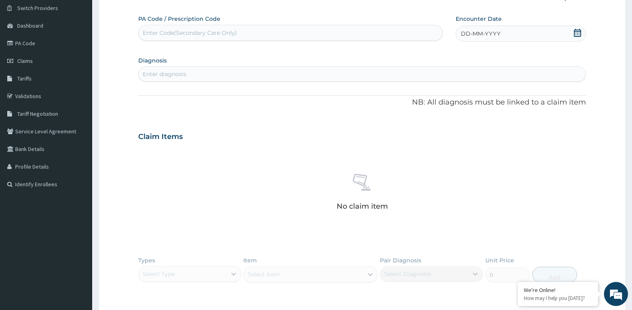
click at [251, 34] on div "Enter Code(Secondary Care Only)" at bounding box center [291, 32] width 304 height 13
paste input "PA/9154F2"
type input "PA/9154F2"
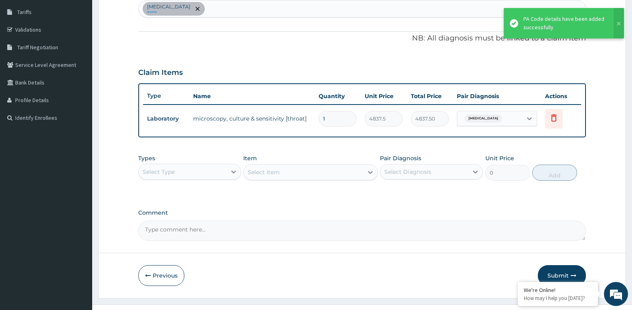
scroll to position [142, 0]
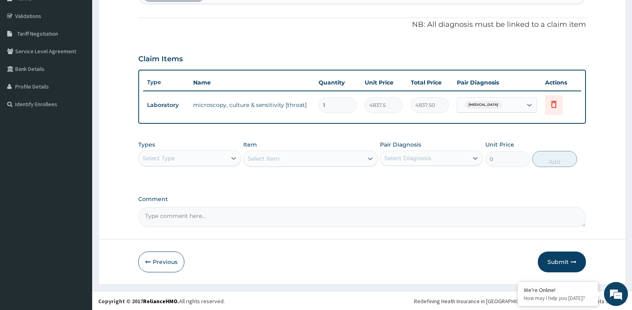
click at [220, 163] on div "Select Type" at bounding box center [183, 158] width 88 height 13
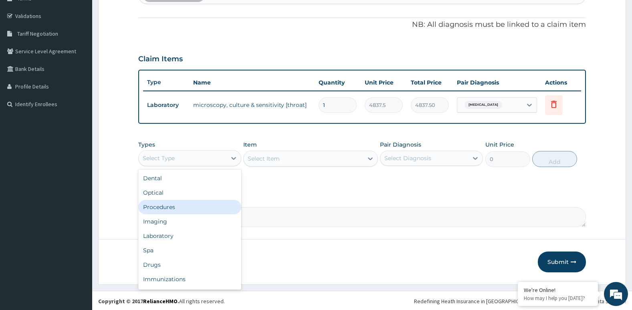
click at [177, 203] on div "Procedures" at bounding box center [189, 207] width 103 height 14
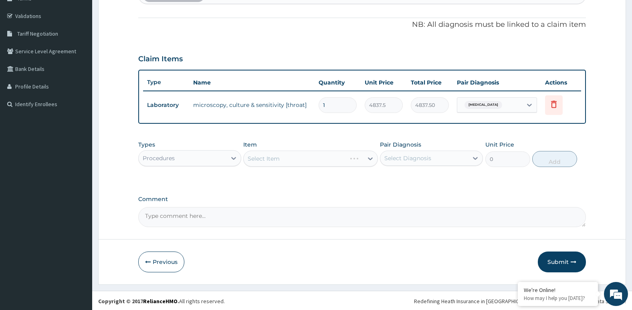
click at [292, 159] on div "Select Item" at bounding box center [310, 159] width 134 height 16
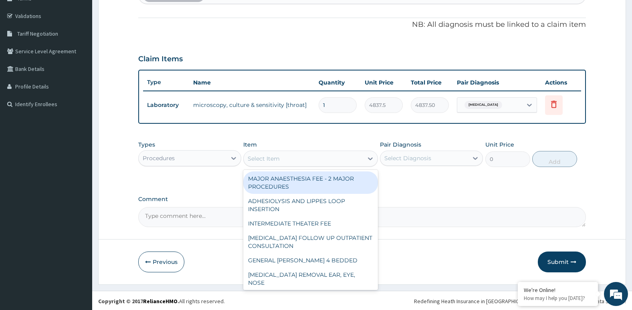
click at [341, 163] on div "Select Item" at bounding box center [303, 158] width 119 height 13
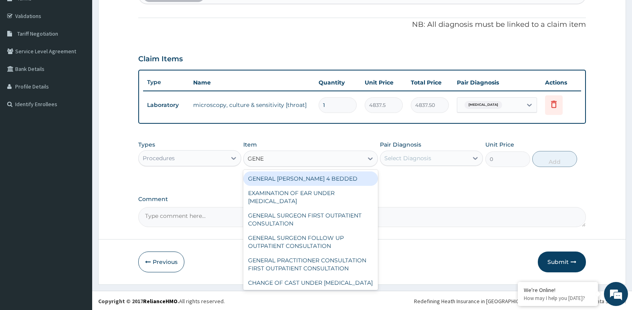
type input "GENER"
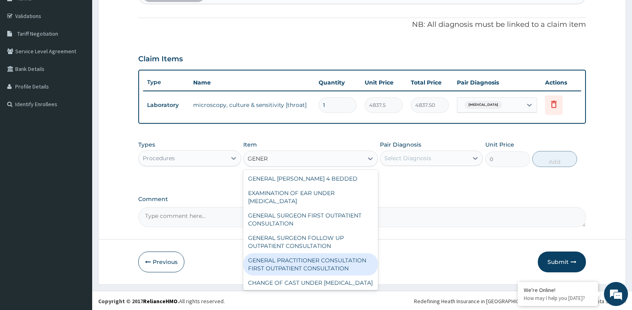
drag, startPoint x: 331, startPoint y: 264, endPoint x: 351, endPoint y: 249, distance: 25.8
click at [333, 262] on div "GENERAL PRACTITIONER CONSULTATION FIRST OUTPATIENT CONSULTATION" at bounding box center [310, 264] width 134 height 22
type input "3547.5"
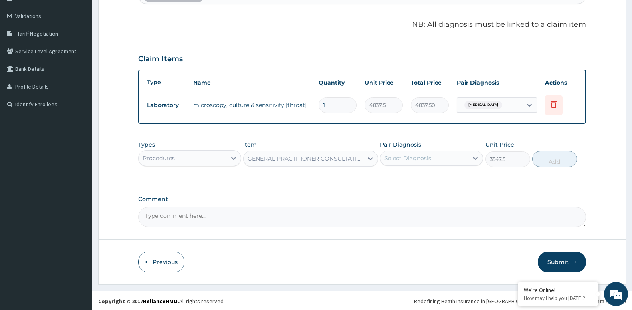
click at [425, 162] on div "Select Diagnosis" at bounding box center [407, 158] width 47 height 8
drag, startPoint x: 420, startPoint y: 182, endPoint x: 459, endPoint y: 172, distance: 40.8
click at [423, 182] on label "Acute pharyngitis, unspecified" at bounding box center [418, 178] width 50 height 8
checkbox input "true"
click at [561, 159] on button "Add" at bounding box center [554, 159] width 45 height 16
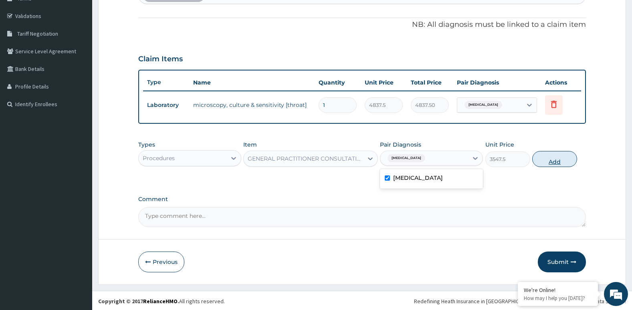
type input "0"
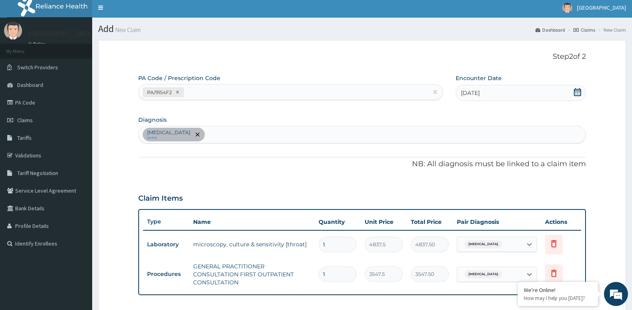
scroll to position [0, 0]
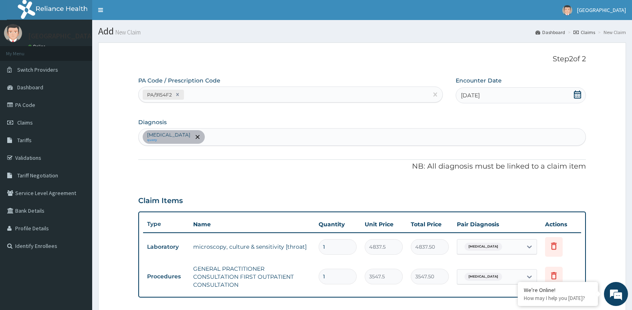
click at [281, 138] on div "Acute pharyngitis, unspecified query" at bounding box center [362, 137] width 447 height 17
type input "PEPTIC"
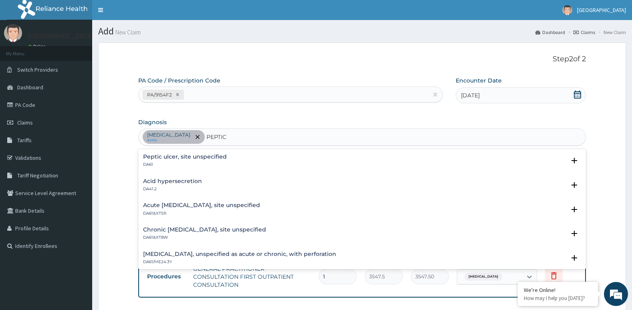
click at [190, 205] on h4 "Acute peptic ulcer, site unspecified" at bounding box center [201, 205] width 117 height 6
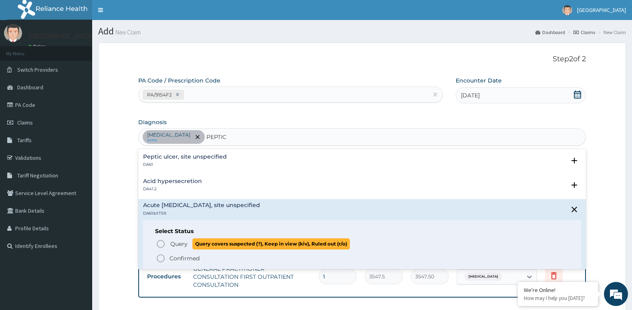
click at [161, 244] on icon "status option query" at bounding box center [161, 244] width 10 height 10
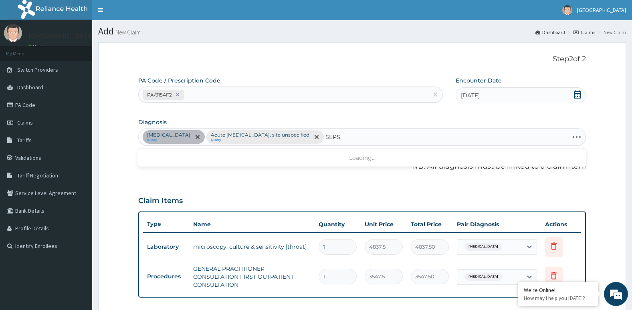
type input "SEPSI"
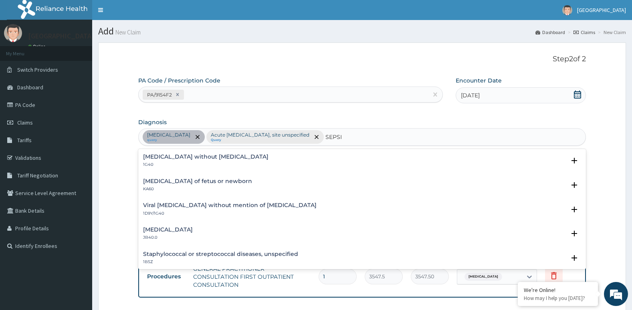
click at [170, 158] on h4 "Sepsis without septic shock" at bounding box center [205, 157] width 125 height 6
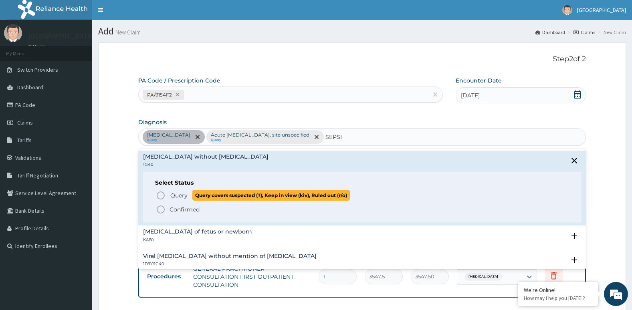
drag, startPoint x: 160, startPoint y: 196, endPoint x: 165, endPoint y: 192, distance: 6.1
click at [160, 195] on icon "status option query" at bounding box center [161, 196] width 10 height 10
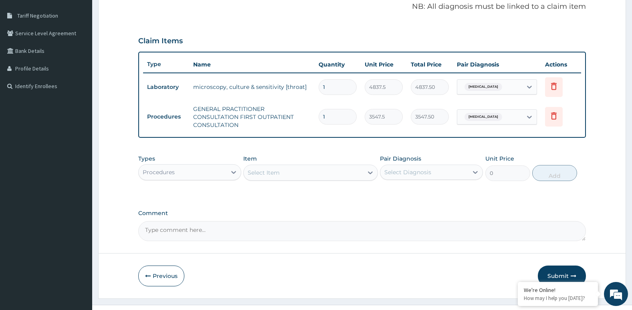
scroll to position [160, 0]
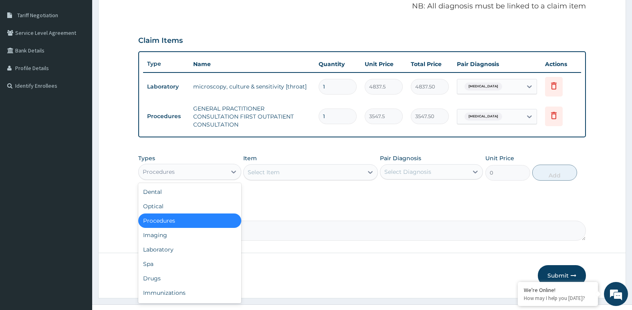
click at [203, 174] on div "Procedures" at bounding box center [183, 172] width 88 height 13
click at [174, 249] on div "Laboratory" at bounding box center [189, 249] width 103 height 14
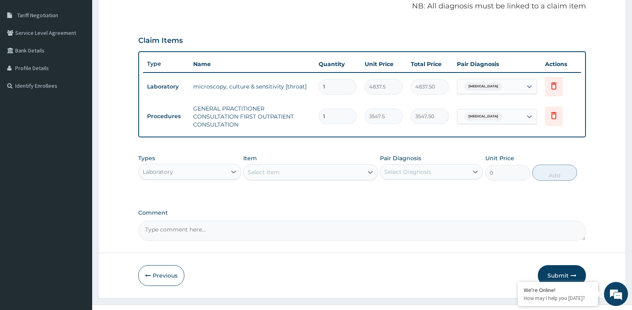
click at [303, 174] on div "Select Item" at bounding box center [303, 172] width 119 height 13
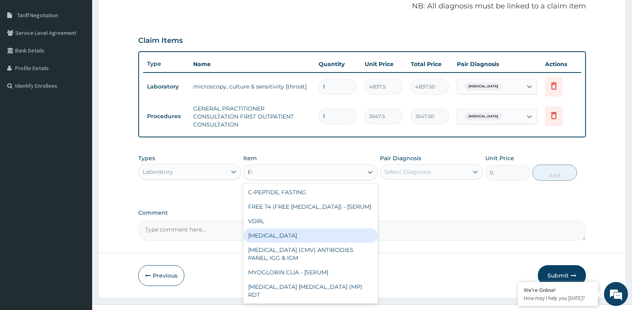
type input "FBC"
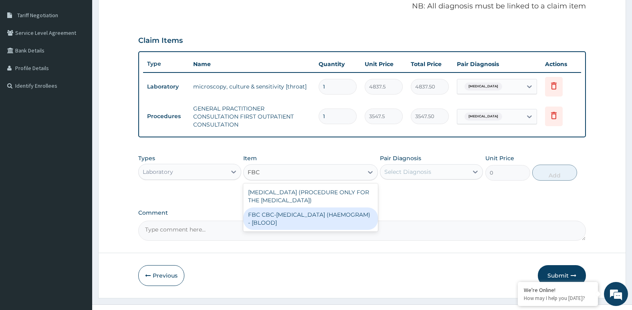
drag, startPoint x: 309, startPoint y: 224, endPoint x: 400, endPoint y: 200, distance: 94.1
click at [311, 224] on div "FBC CBC-COMPLETE BLOOD COUNT (HAEMOGRAM) - [BLOOD]" at bounding box center [310, 219] width 134 height 22
type input "4300"
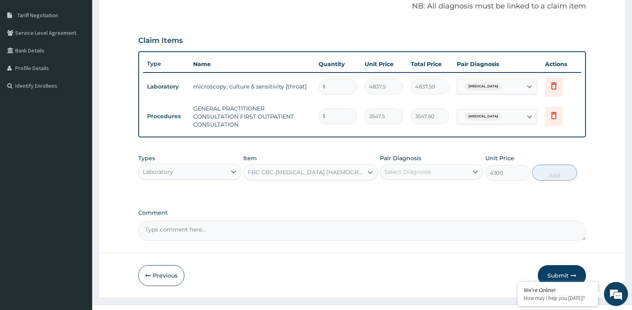
click at [427, 173] on div "Select Diagnosis" at bounding box center [407, 172] width 47 height 8
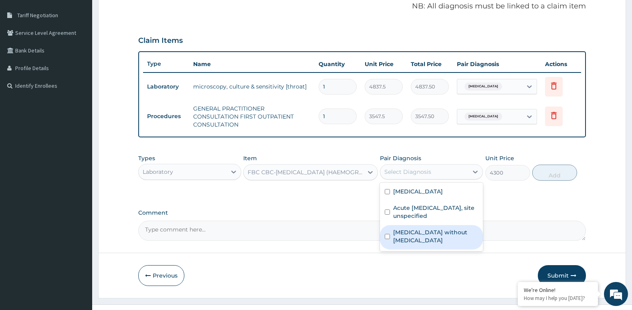
click at [430, 240] on label "Sepsis without septic shock" at bounding box center [435, 236] width 85 height 16
checkbox input "true"
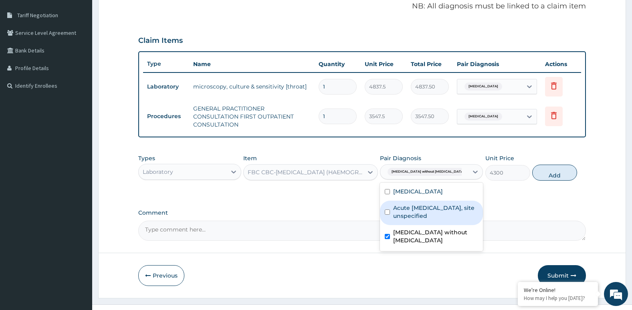
drag, startPoint x: 557, startPoint y: 176, endPoint x: 551, endPoint y: 177, distance: 5.6
click at [557, 176] on button "Add" at bounding box center [554, 173] width 45 height 16
type input "0"
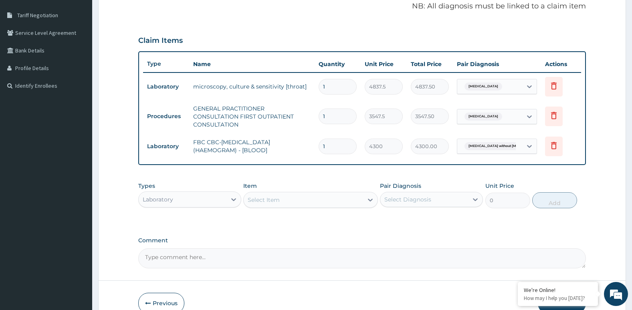
click at [320, 202] on div "Select Item" at bounding box center [303, 200] width 119 height 13
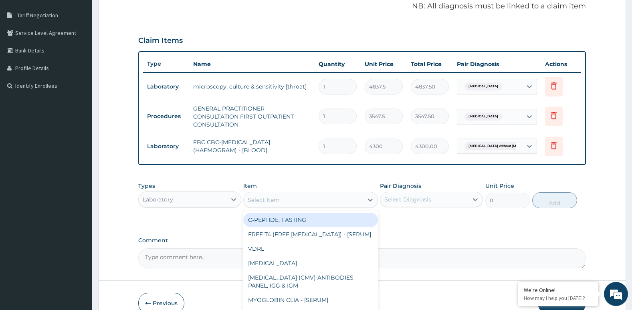
click at [199, 198] on div "Laboratory" at bounding box center [183, 199] width 88 height 13
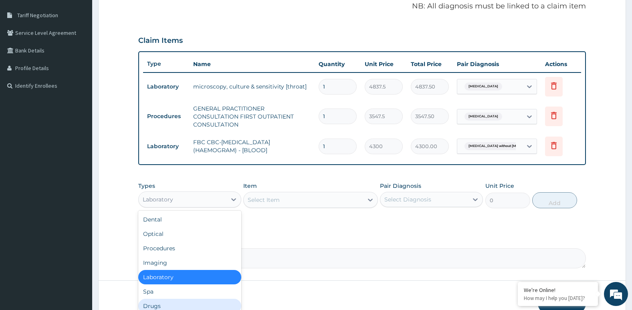
click at [162, 302] on div "Drugs" at bounding box center [189, 306] width 103 height 14
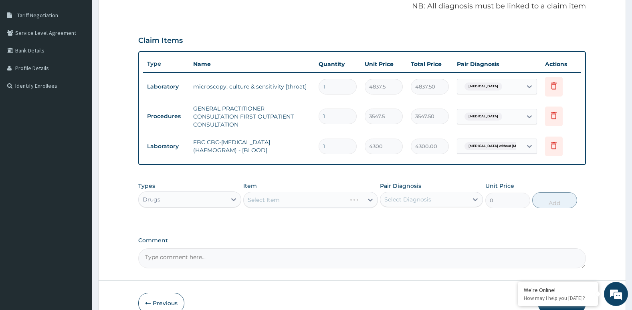
click at [307, 202] on div "Select Item" at bounding box center [310, 200] width 134 height 16
click at [307, 202] on div "Select Item" at bounding box center [303, 200] width 119 height 13
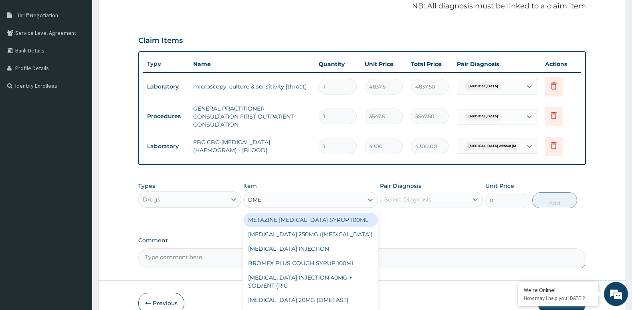
type input "OMEP"
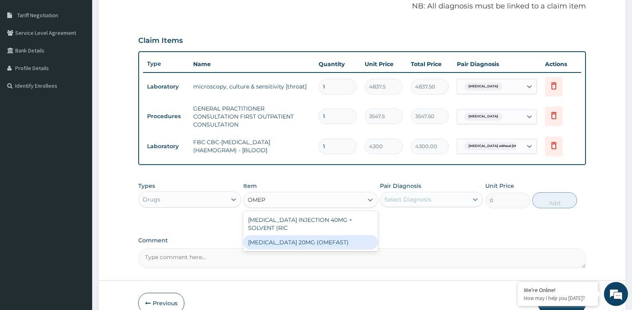
click at [295, 246] on div "OMEPRAZOLE 20MG (OMEFAST)" at bounding box center [310, 242] width 134 height 14
type input "82.7750015258789"
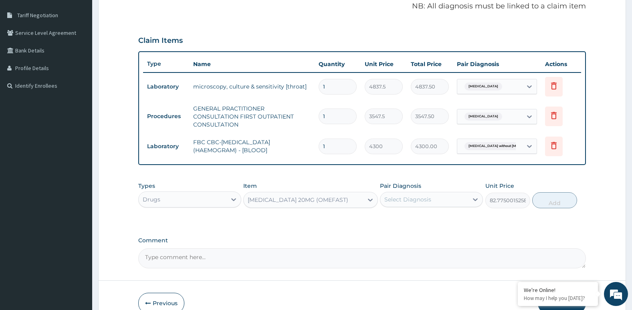
click at [441, 200] on div "Select Diagnosis" at bounding box center [424, 199] width 88 height 13
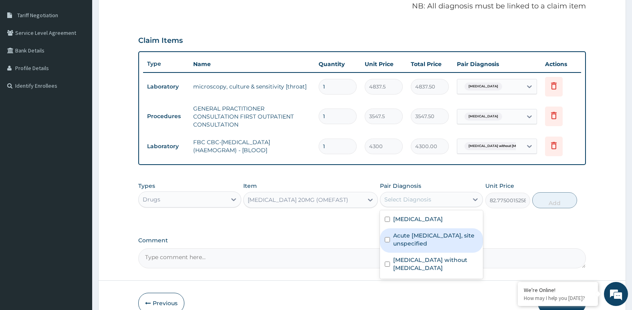
click at [438, 243] on label "Acute peptic ulcer, site unspecified" at bounding box center [435, 240] width 85 height 16
checkbox input "true"
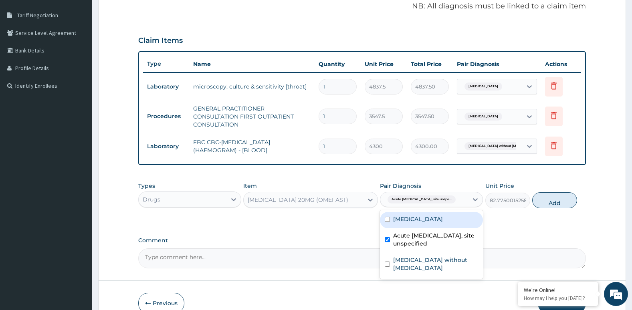
click at [547, 202] on button "Add" at bounding box center [554, 200] width 45 height 16
type input "0"
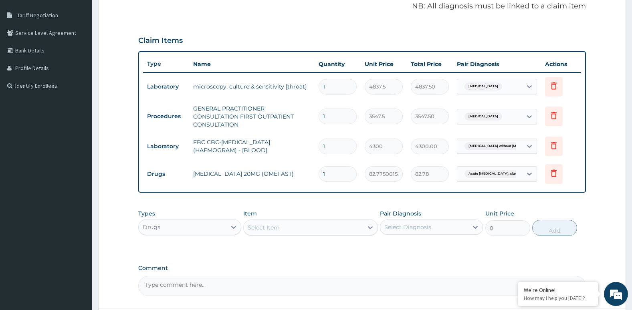
type input "14"
type input "1158.85"
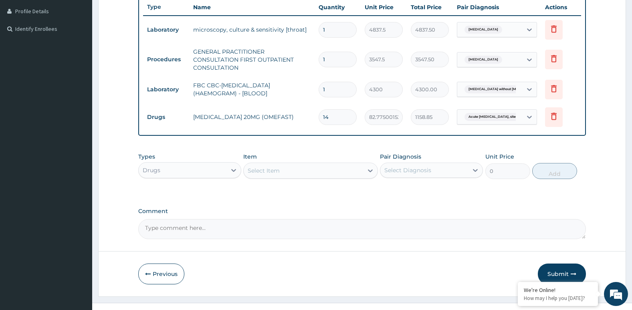
scroll to position [230, 0]
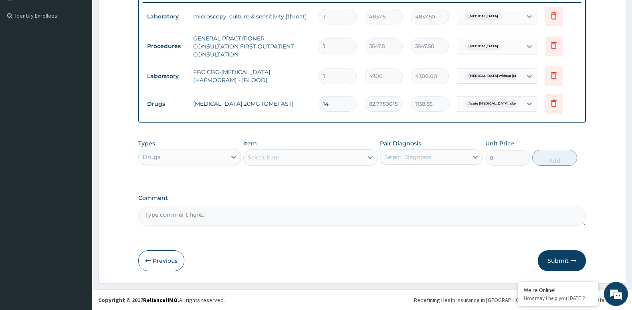
type input "14"
click at [310, 158] on div "Select Item" at bounding box center [303, 157] width 119 height 13
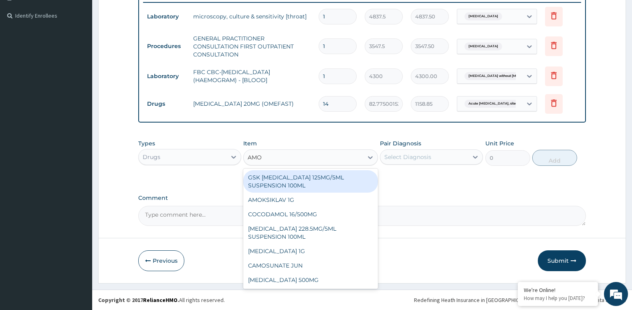
type input "AMOX"
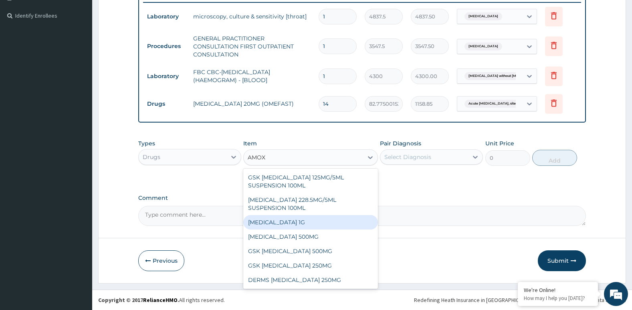
click at [297, 223] on div "CO-AMOXICLAV 1G" at bounding box center [310, 222] width 134 height 14
type input "709.5"
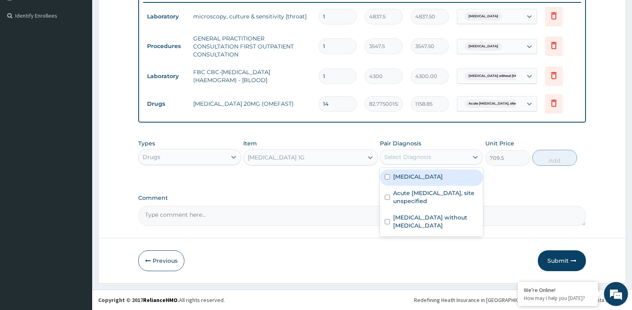
click at [416, 159] on div "Select Diagnosis" at bounding box center [407, 157] width 47 height 8
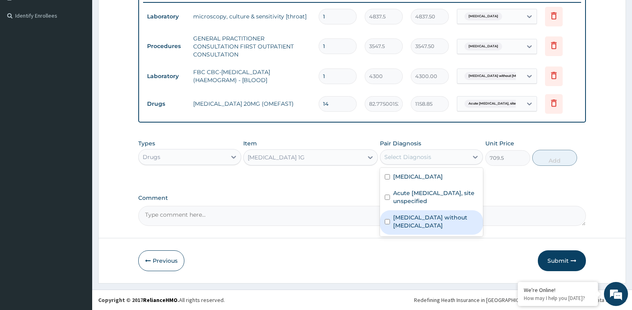
drag, startPoint x: 426, startPoint y: 222, endPoint x: 440, endPoint y: 212, distance: 16.8
click at [427, 222] on label "Sepsis without septic shock" at bounding box center [435, 222] width 85 height 16
checkbox input "true"
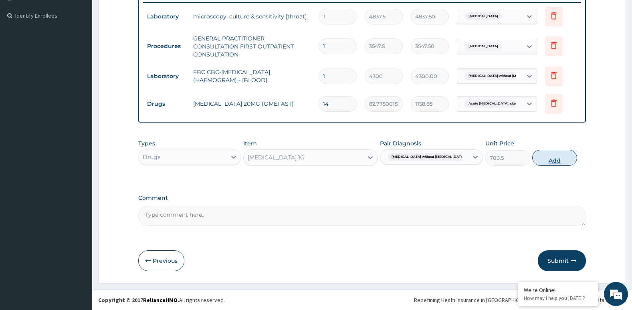
click at [549, 163] on button "Add" at bounding box center [554, 158] width 45 height 16
type input "0"
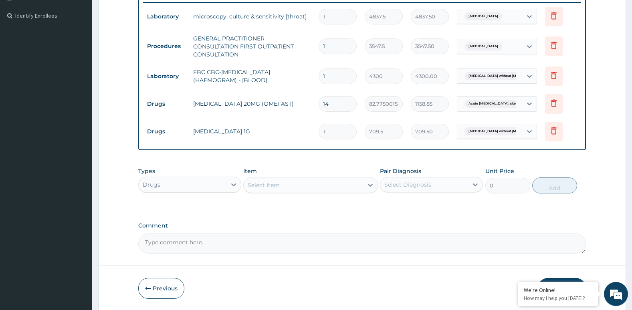
type input "14"
type input "9933.00"
type input "14"
click at [314, 185] on div "Select Item" at bounding box center [303, 185] width 119 height 13
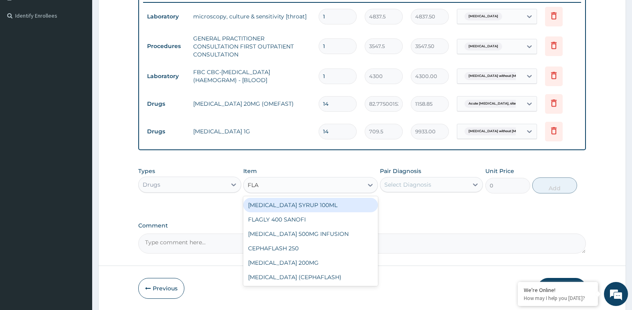
type input "FLAG"
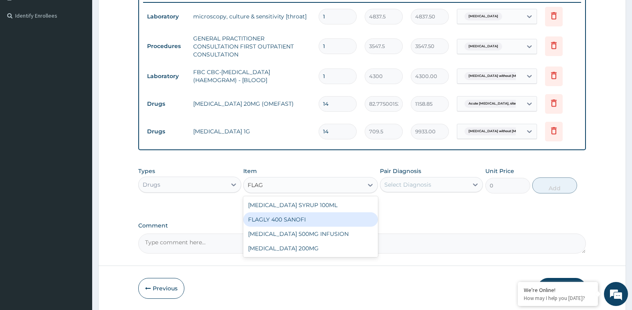
drag, startPoint x: 295, startPoint y: 220, endPoint x: 380, endPoint y: 197, distance: 88.0
click at [298, 219] on div "FLAGLY 400 SANOFI" at bounding box center [310, 219] width 134 height 14
type input "70.94999694824219"
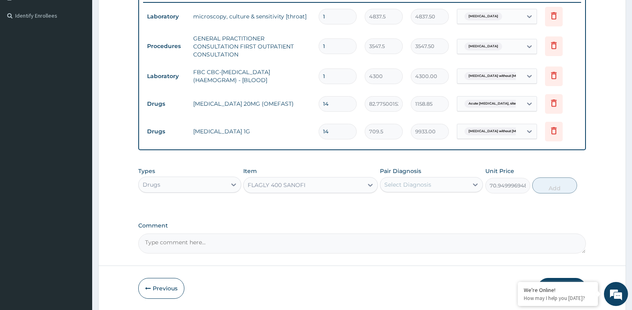
click at [433, 188] on div "Select Diagnosis" at bounding box center [424, 184] width 88 height 13
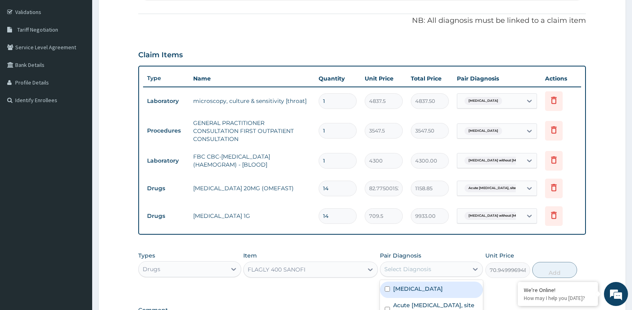
scroll to position [30, 0]
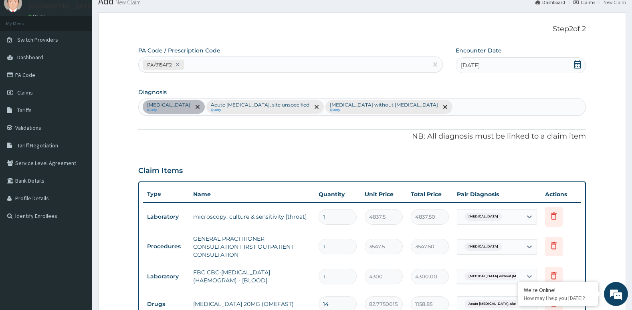
click at [446, 112] on div "Acute pharyngitis, unspecified query Acute peptic ulcer, site unspecified Query…" at bounding box center [362, 107] width 447 height 17
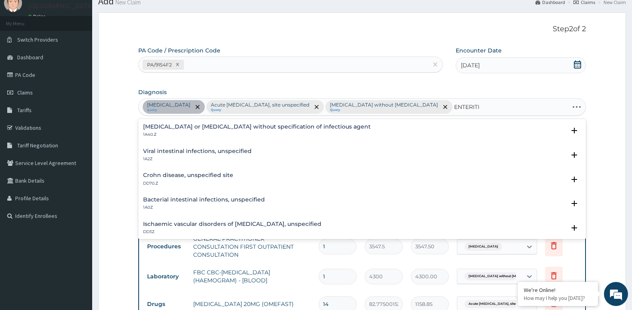
type input "ENTERITIS"
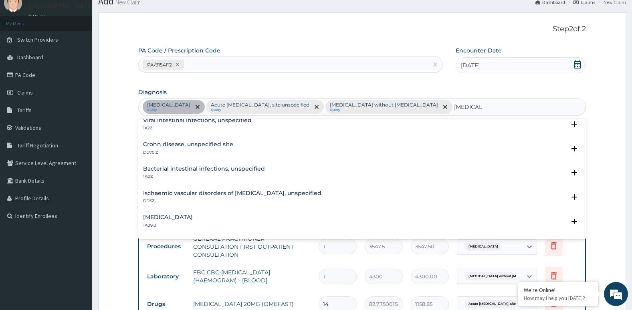
scroll to position [80, 0]
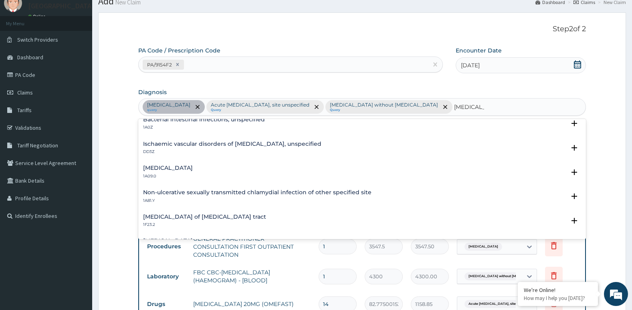
click at [187, 168] on h4 "Salmonella enteritis" at bounding box center [168, 168] width 50 height 6
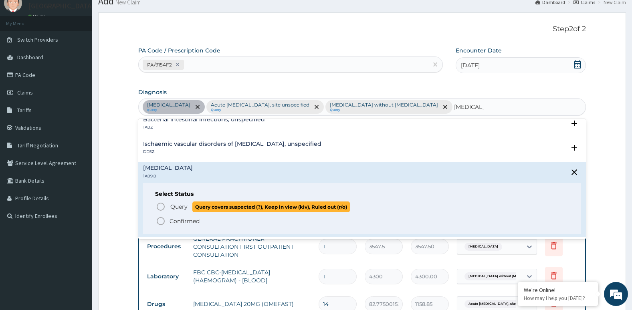
click at [162, 206] on icon "status option query" at bounding box center [161, 207] width 10 height 10
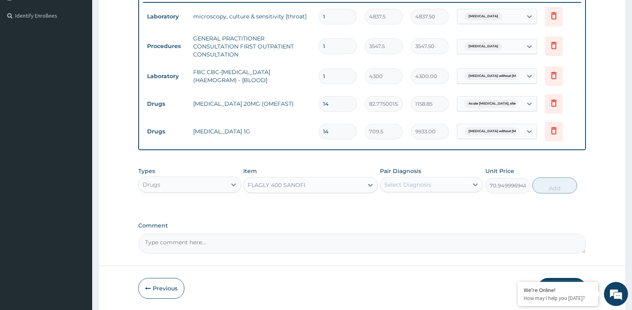
scroll to position [258, 0]
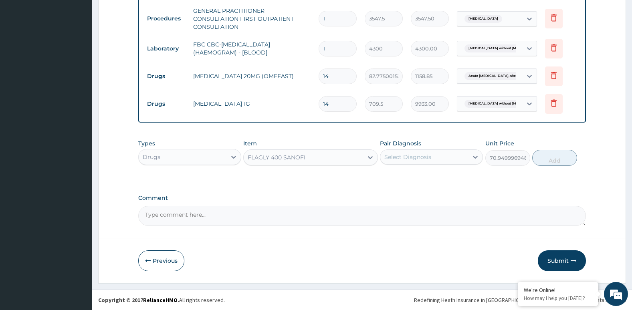
click at [434, 162] on div "Select Diagnosis" at bounding box center [424, 157] width 88 height 13
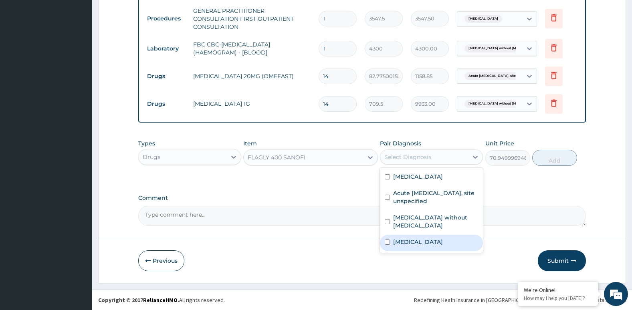
drag, startPoint x: 429, startPoint y: 241, endPoint x: 451, endPoint y: 225, distance: 27.3
click at [430, 240] on label "Salmonella enteritis" at bounding box center [418, 242] width 50 height 8
checkbox input "true"
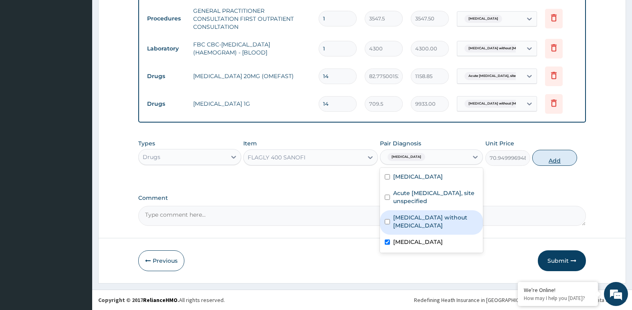
click at [557, 161] on button "Add" at bounding box center [554, 158] width 45 height 16
type input "0"
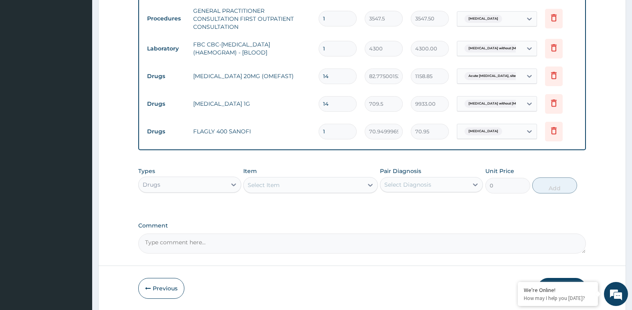
type input "10"
type input "709.50"
type input "10"
click at [310, 186] on div "Select Item" at bounding box center [303, 185] width 119 height 13
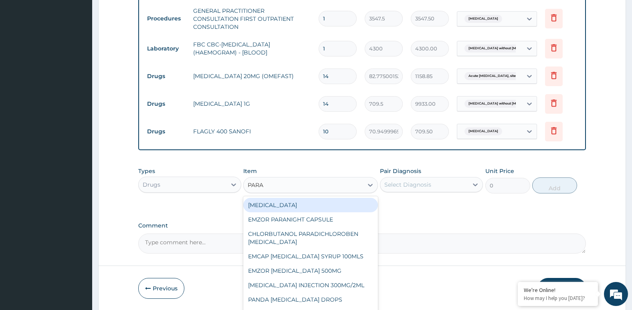
type input "PARAC"
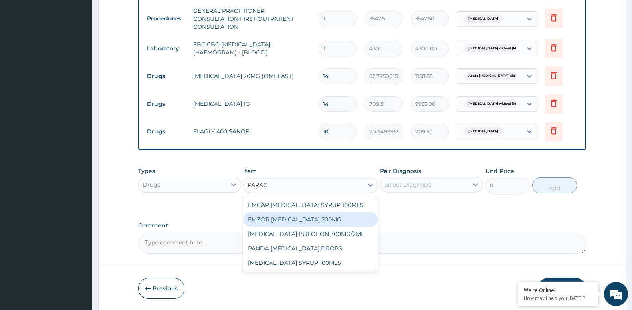
click at [315, 220] on div "EMZOR PARACETAMOL 500MG" at bounding box center [310, 219] width 134 height 14
type input "23.64999961853027"
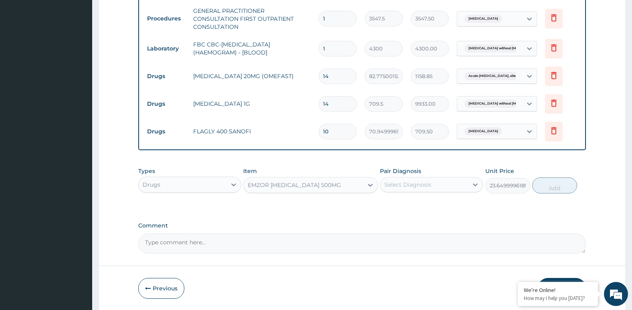
click at [441, 184] on div "Select Diagnosis" at bounding box center [424, 184] width 88 height 13
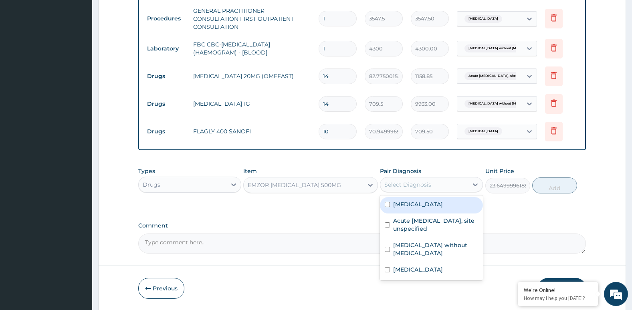
click at [429, 208] on label "Acute pharyngitis, unspecified" at bounding box center [418, 204] width 50 height 8
checkbox input "true"
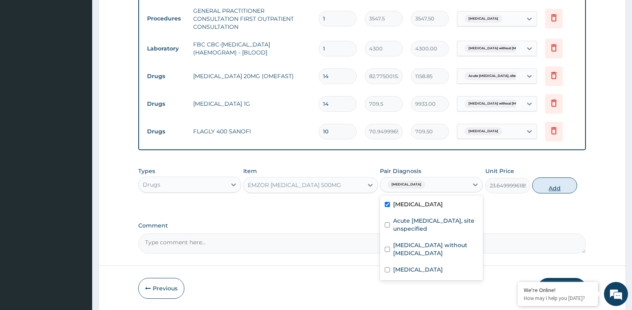
click at [560, 193] on button "Add" at bounding box center [554, 186] width 45 height 16
type input "0"
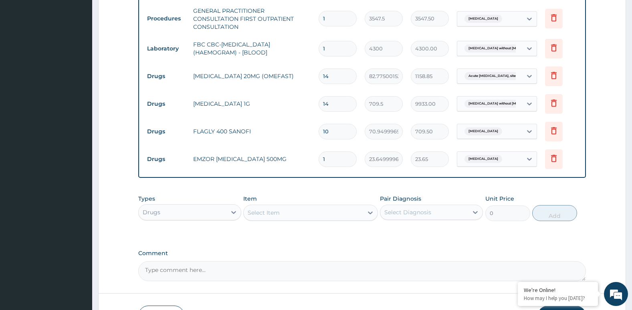
type input "0.00"
type input "3"
type input "70.95"
type input "30"
type input "709.50"
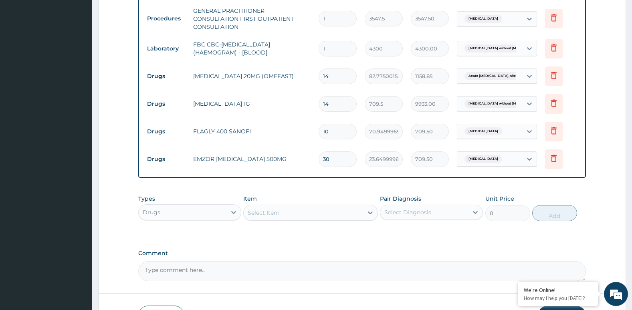
type input "30"
click at [304, 210] on div "Select Item" at bounding box center [303, 212] width 119 height 13
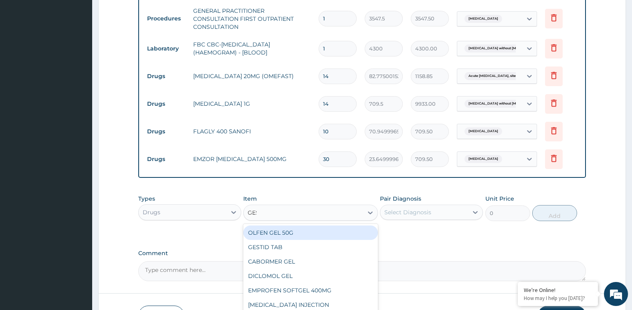
type input "GEST"
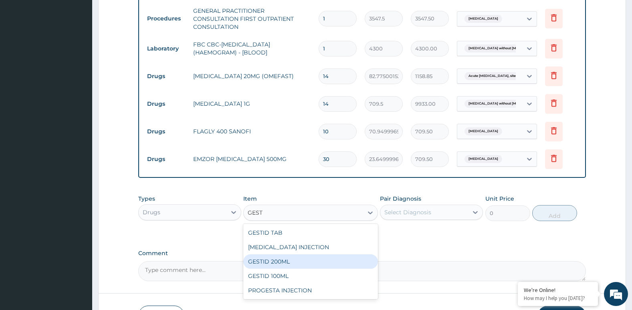
drag, startPoint x: 281, startPoint y: 261, endPoint x: 285, endPoint y: 253, distance: 8.4
click at [281, 260] on div "GESTID 200ML" at bounding box center [310, 261] width 134 height 14
type input "1064.25"
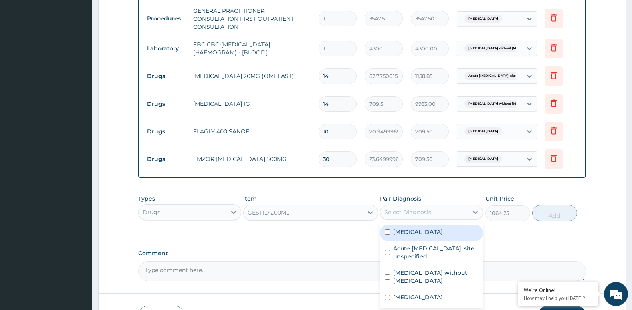
click at [407, 214] on div "Select Diagnosis" at bounding box center [407, 212] width 47 height 8
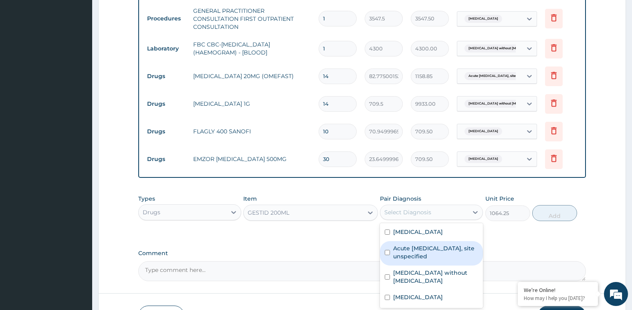
click at [428, 258] on label "Acute peptic ulcer, site unspecified" at bounding box center [435, 252] width 85 height 16
checkbox input "true"
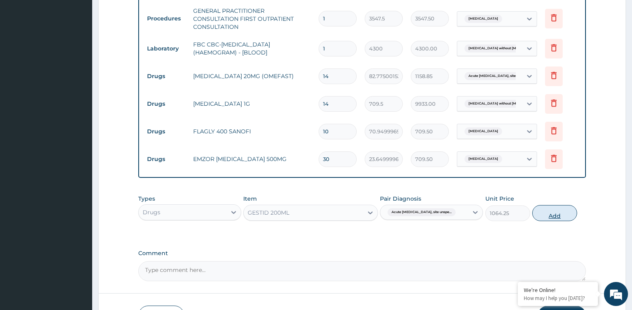
click at [556, 217] on button "Add" at bounding box center [554, 213] width 45 height 16
type input "0"
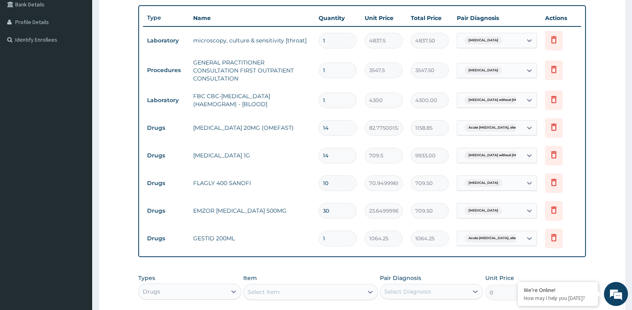
scroll to position [141, 0]
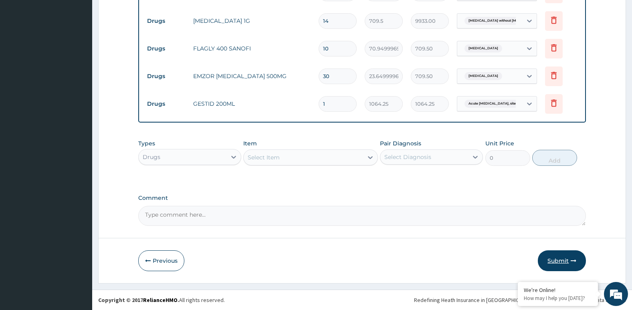
click at [554, 259] on button "Submit" at bounding box center [562, 260] width 48 height 21
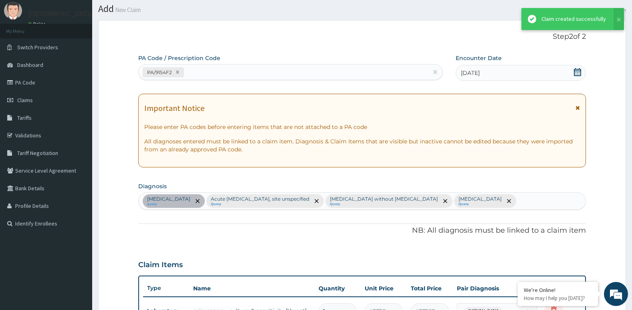
scroll to position [341, 0]
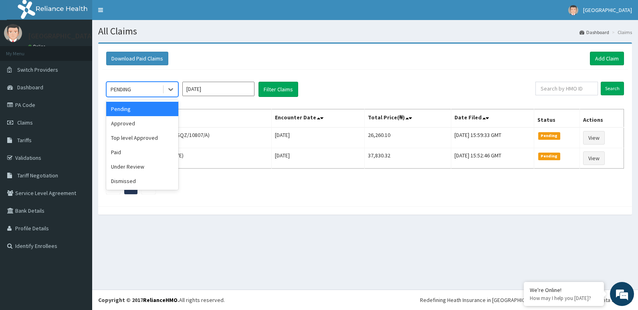
click at [151, 91] on div "PENDING" at bounding box center [135, 89] width 56 height 13
click at [145, 155] on div "Paid" at bounding box center [142, 152] width 72 height 14
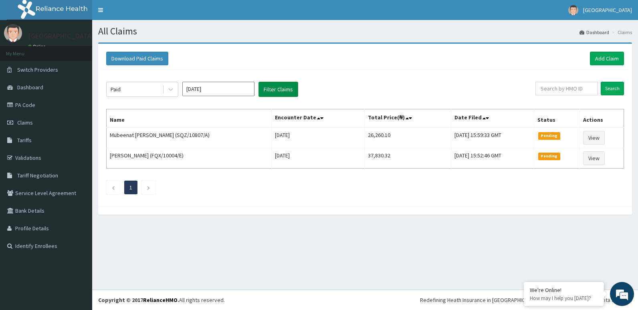
click at [285, 93] on button "Filter Claims" at bounding box center [278, 89] width 40 height 15
